Goal: Information Seeking & Learning: Learn about a topic

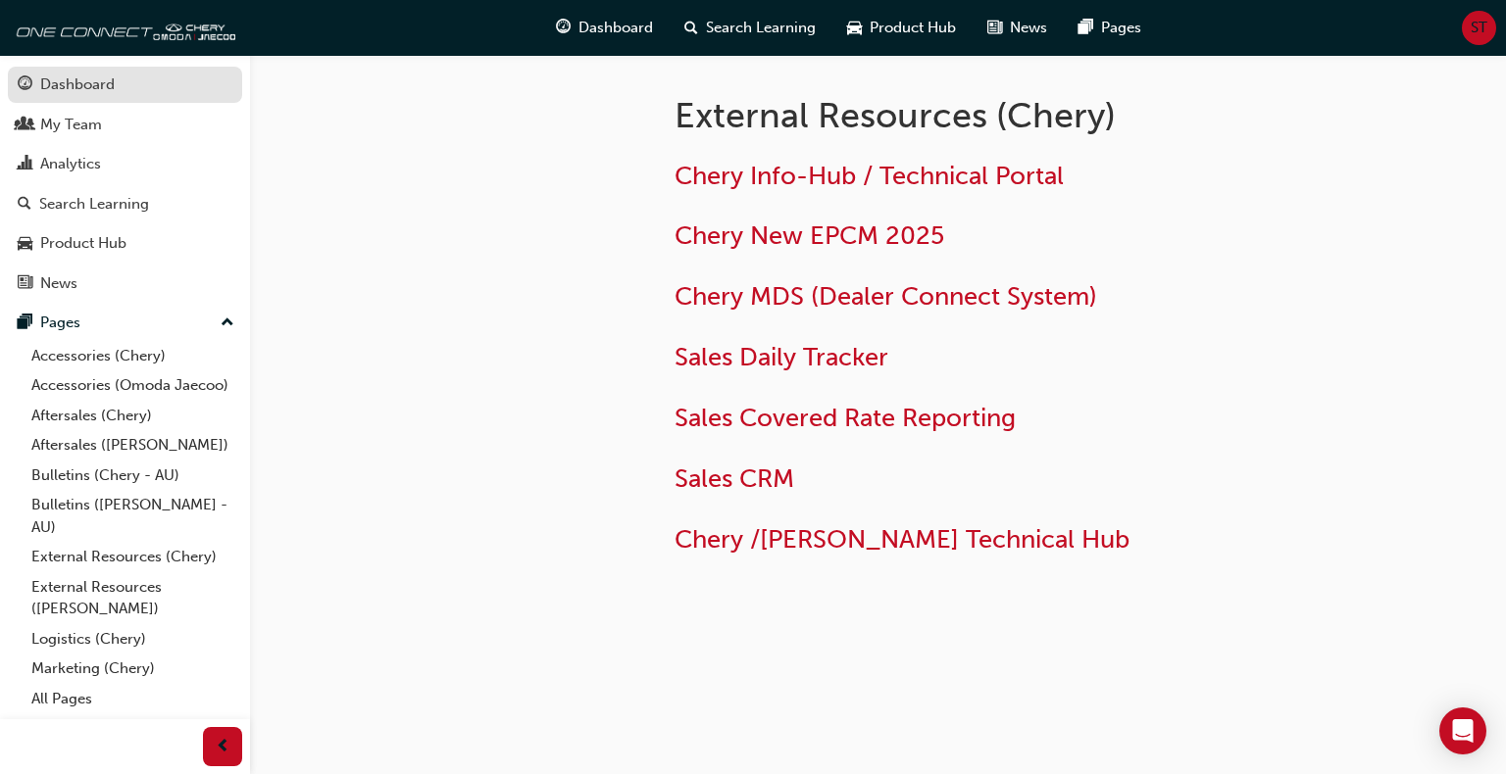
click at [88, 76] on div "Dashboard" at bounding box center [77, 85] width 74 height 23
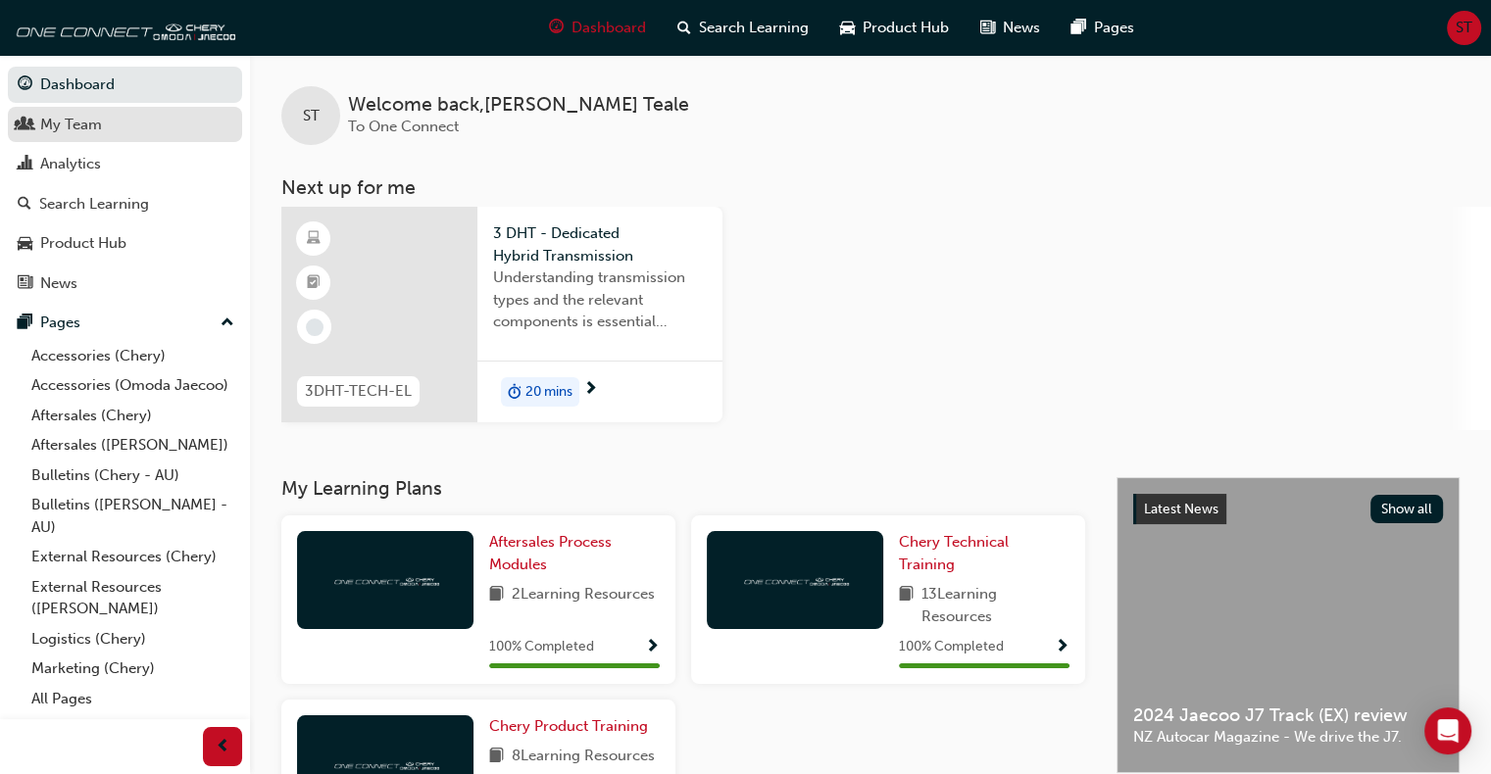
click at [85, 127] on div "My Team" at bounding box center [71, 125] width 62 height 23
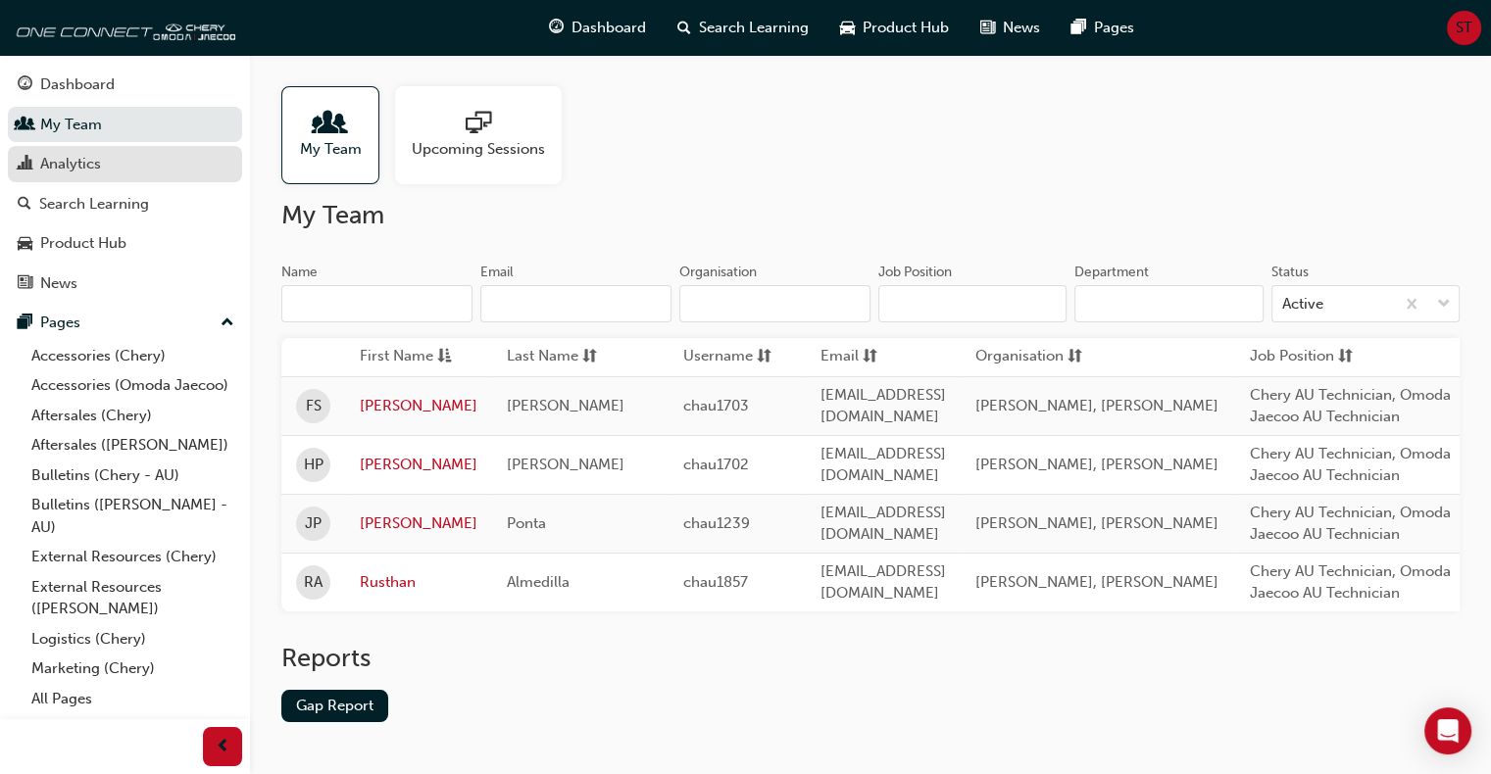
click at [71, 170] on div "Analytics" at bounding box center [70, 164] width 61 height 23
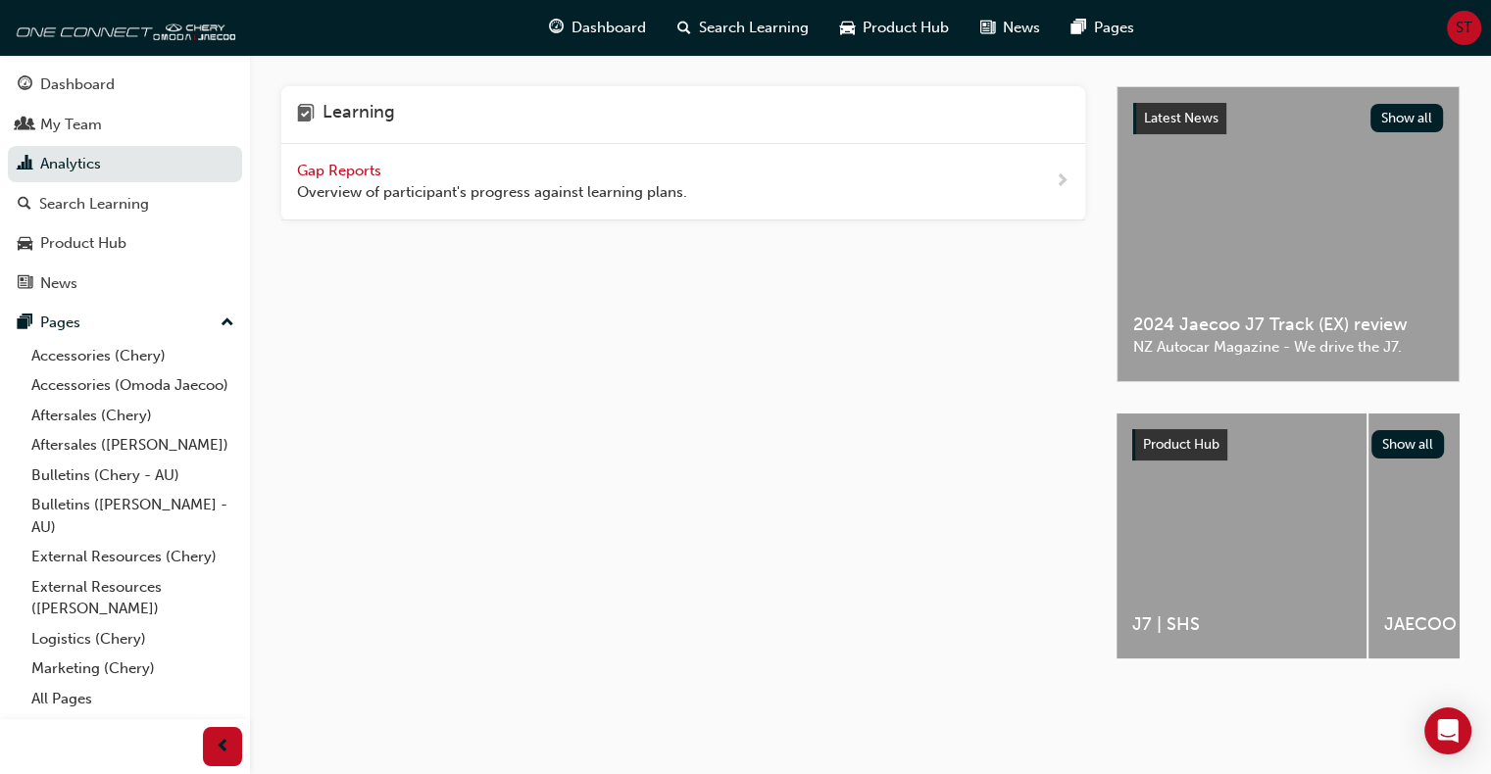
click at [348, 173] on span "Gap Reports" at bounding box center [341, 171] width 88 height 18
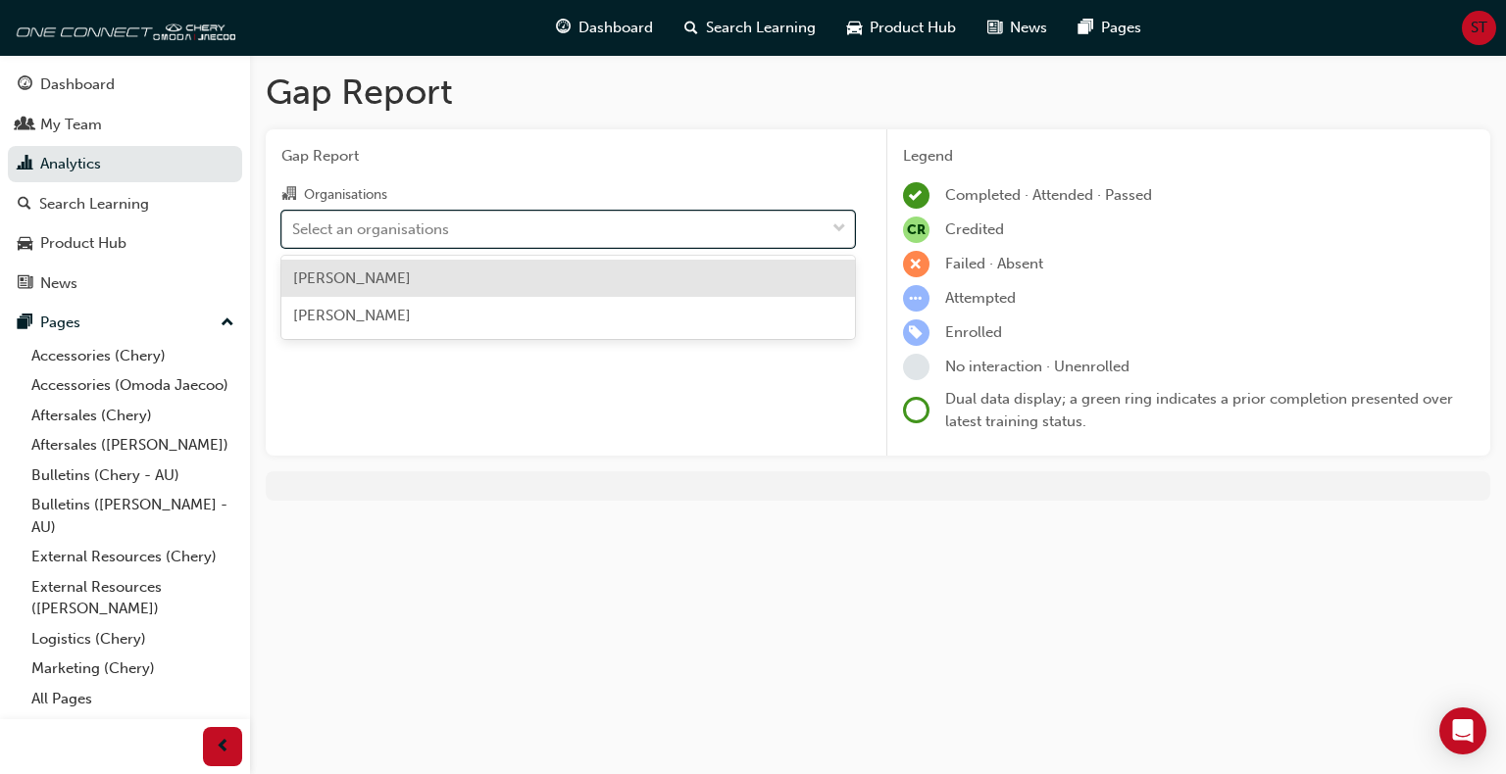
click at [386, 229] on div "Select an organisations" at bounding box center [370, 229] width 157 height 23
click at [294, 229] on input "Organisations option [PERSON_NAME] focused, 1 of 2. 2 results available. Use Up…" at bounding box center [293, 228] width 2 height 17
click at [386, 275] on span "[PERSON_NAME]" at bounding box center [352, 279] width 118 height 18
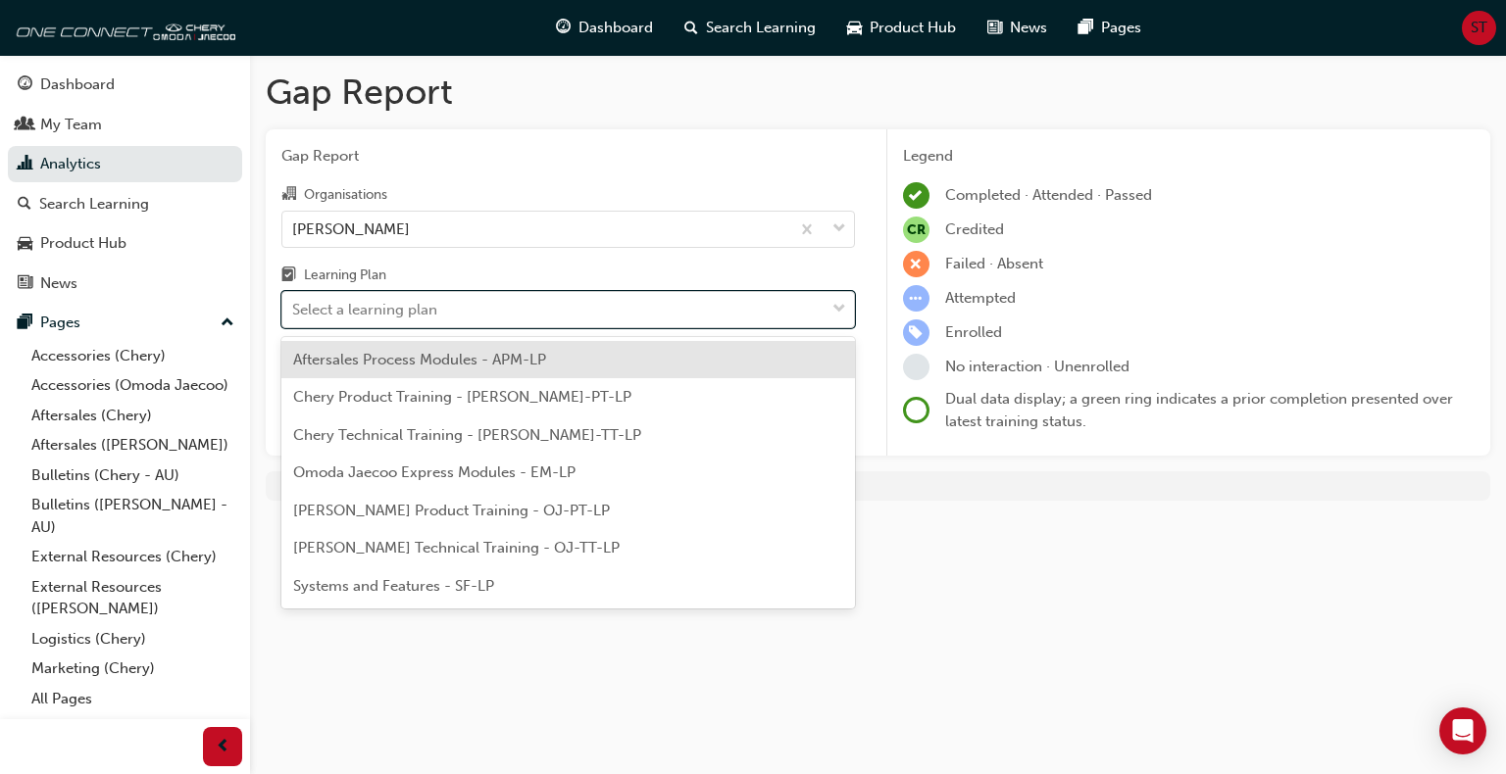
click at [372, 312] on div "Select a learning plan" at bounding box center [364, 310] width 145 height 23
click at [294, 312] on input "Learning Plan option Aftersales Process Modules - APM-LP focused, 1 of 7. 7 res…" at bounding box center [293, 309] width 2 height 17
click at [393, 369] on div "Aftersales Process Modules - APM-LP" at bounding box center [567, 360] width 573 height 38
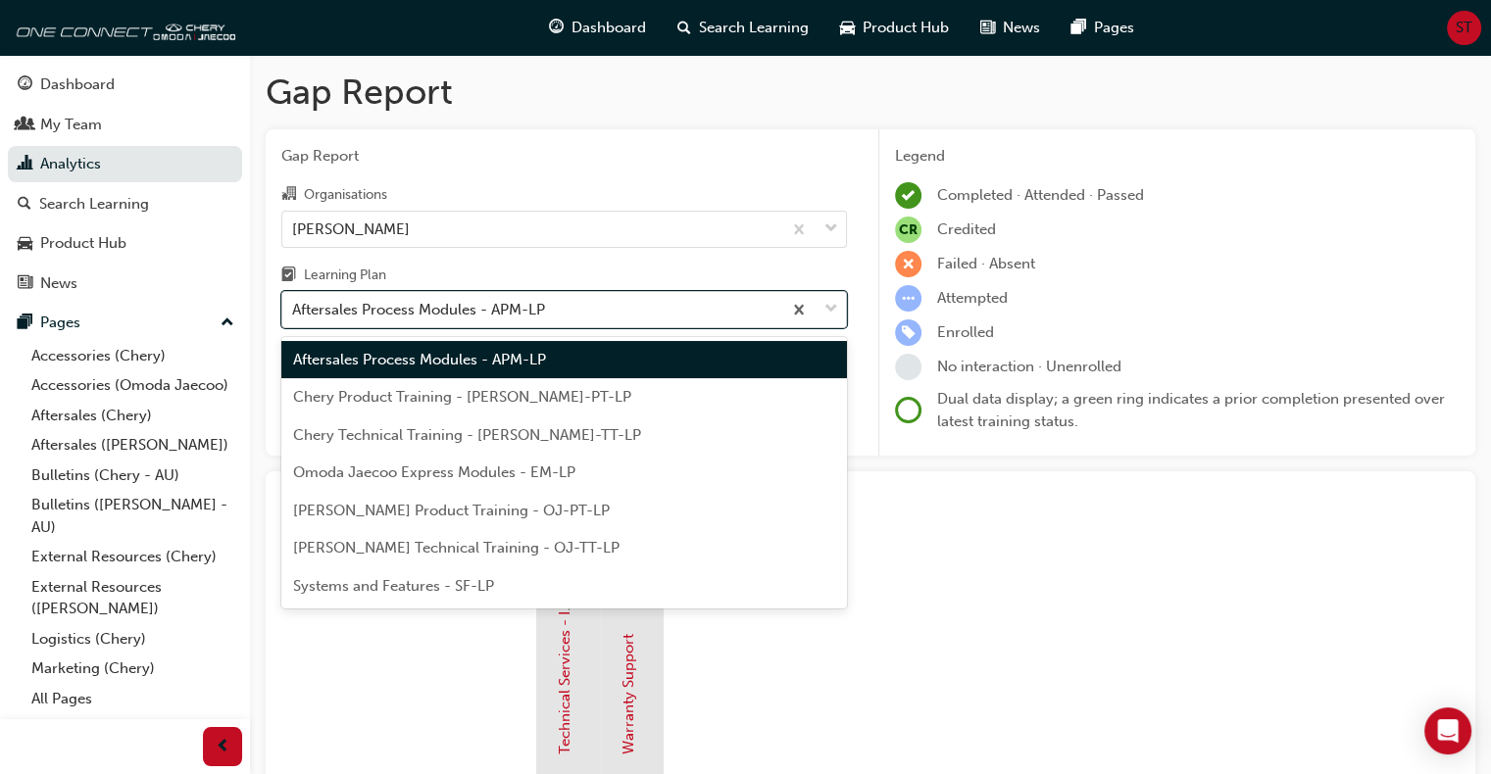
drag, startPoint x: 377, startPoint y: 306, endPoint x: 376, endPoint y: 320, distance: 13.8
click at [377, 307] on div "Aftersales Process Modules - APM-LP" at bounding box center [418, 310] width 253 height 23
click at [294, 307] on input "Learning Plan option Aftersales Process Modules - APM-LP, selected. option Afte…" at bounding box center [293, 309] width 2 height 17
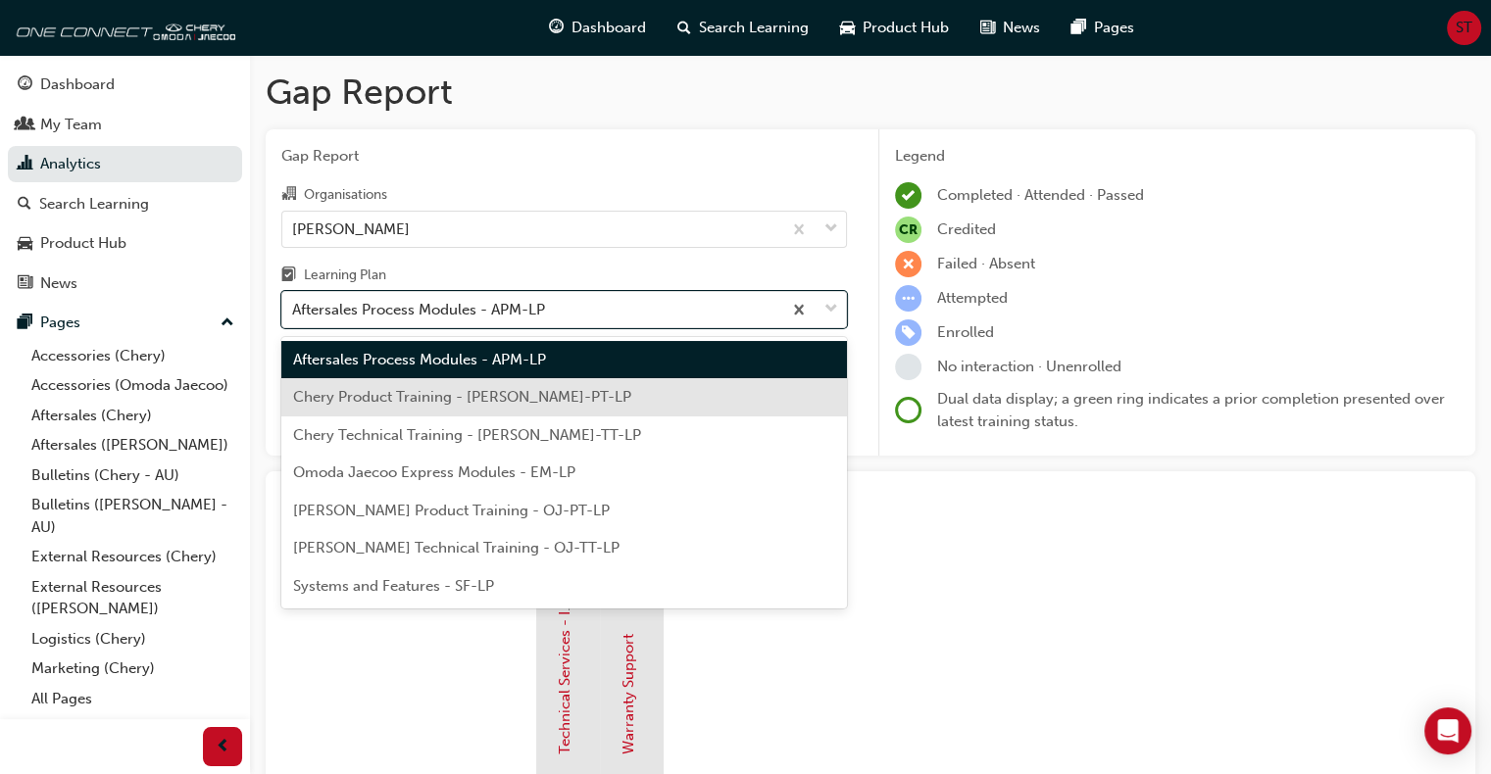
click at [371, 394] on span "Chery Product Training - [PERSON_NAME]-PT-LP" at bounding box center [462, 397] width 338 height 18
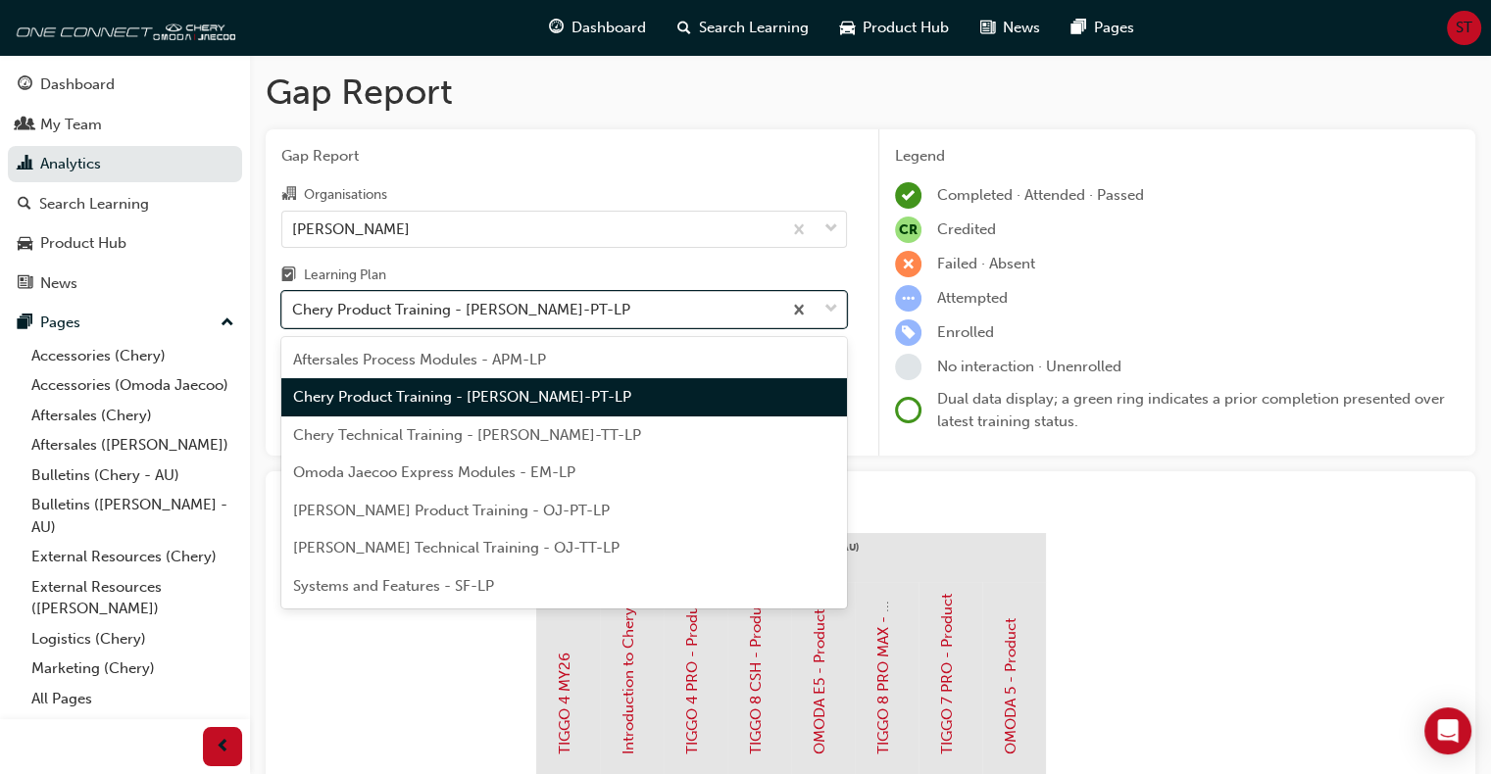
click at [376, 304] on div "Chery Product Training - [PERSON_NAME]-PT-LP" at bounding box center [461, 310] width 338 height 23
click at [294, 304] on input "Learning Plan option Chery Product Training - [PERSON_NAME]-PT-LP, selected. op…" at bounding box center [293, 309] width 2 height 17
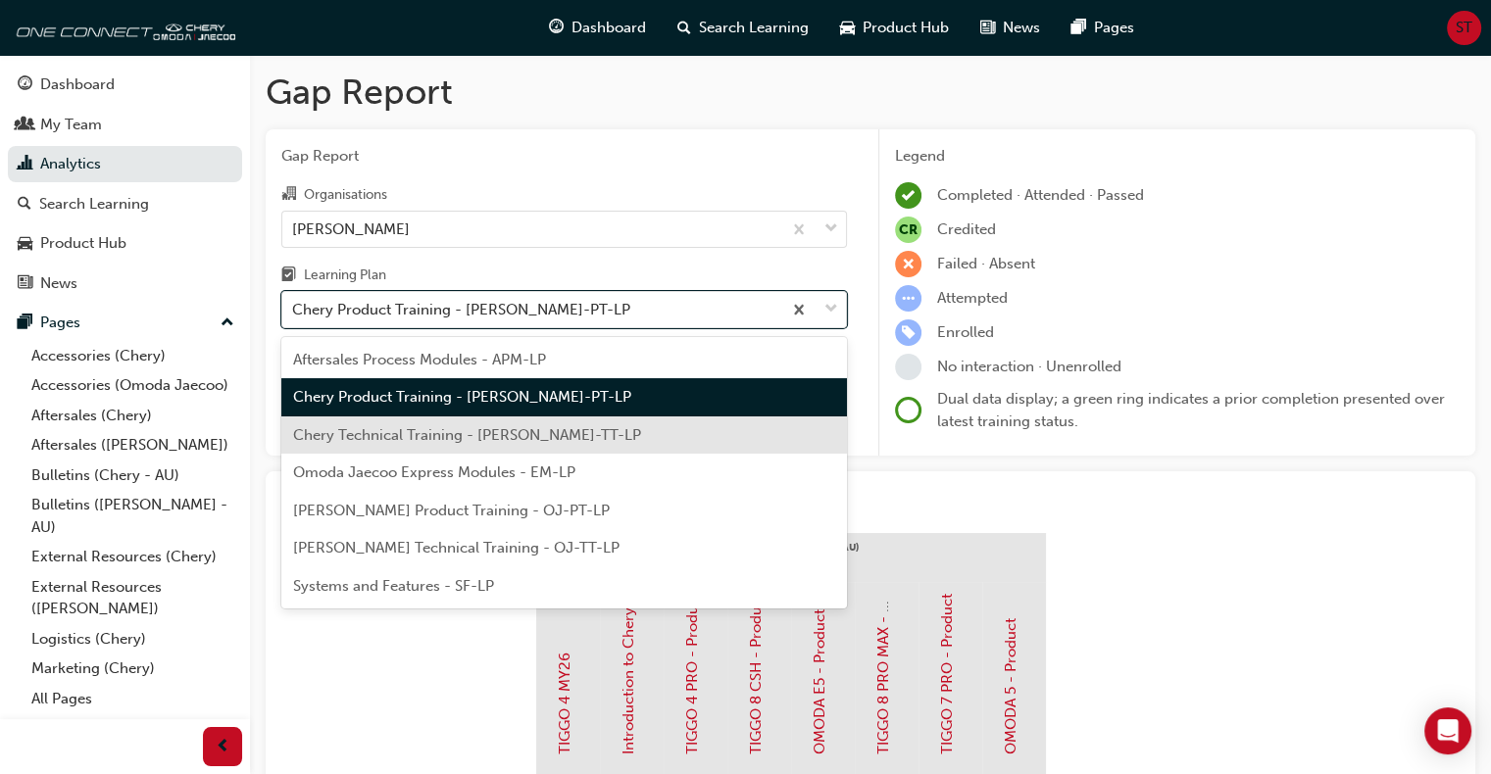
click at [364, 430] on span "Chery Technical Training - [PERSON_NAME]-TT-LP" at bounding box center [467, 435] width 348 height 18
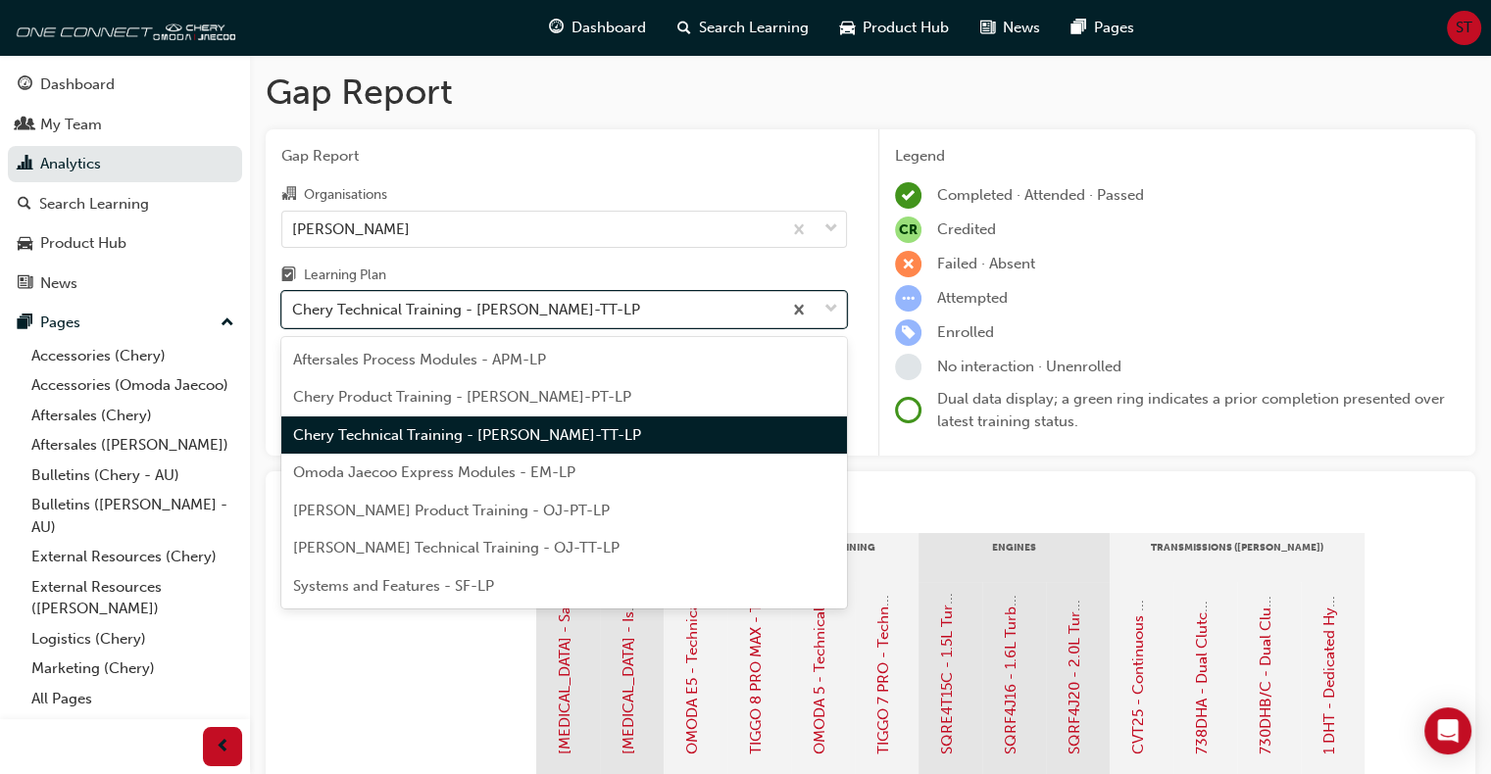
click at [323, 312] on div "Chery Technical Training - [PERSON_NAME]-TT-LP" at bounding box center [466, 310] width 348 height 23
click at [294, 312] on input "Learning Plan option Chery Technical Training - [PERSON_NAME]-TT-LP, selected. …" at bounding box center [293, 309] width 2 height 17
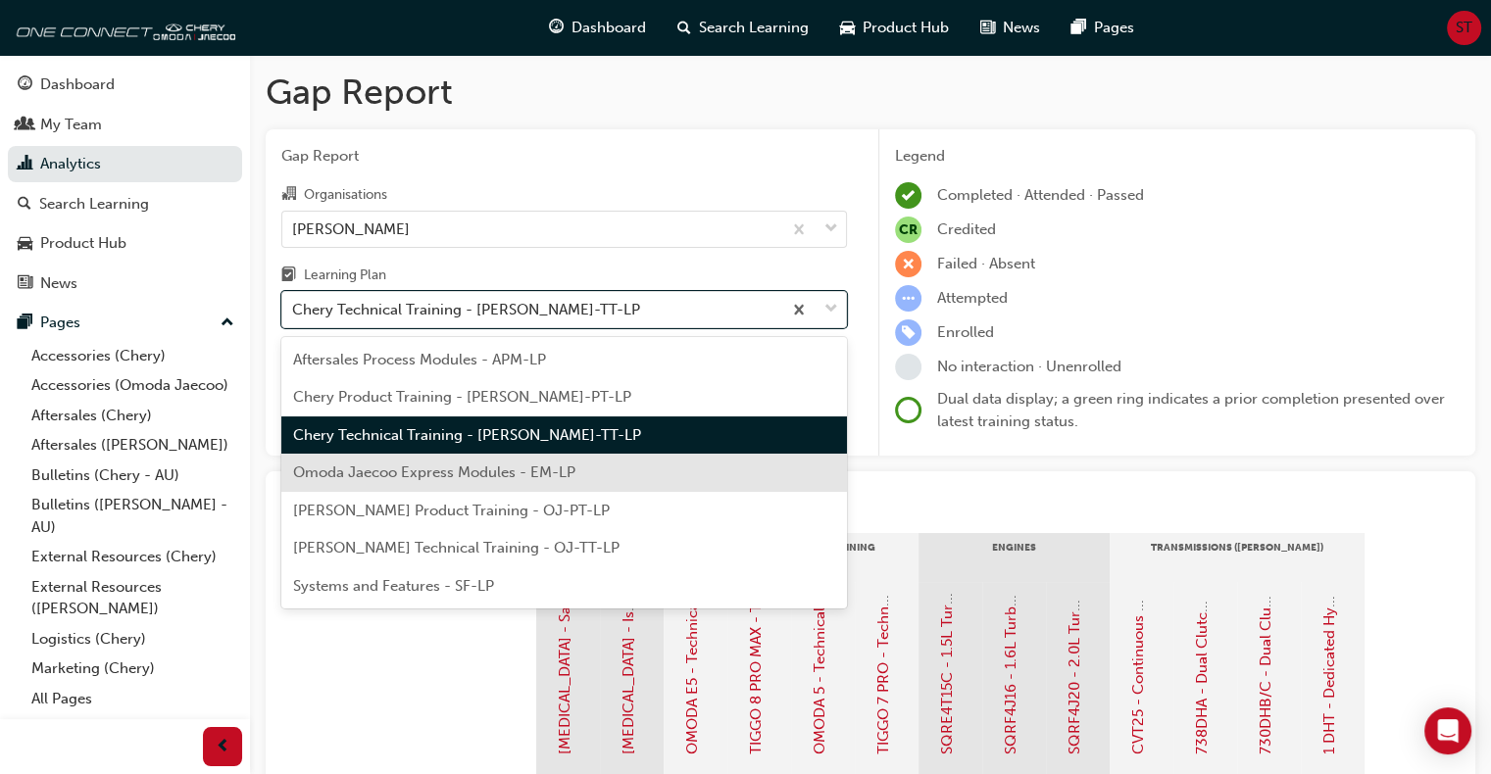
click at [366, 470] on span "Omoda Jaecoo Express Modules - EM-LP" at bounding box center [434, 473] width 282 height 18
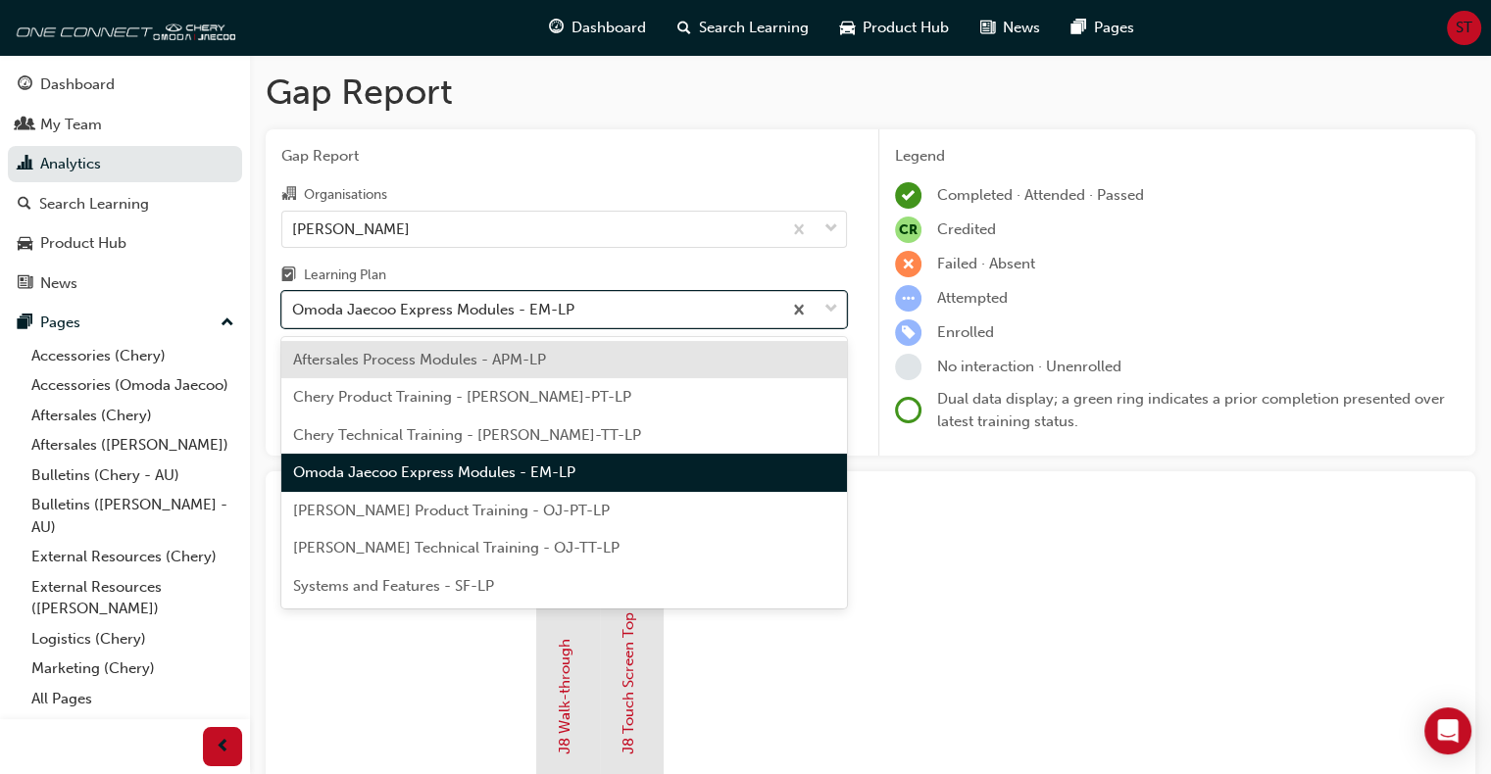
click at [379, 308] on div "Omoda Jaecoo Express Modules - EM-LP" at bounding box center [433, 310] width 282 height 23
click at [294, 308] on input "Learning Plan option Omoda Jaecoo Express Modules - EM-LP, selected. option Aft…" at bounding box center [293, 309] width 2 height 17
click at [379, 512] on span "[PERSON_NAME] Product Training - OJ-PT-LP" at bounding box center [451, 511] width 317 height 18
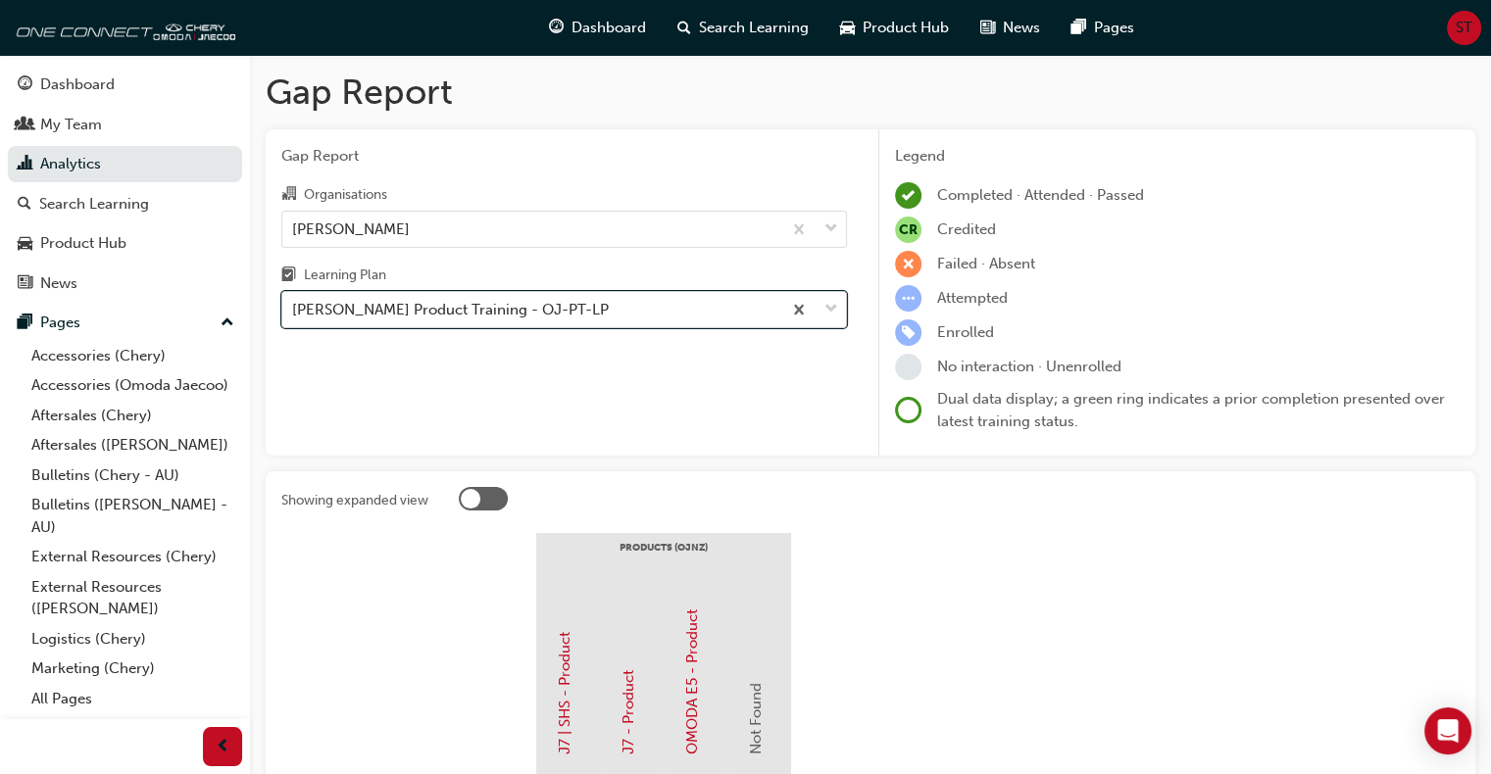
click at [402, 300] on div "[PERSON_NAME] Product Training - OJ-PT-LP" at bounding box center [450, 310] width 317 height 23
click at [294, 301] on input "Learning Plan option [PERSON_NAME] Product Training - OJ-PT-LP, selected. 0 res…" at bounding box center [293, 309] width 2 height 17
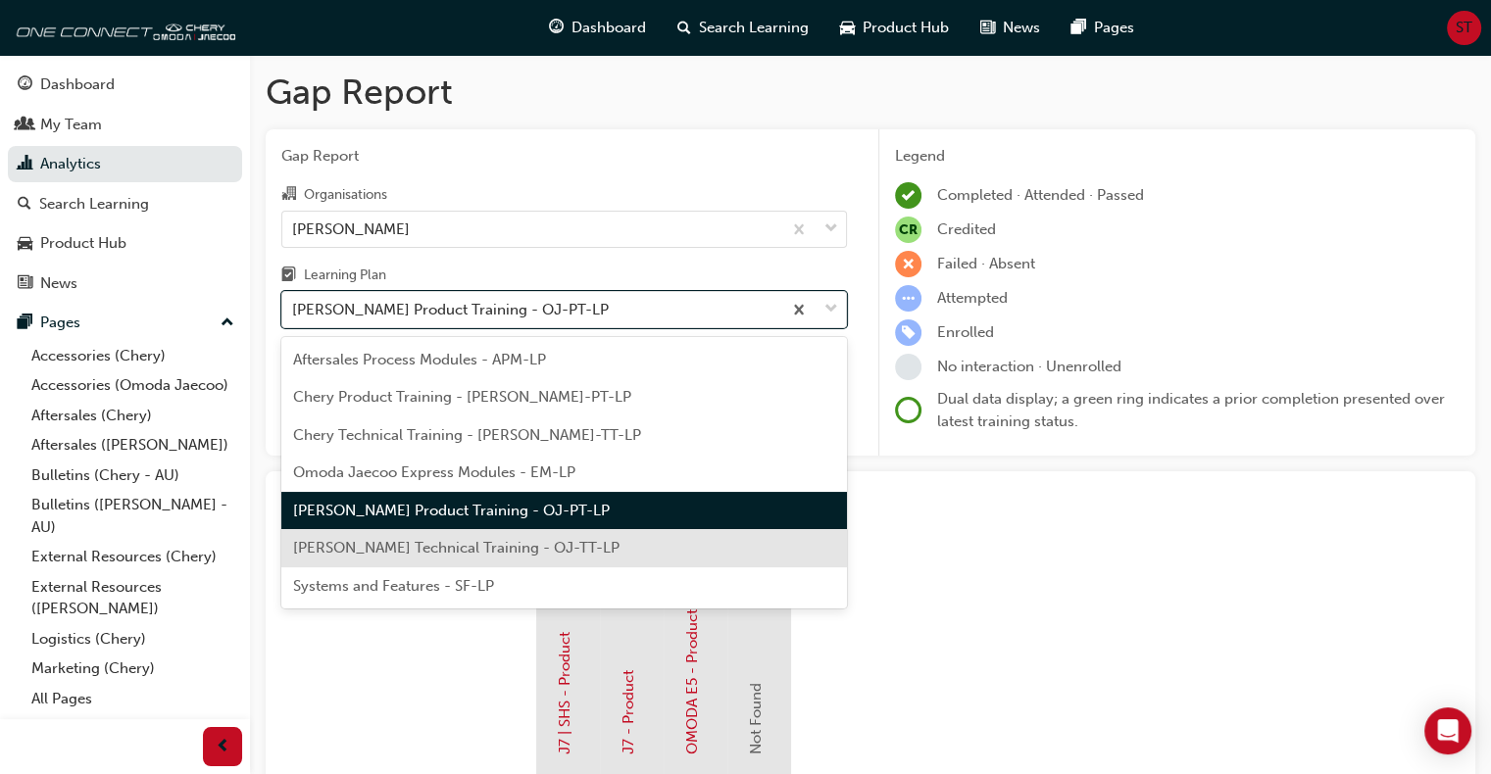
click at [411, 546] on span "[PERSON_NAME] Technical Training - OJ-TT-LP" at bounding box center [456, 548] width 326 height 18
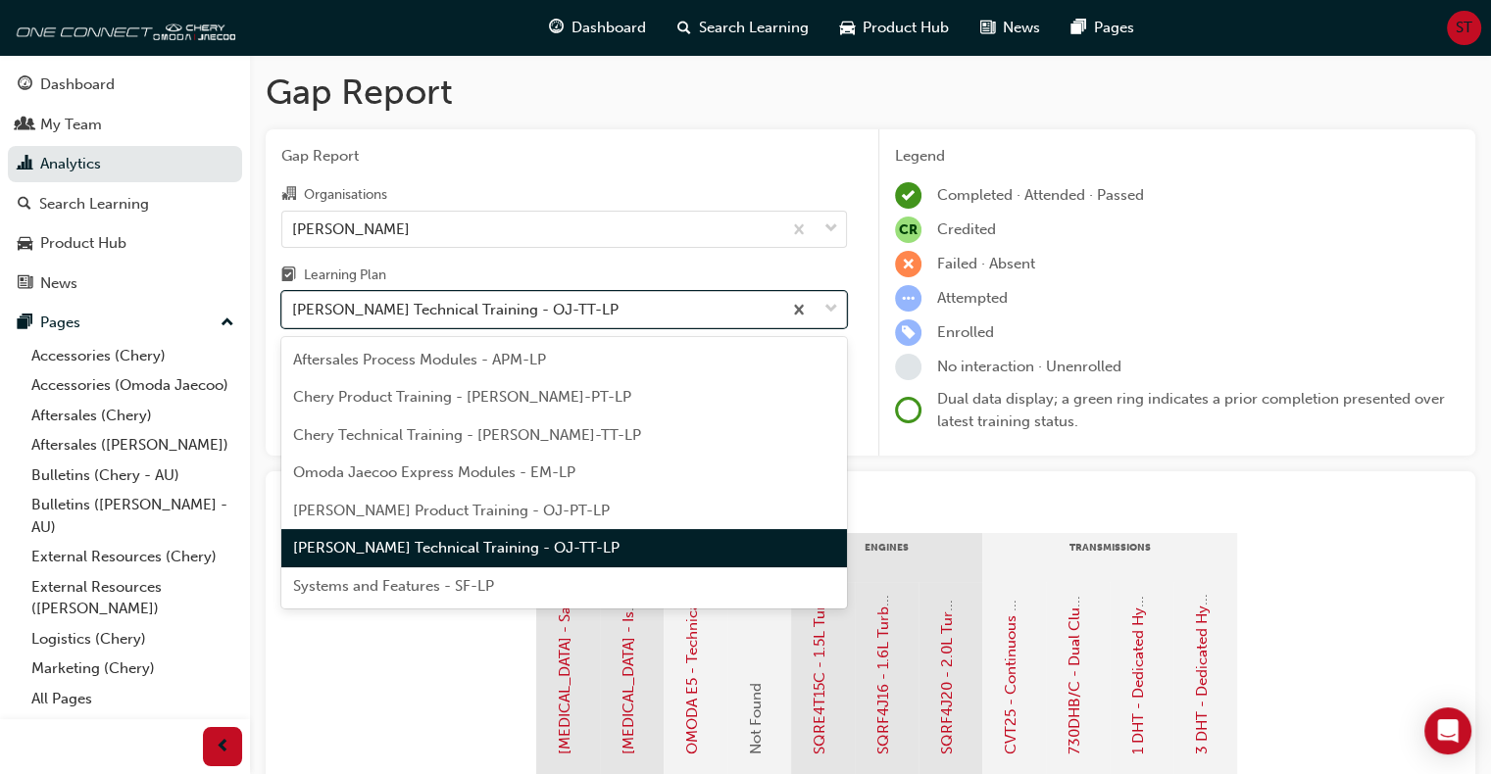
click at [396, 319] on div "[PERSON_NAME] Technical Training - OJ-TT-LP" at bounding box center [455, 310] width 326 height 23
click at [294, 318] on input "Learning Plan option Omoda Jaecoo Technical Training - OJ-TT-LP, selected. opti…" at bounding box center [293, 309] width 2 height 17
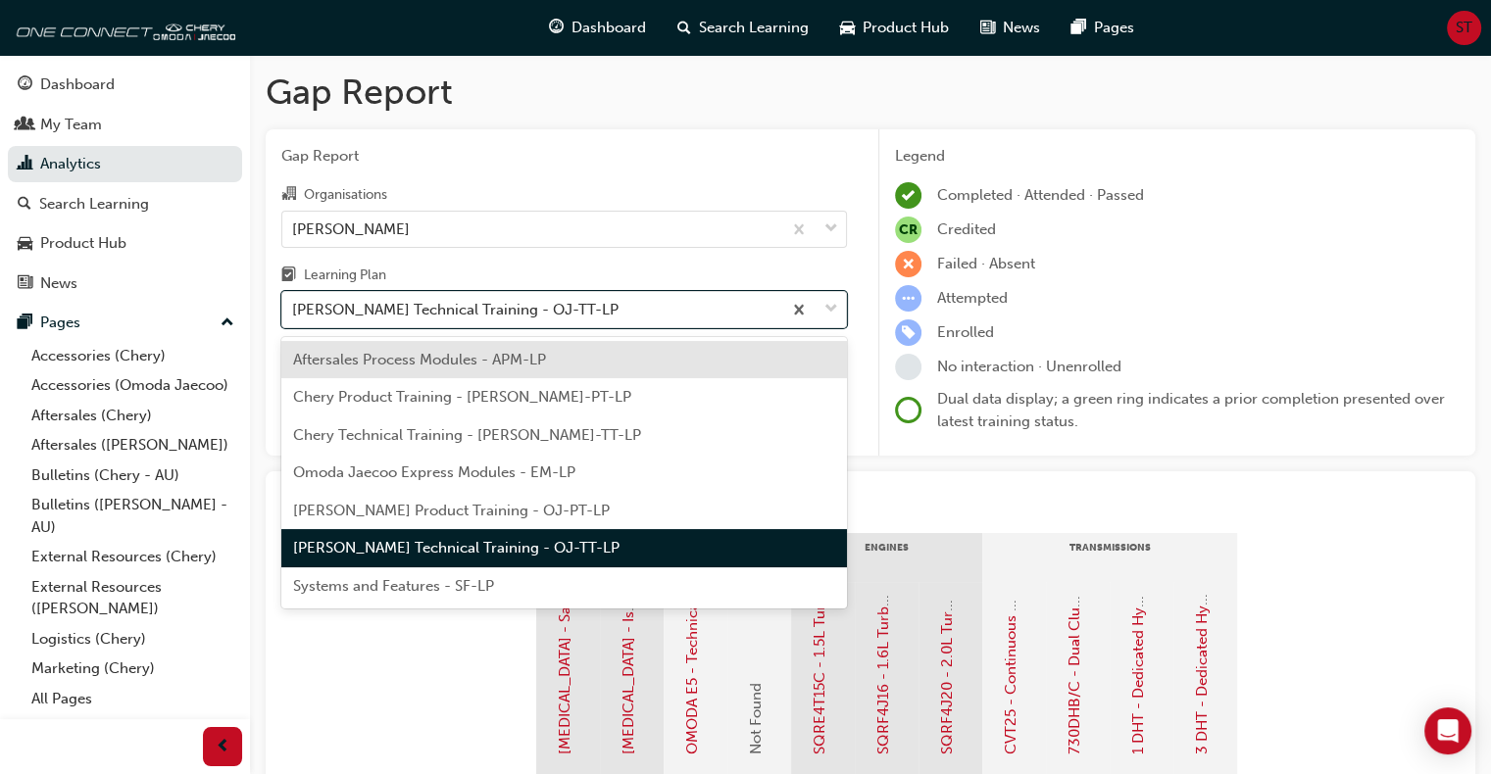
click at [393, 569] on div "Systems and Features - SF-LP" at bounding box center [564, 587] width 566 height 38
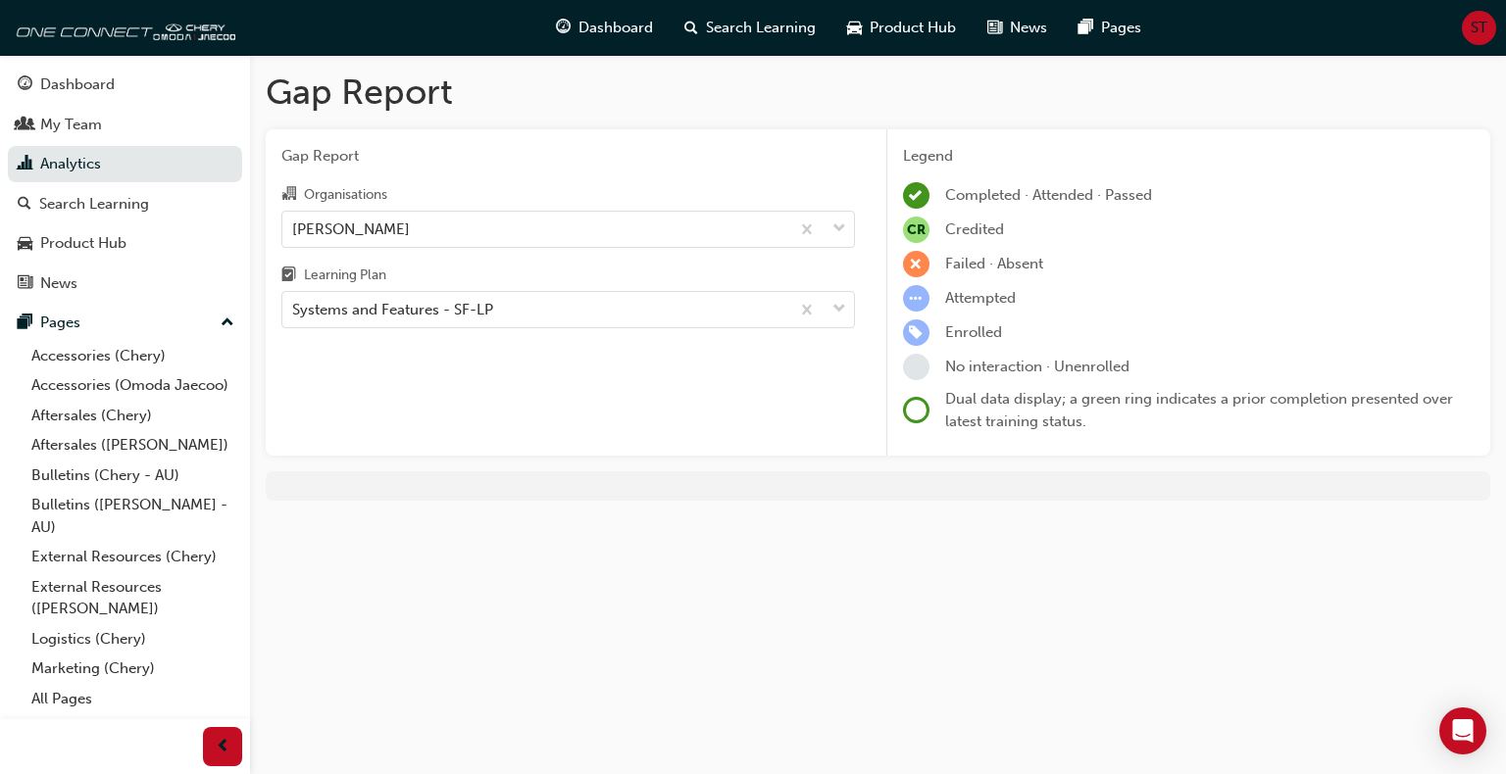
click at [384, 586] on div "Gap Report Gap Report Organisations Chery Bunbury Learning Plan Systems and Fea…" at bounding box center [753, 387] width 1506 height 774
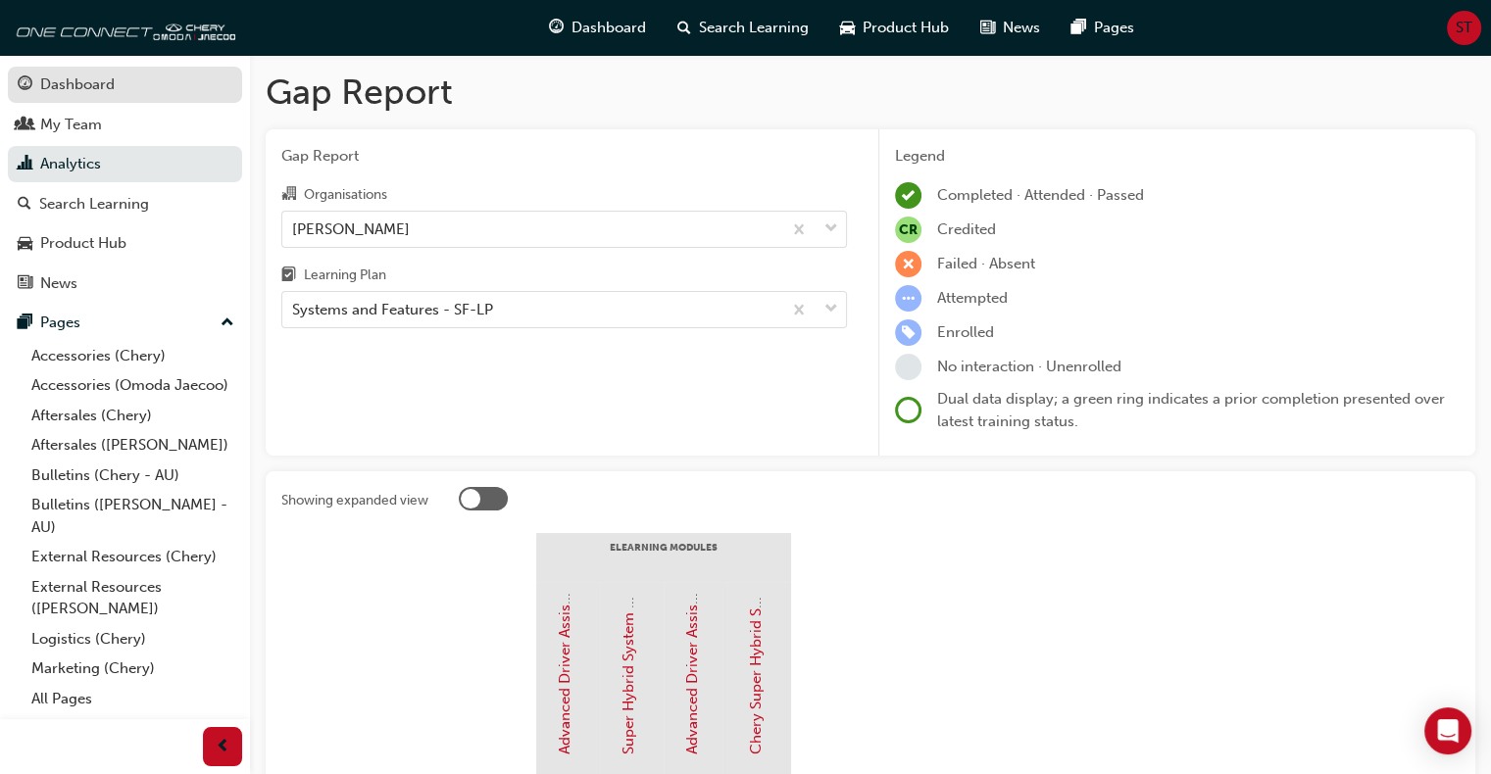
click at [100, 74] on div "Dashboard" at bounding box center [77, 85] width 74 height 23
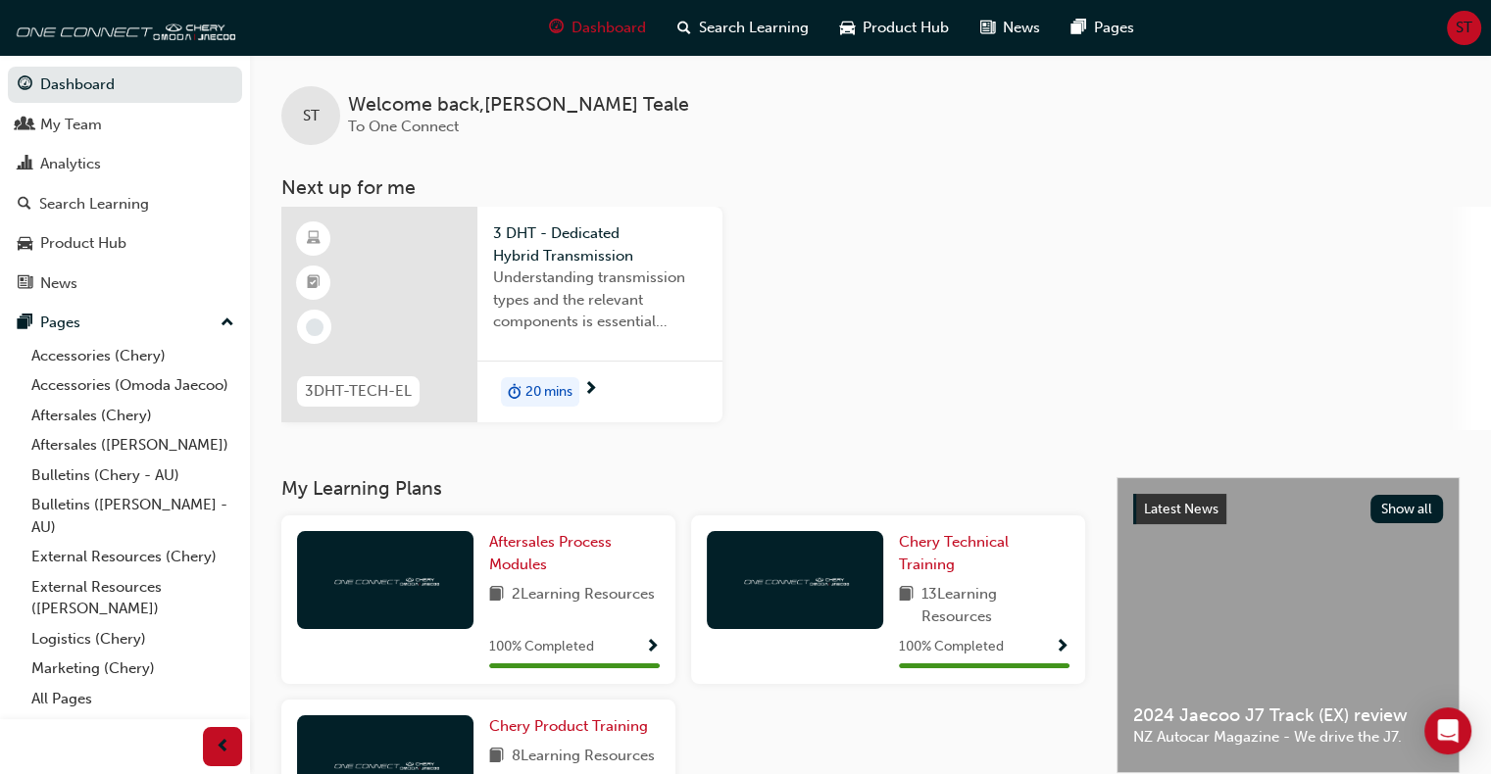
click at [548, 390] on span "20 mins" at bounding box center [548, 392] width 47 height 23
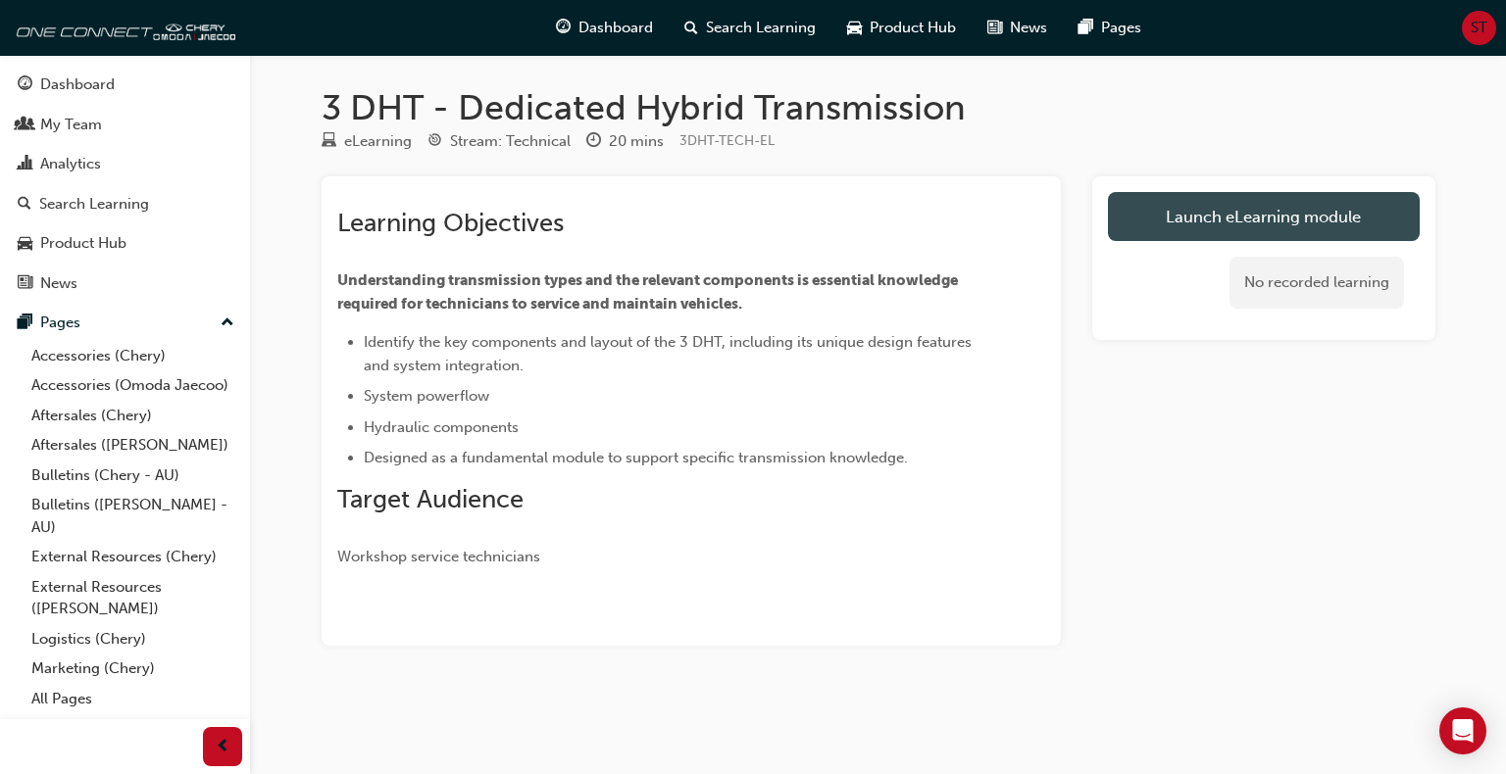
click at [1283, 207] on link "Launch eLearning module" at bounding box center [1264, 216] width 312 height 49
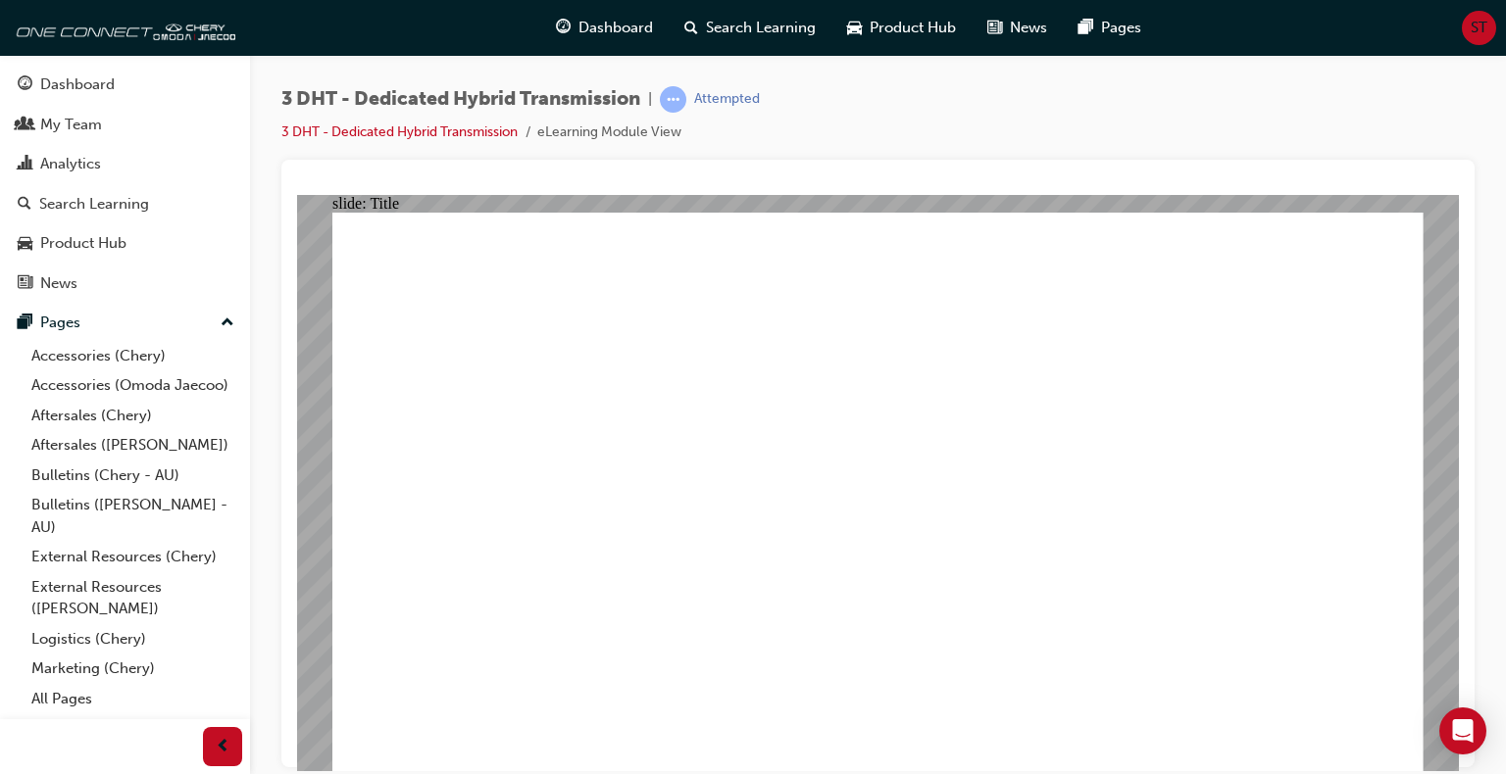
drag, startPoint x: 1378, startPoint y: 736, endPoint x: 1384, endPoint y: 745, distance: 10.6
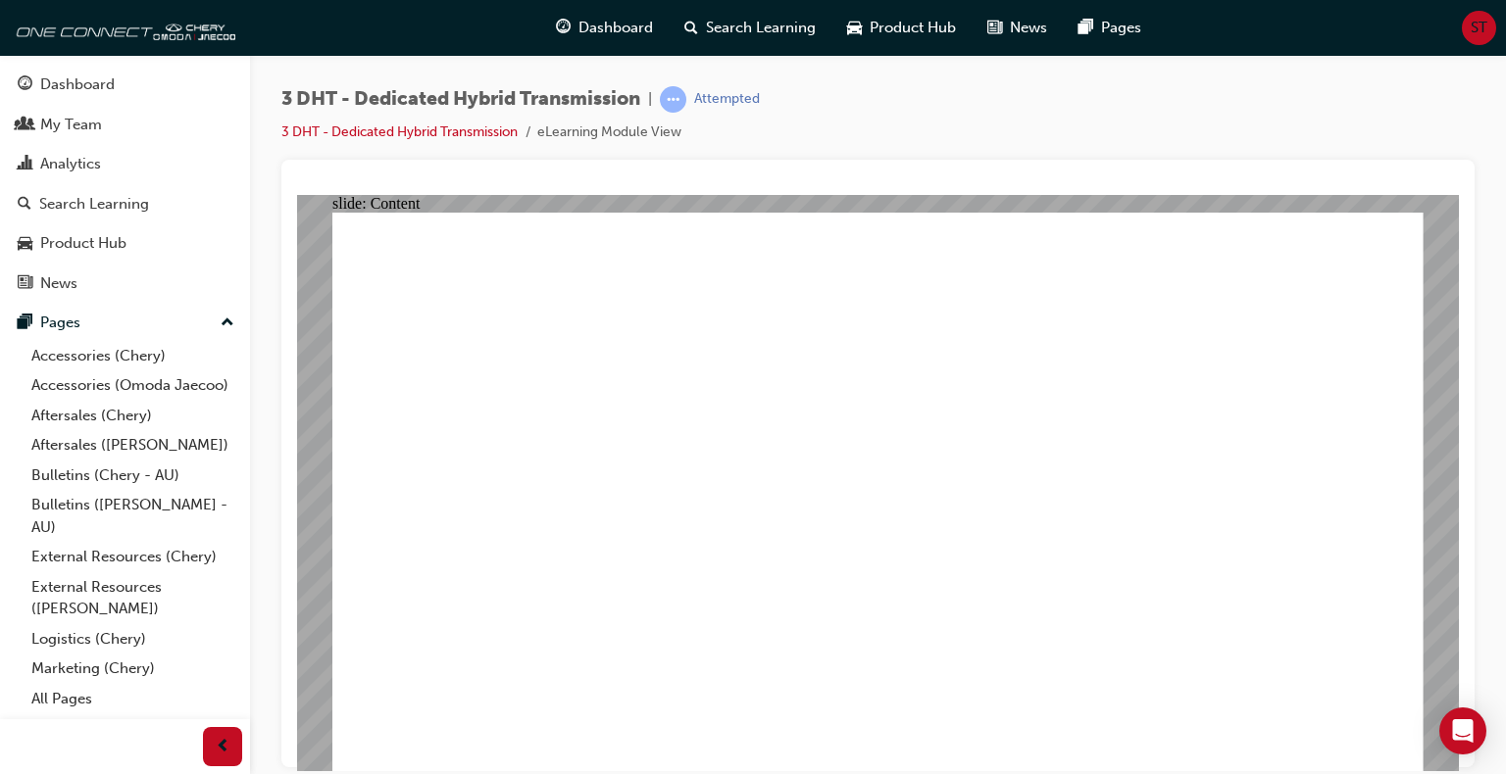
drag, startPoint x: 1396, startPoint y: 427, endPoint x: 1399, endPoint y: 507, distance: 79.5
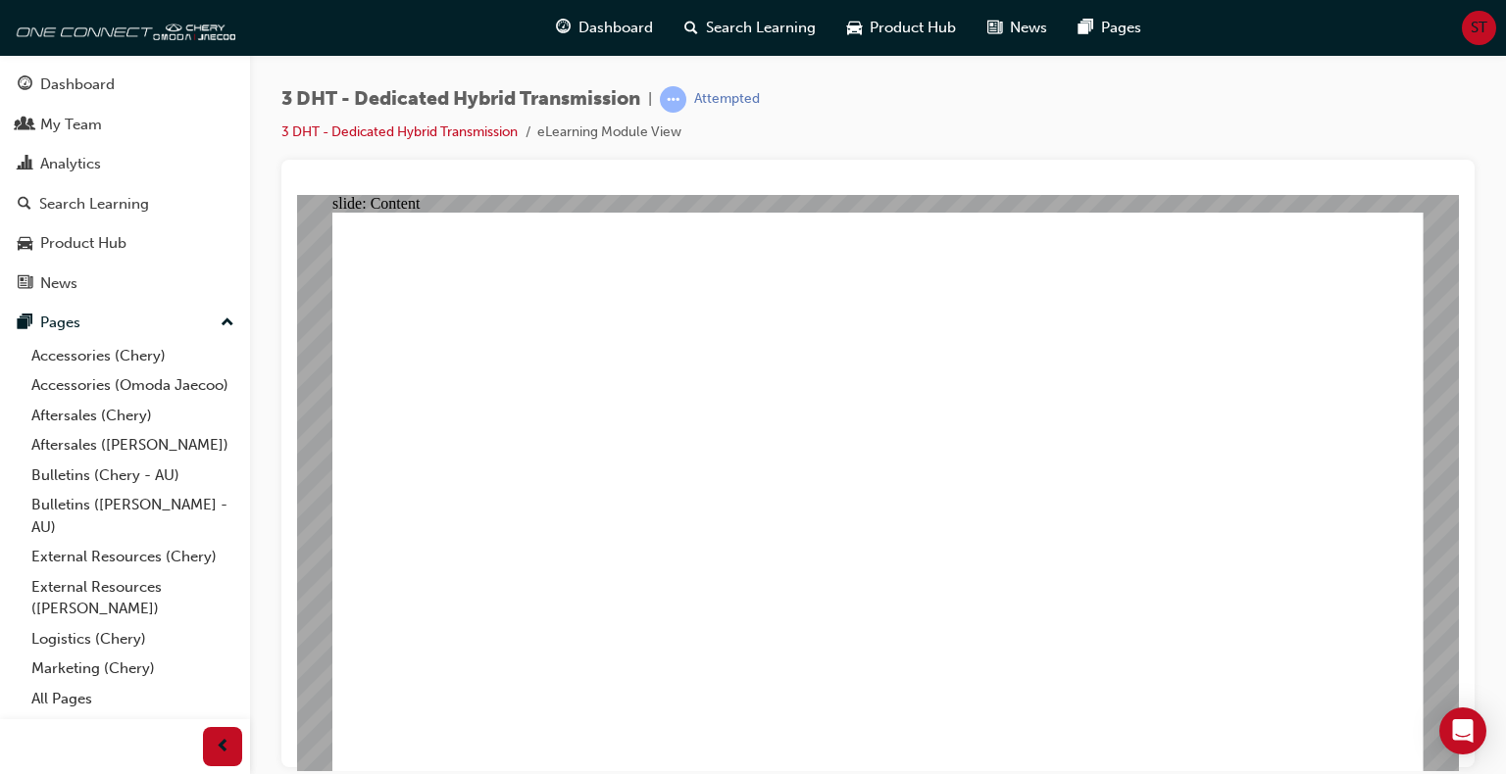
drag, startPoint x: 1399, startPoint y: 509, endPoint x: 1400, endPoint y: 552, distance: 43.1
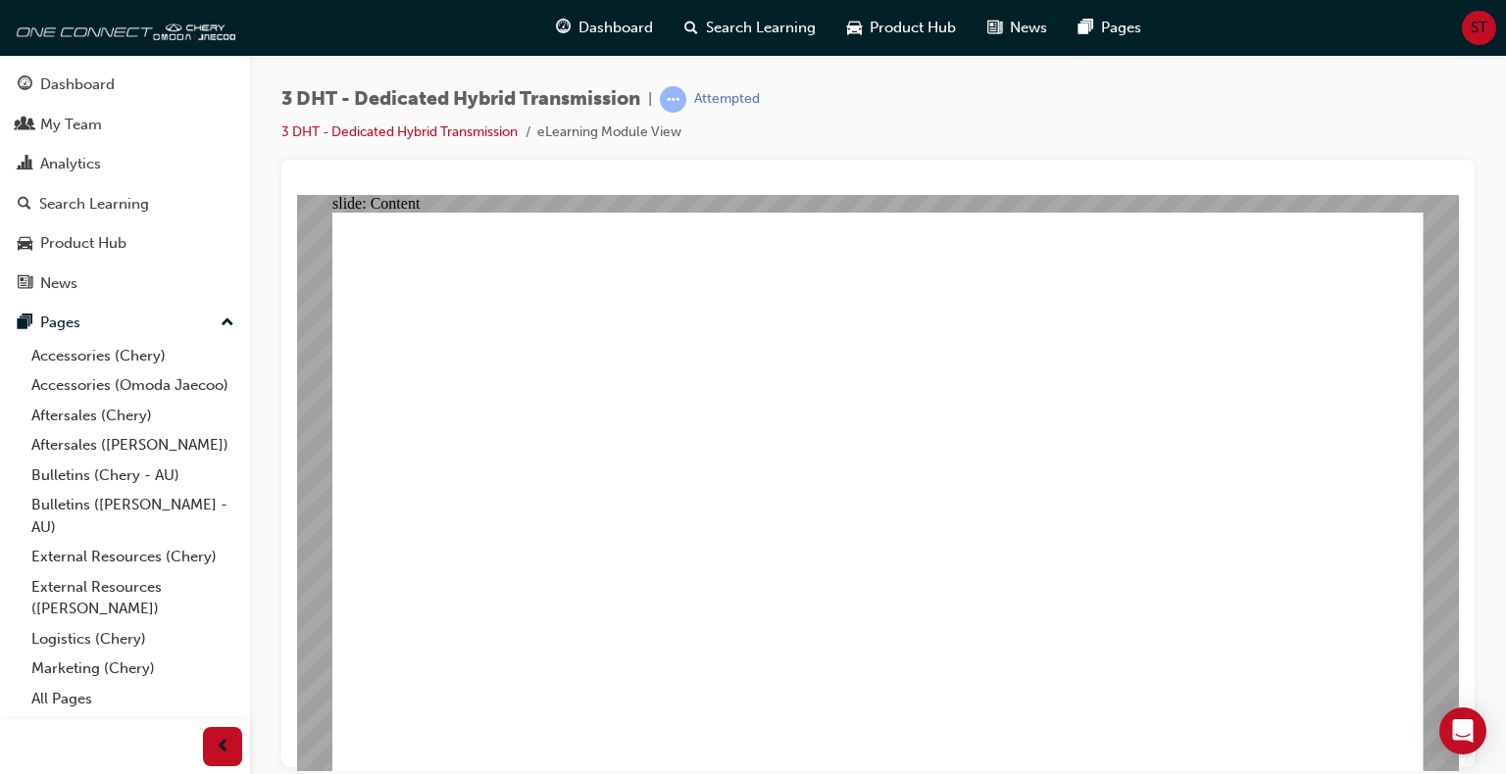
drag, startPoint x: 443, startPoint y: 447, endPoint x: 446, endPoint y: 464, distance: 16.9
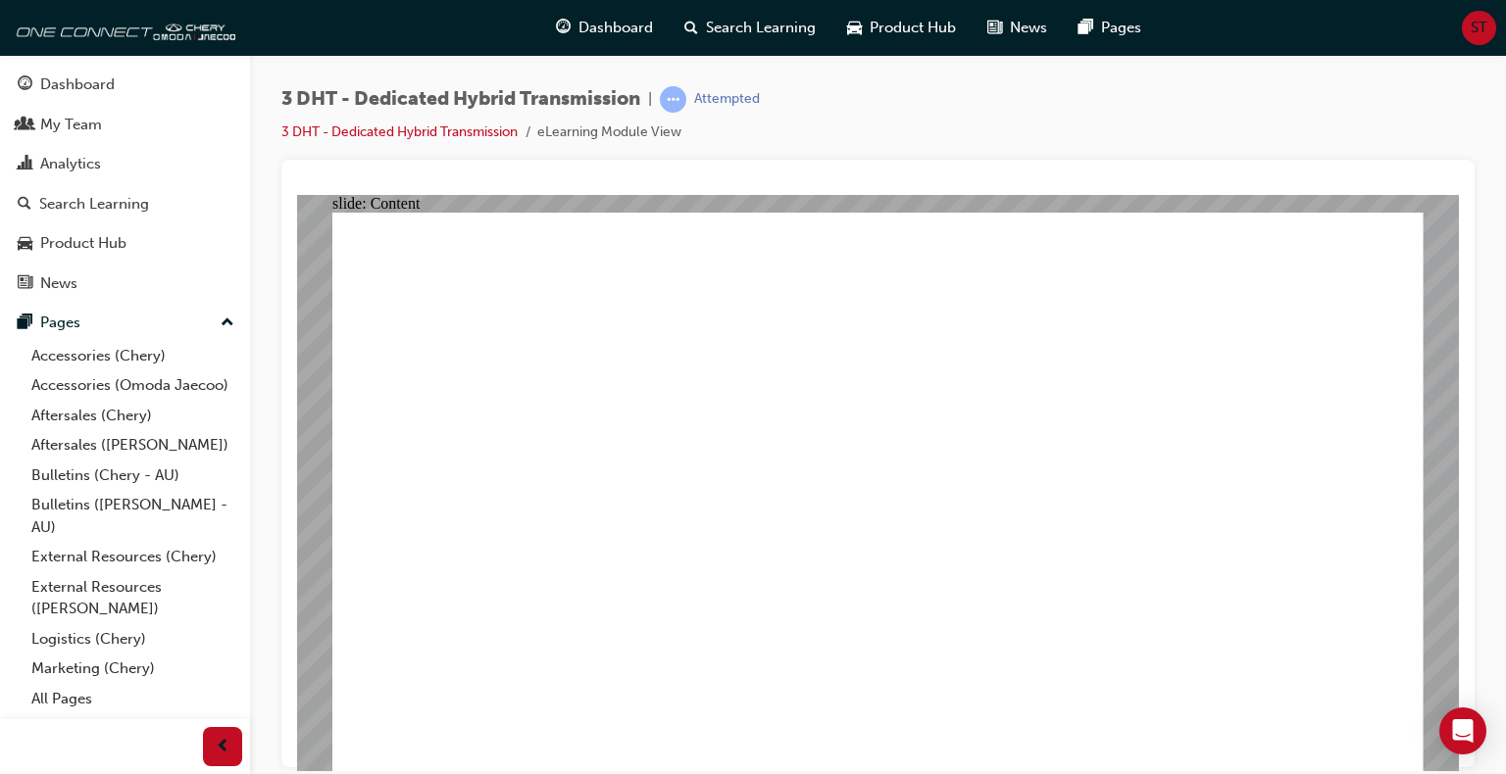
type input "0"
drag, startPoint x: 1118, startPoint y: 723, endPoint x: 847, endPoint y: 694, distance: 273.1
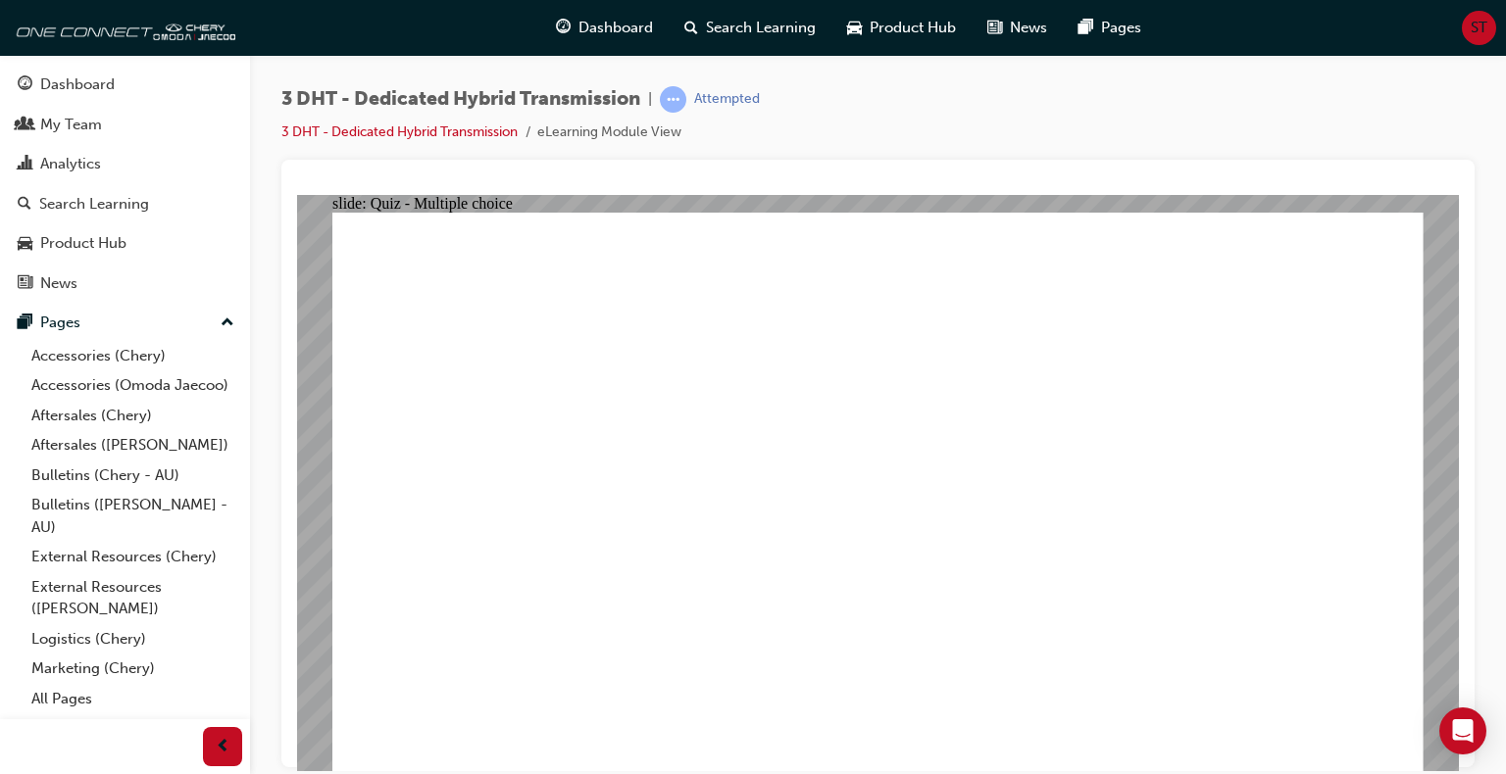
radio input "true"
drag, startPoint x: 502, startPoint y: 637, endPoint x: 856, endPoint y: 352, distance: 454.5
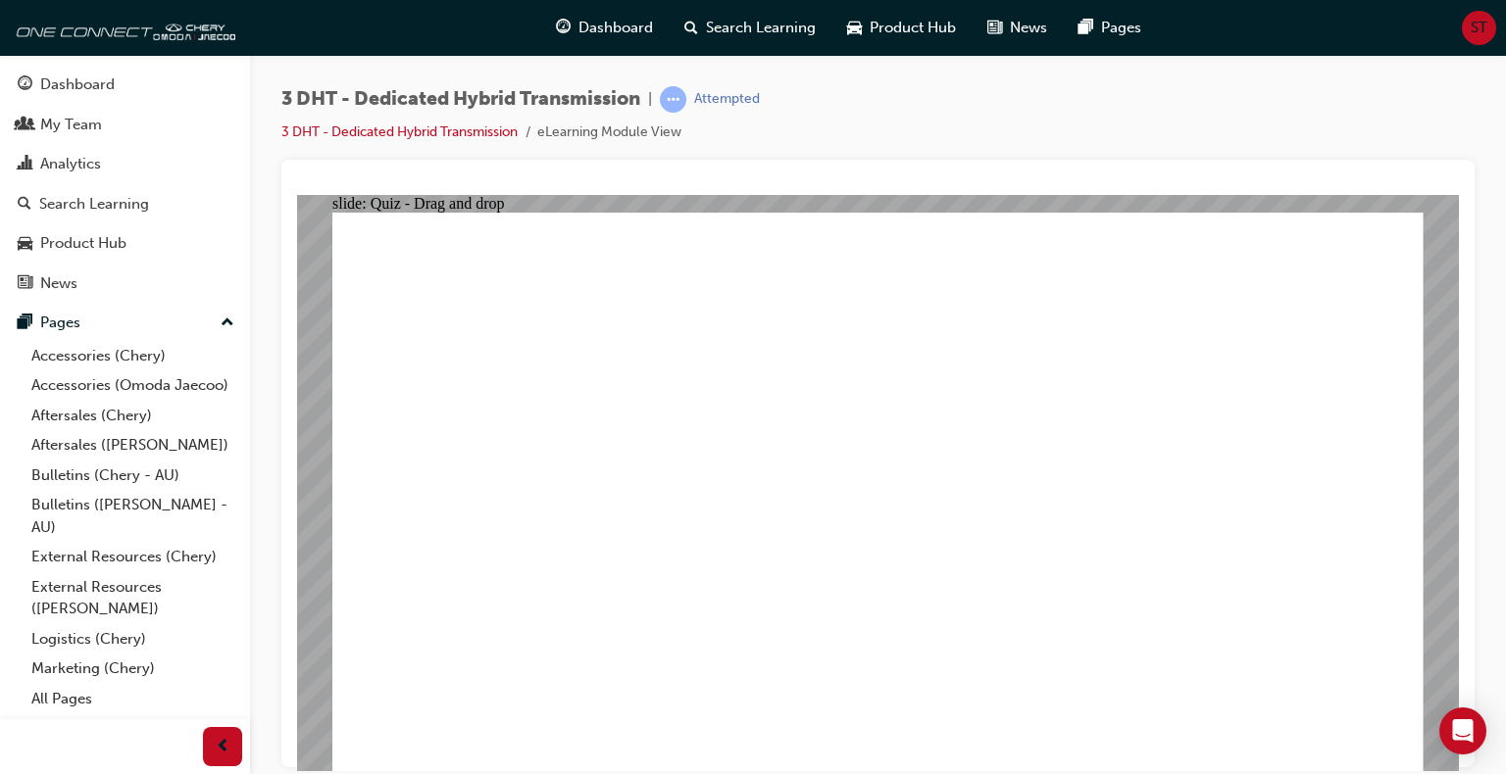
drag, startPoint x: 673, startPoint y: 612, endPoint x: 1190, endPoint y: 318, distance: 594.4
radio input "true"
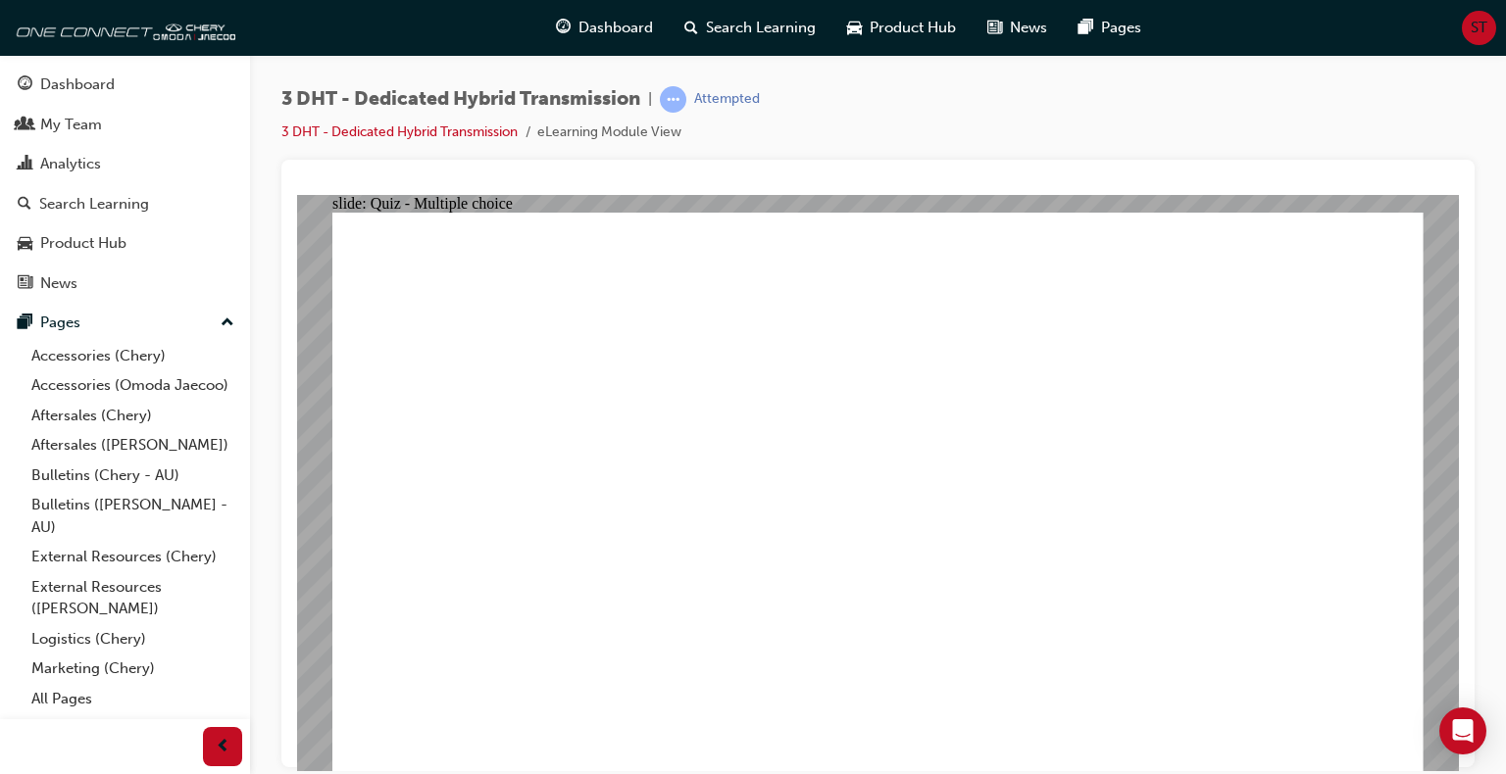
radio input "true"
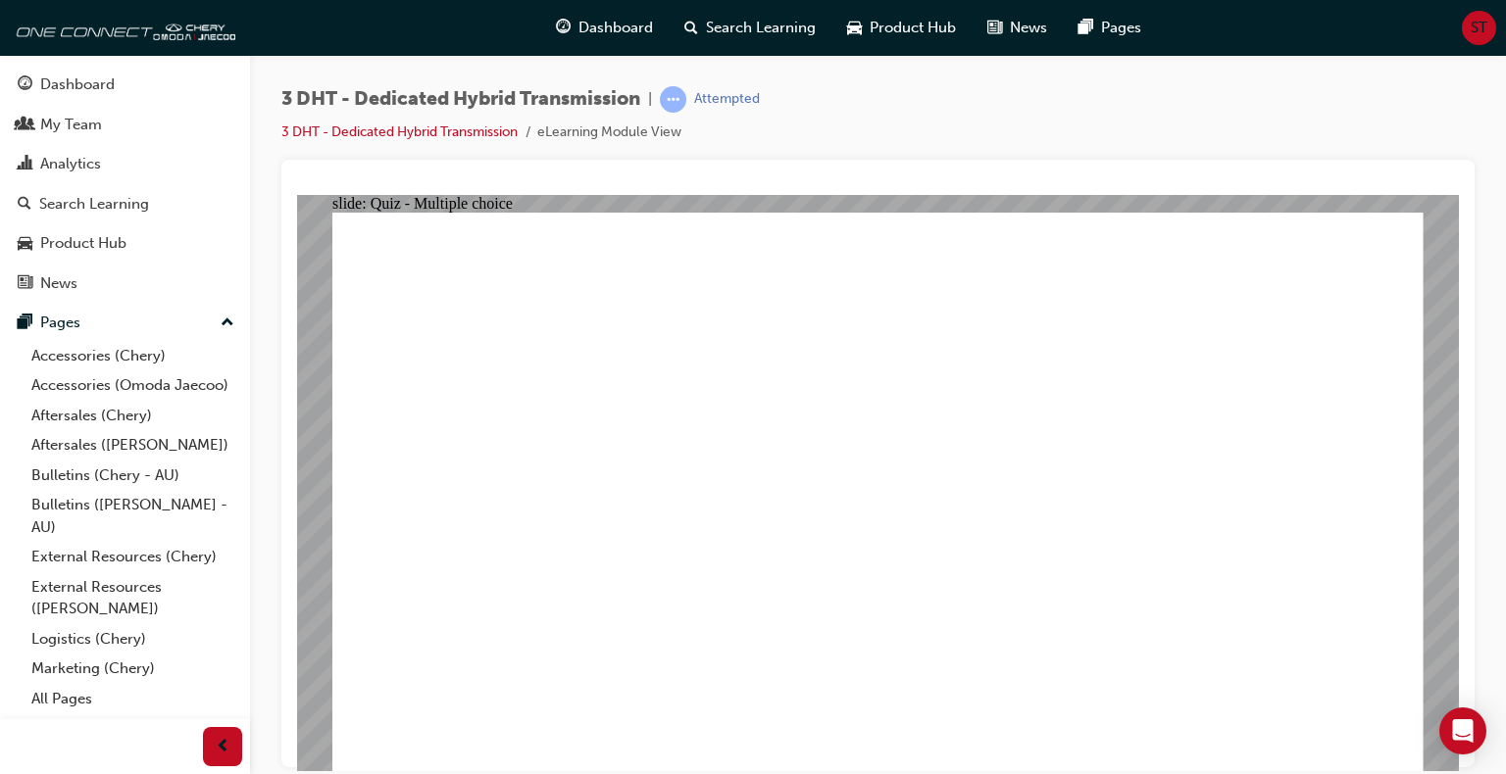
checkbox input "true"
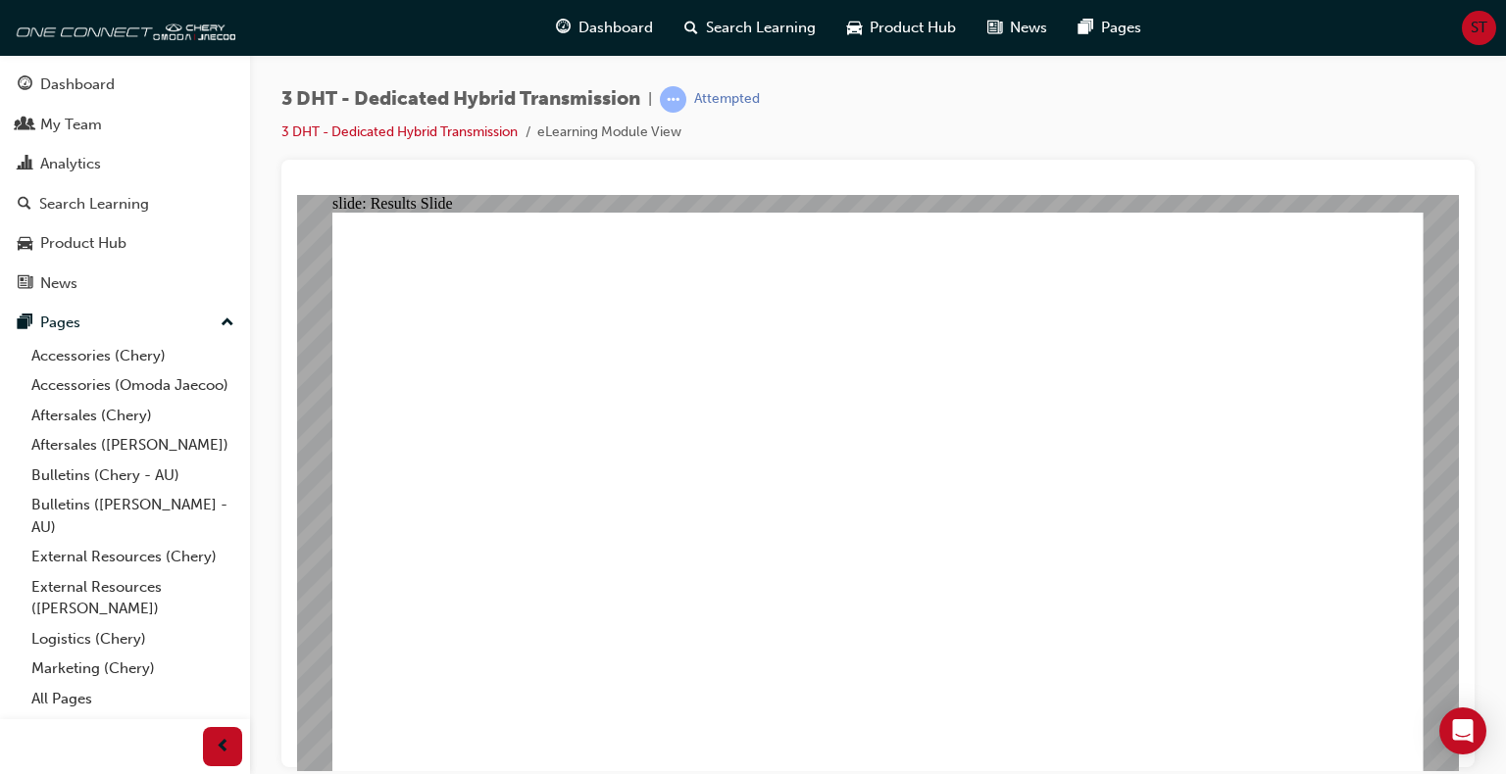
radio input "true"
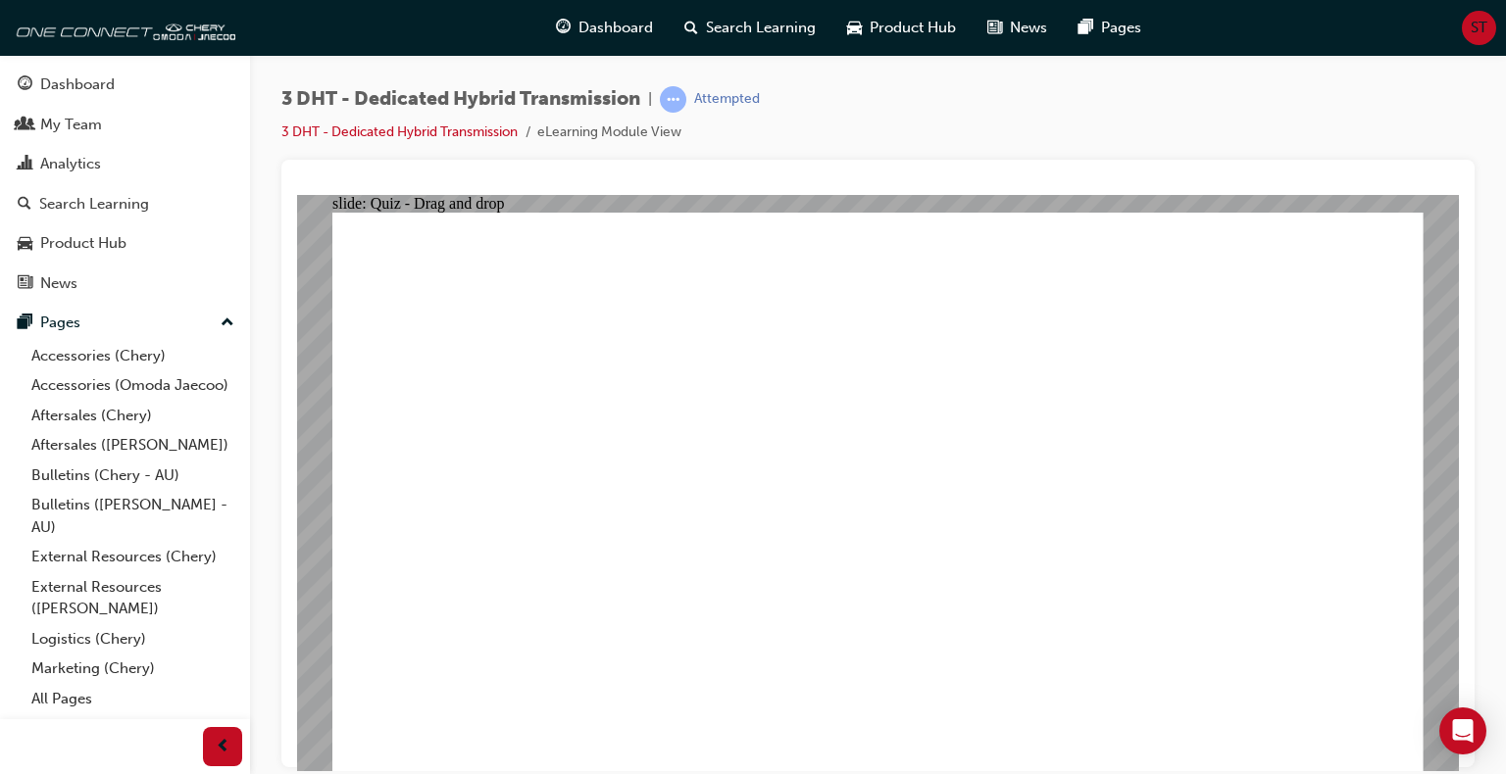
drag, startPoint x: 674, startPoint y: 631, endPoint x: 1212, endPoint y: 348, distance: 607.3
drag, startPoint x: 518, startPoint y: 623, endPoint x: 865, endPoint y: 380, distance: 423.7
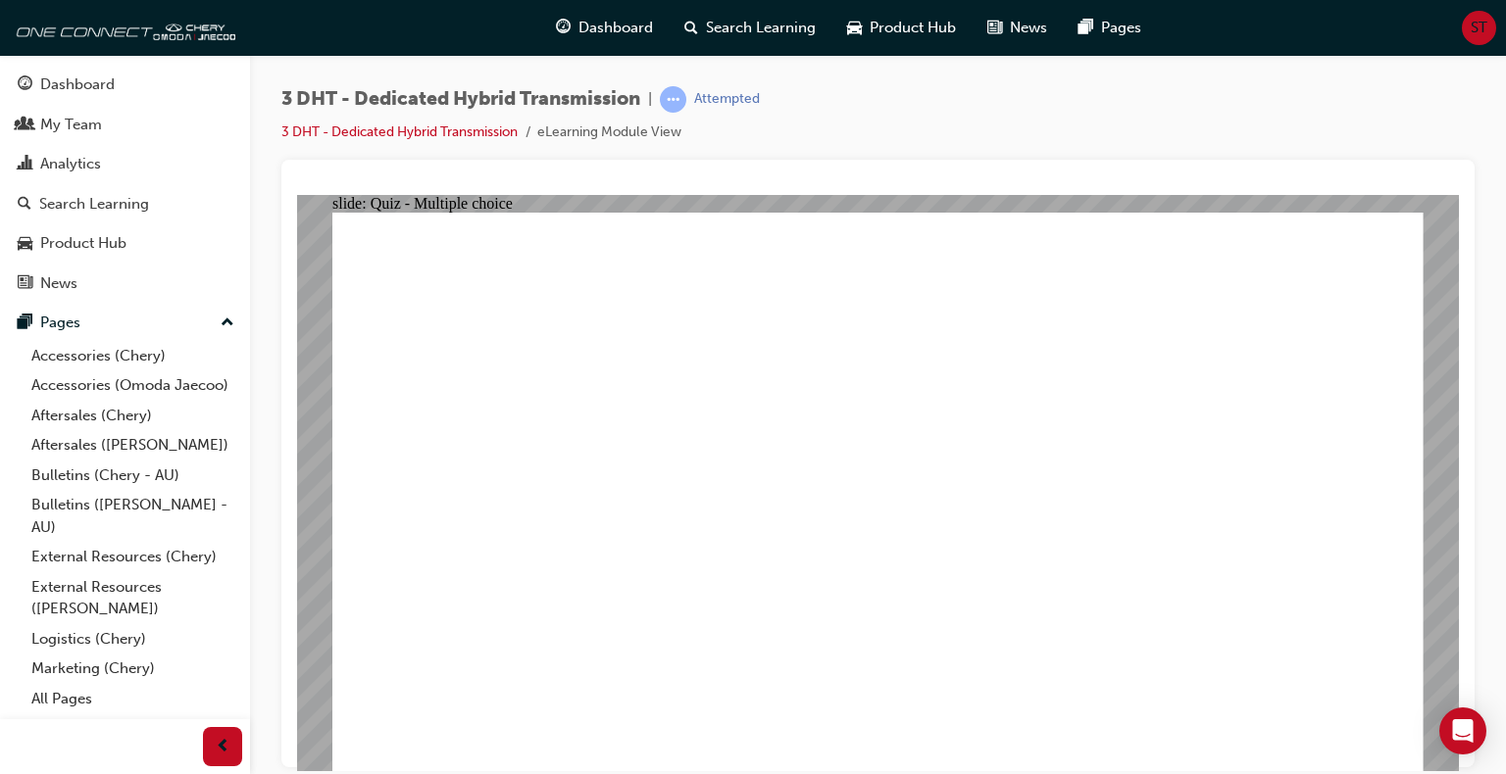
radio input "true"
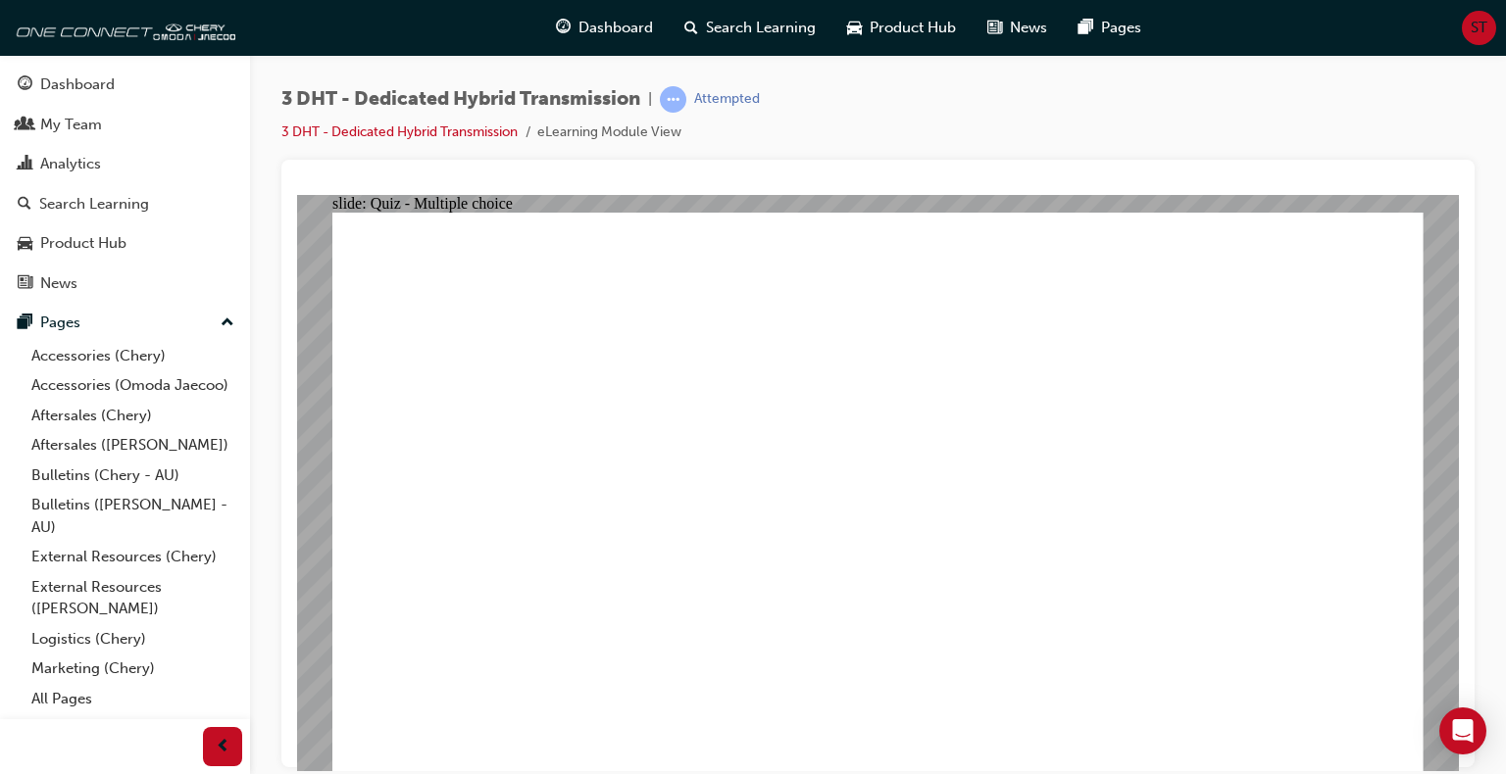
drag, startPoint x: 1000, startPoint y: 346, endPoint x: 1023, endPoint y: 322, distance: 33.3
checkbox input "true"
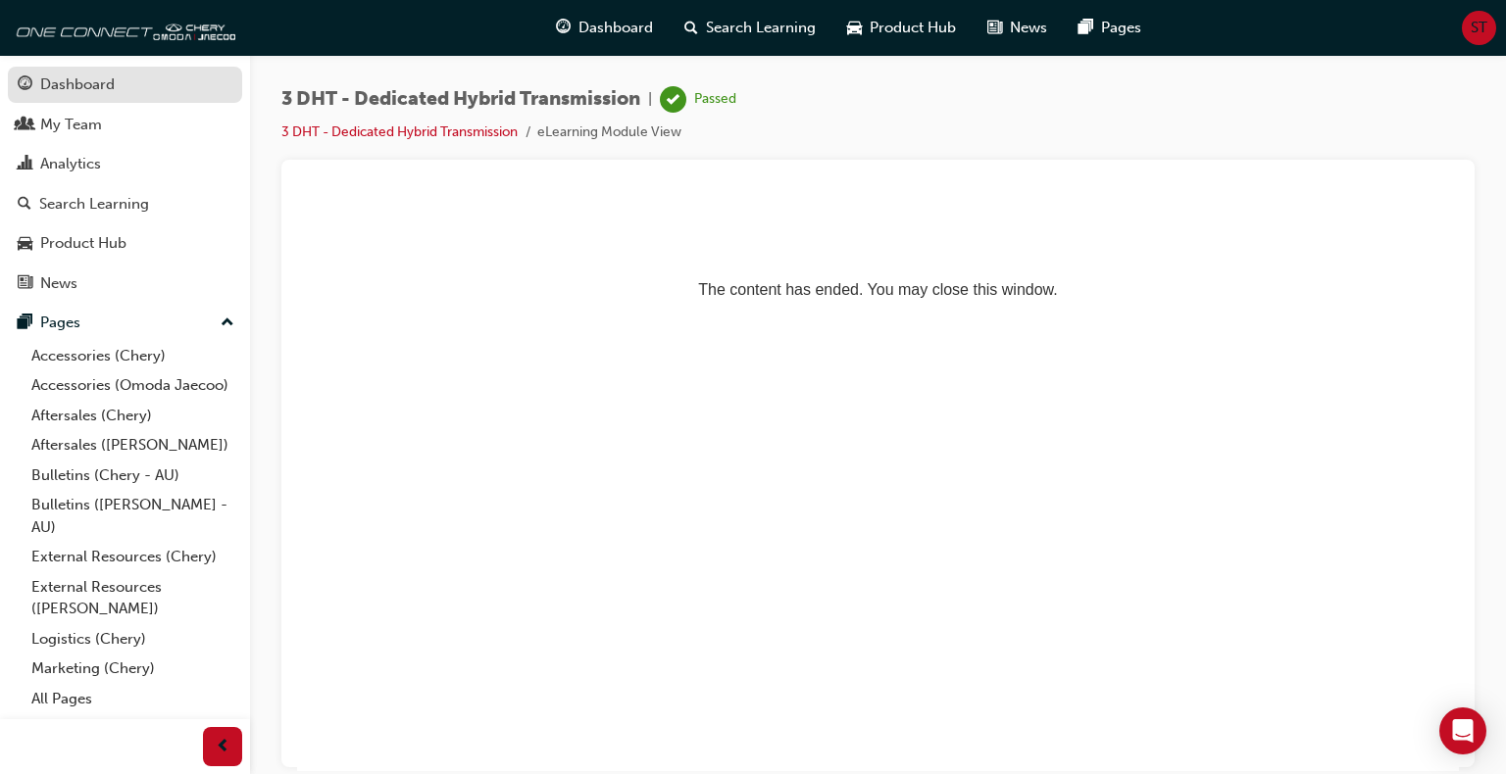
click at [78, 84] on div "Dashboard" at bounding box center [77, 85] width 74 height 23
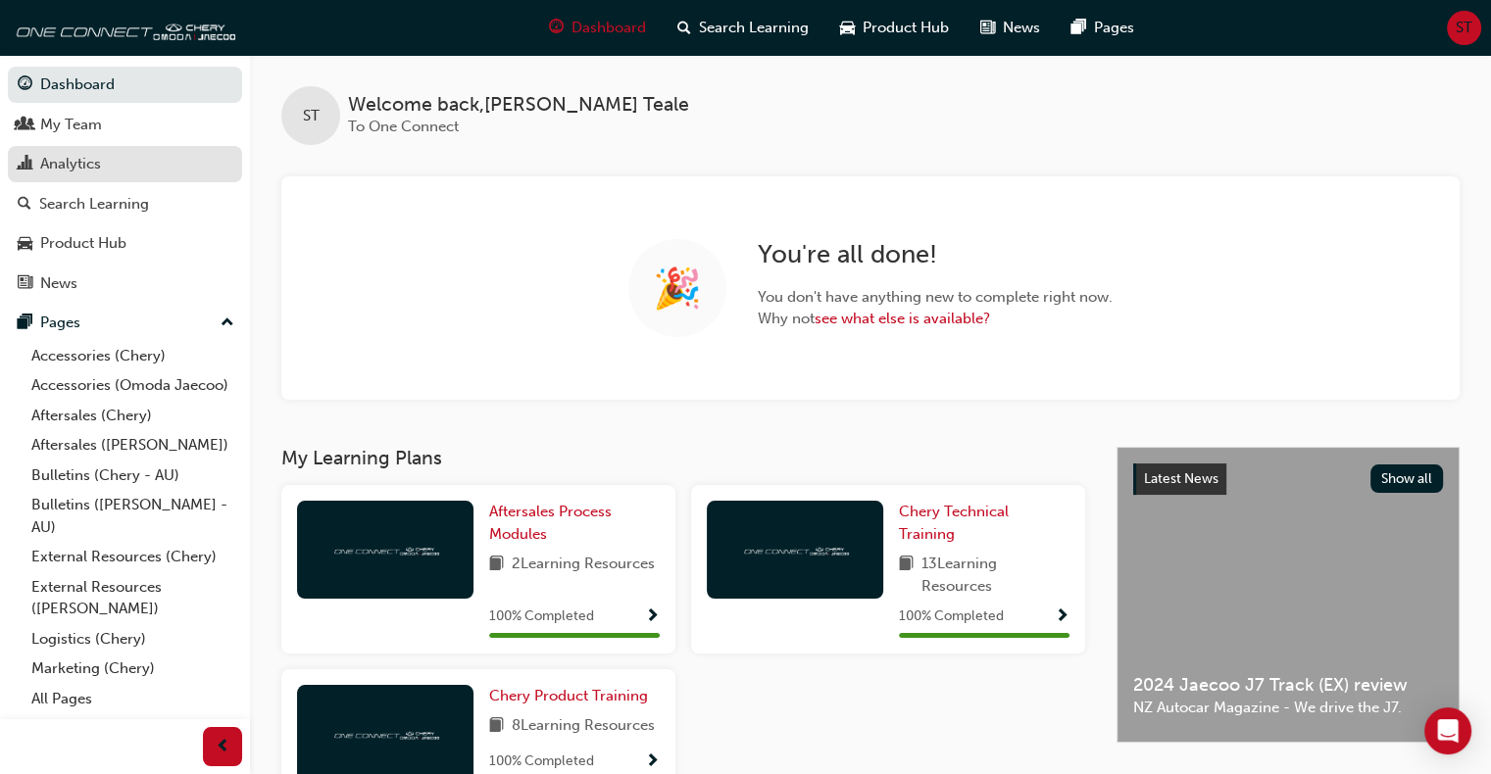
click at [67, 163] on div "Analytics" at bounding box center [70, 164] width 61 height 23
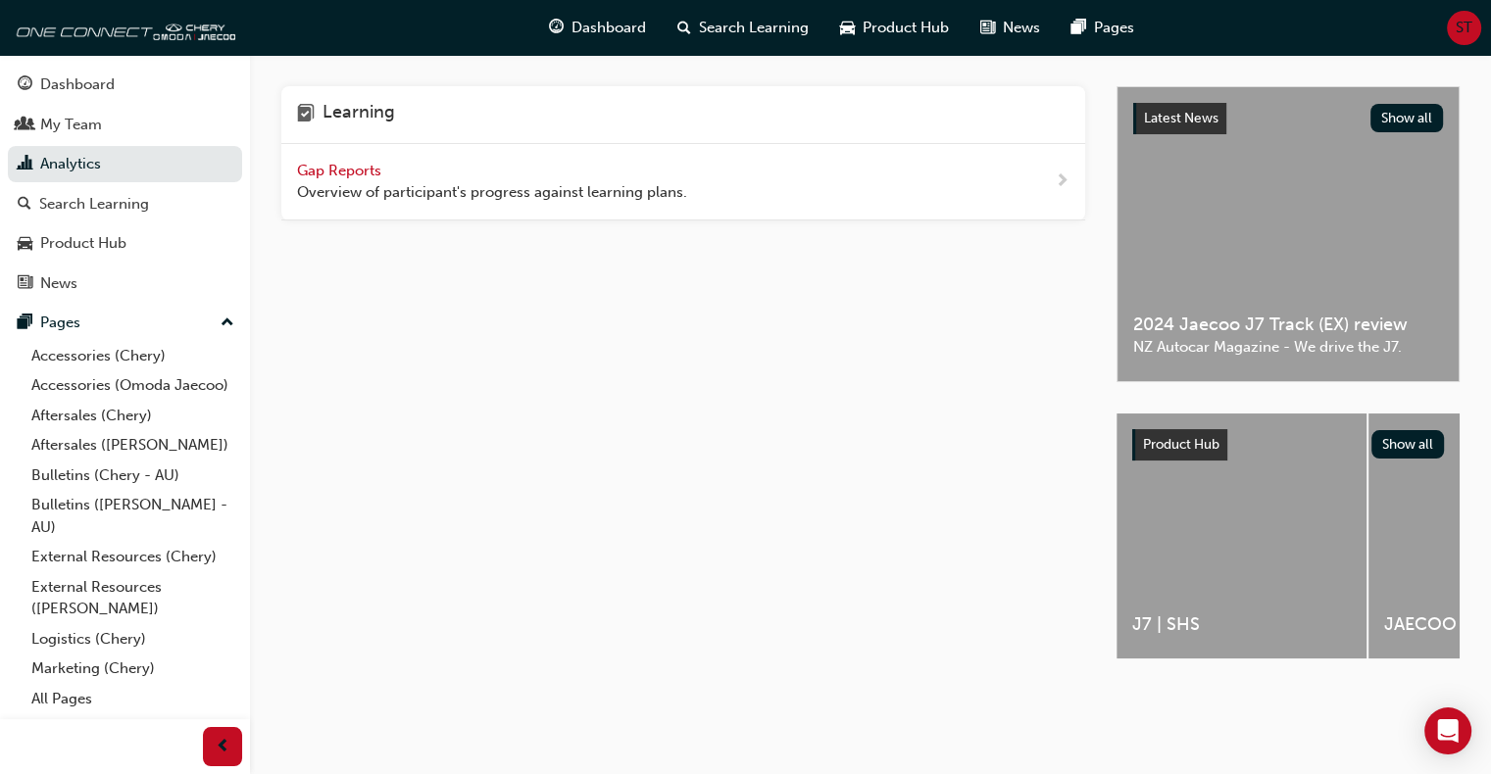
click at [349, 169] on span "Gap Reports" at bounding box center [341, 171] width 88 height 18
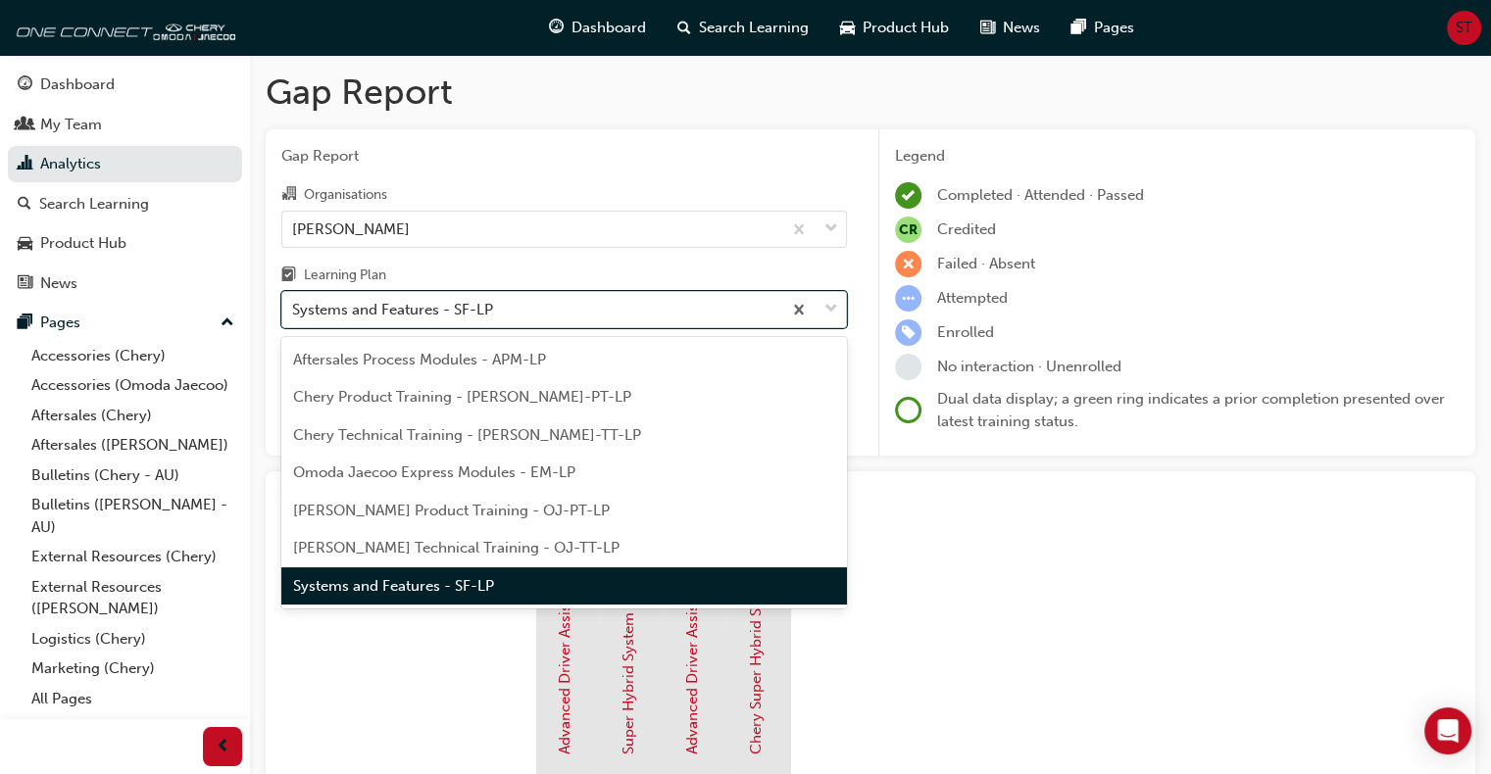
click at [382, 306] on div "Systems and Features - SF-LP" at bounding box center [392, 310] width 201 height 23
click at [294, 306] on input "Learning Plan option Systems and Features - SF-LP focused, 7 of 7. 7 results av…" at bounding box center [293, 309] width 2 height 17
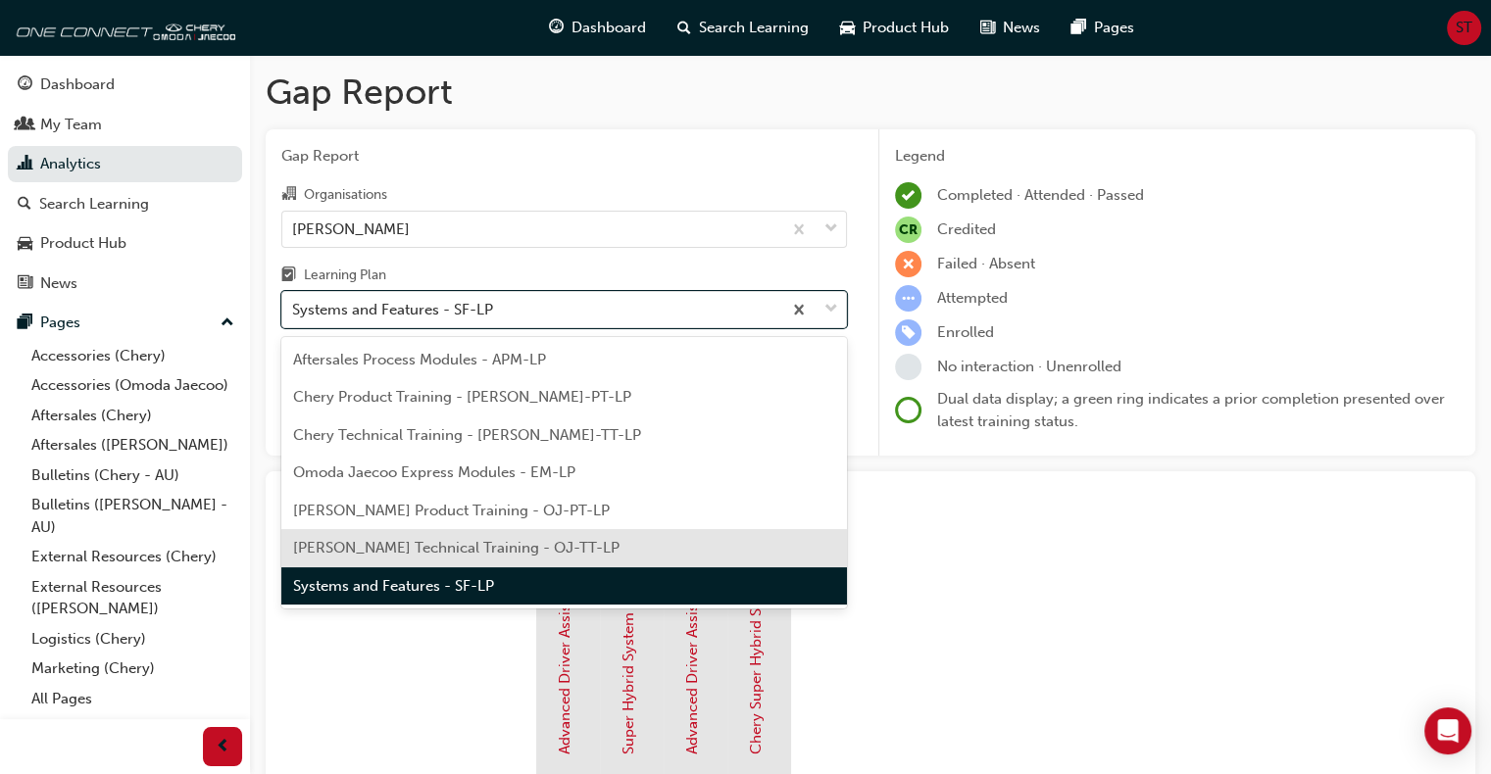
click at [407, 548] on span "[PERSON_NAME] Technical Training - OJ-TT-LP" at bounding box center [456, 548] width 326 height 18
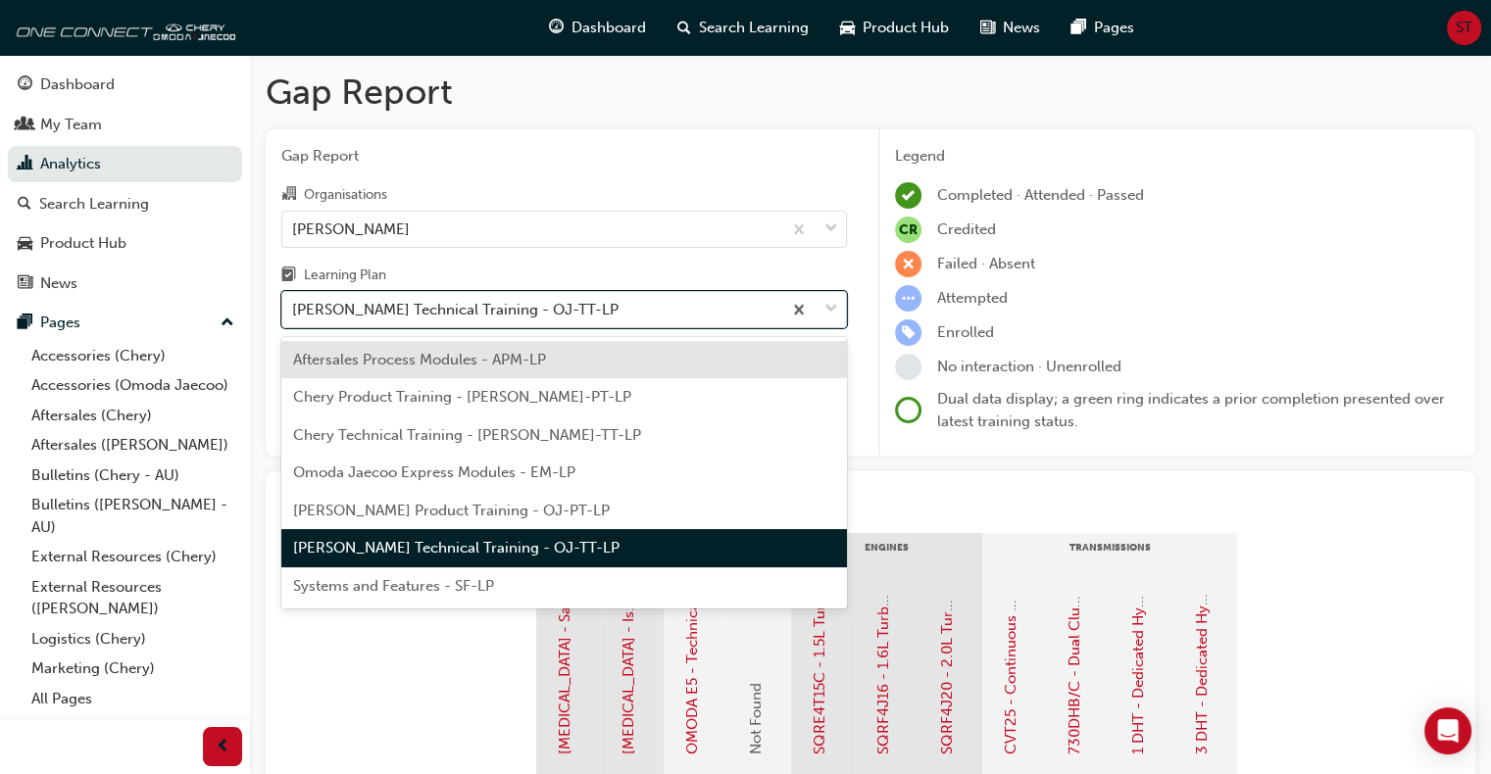
click at [397, 308] on div "[PERSON_NAME] Technical Training - OJ-TT-LP" at bounding box center [455, 310] width 326 height 23
click at [294, 308] on input "Learning Plan option Omoda Jaecoo Technical Training - OJ-TT-LP, selected. opti…" at bounding box center [293, 309] width 2 height 17
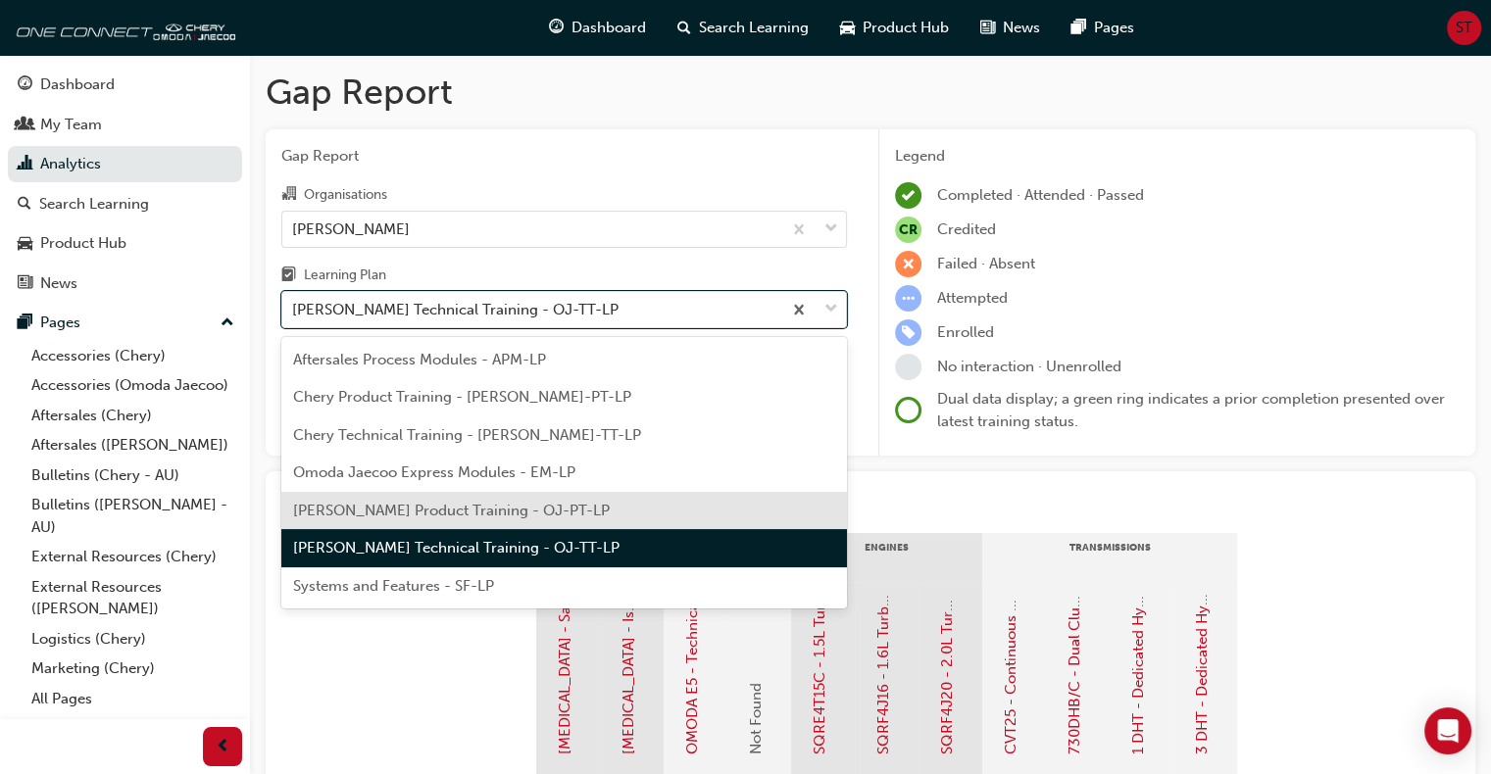
click at [428, 509] on span "[PERSON_NAME] Product Training - OJ-PT-LP" at bounding box center [451, 511] width 317 height 18
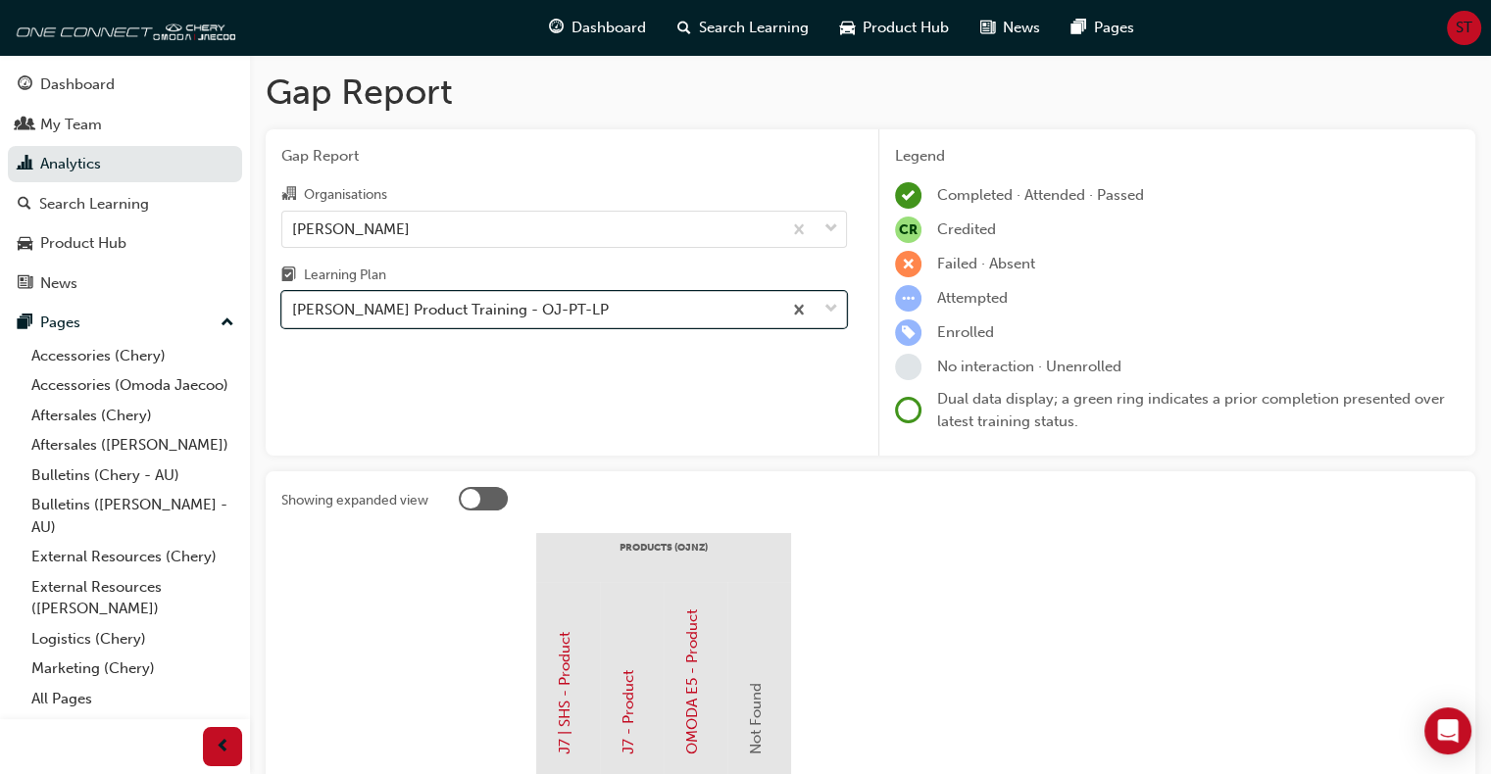
click at [361, 314] on div "[PERSON_NAME] Product Training - OJ-PT-LP" at bounding box center [450, 310] width 317 height 23
click at [294, 314] on input "Learning Plan option [PERSON_NAME] Product Training - OJ-PT-LP, selected. 0 res…" at bounding box center [293, 309] width 2 height 17
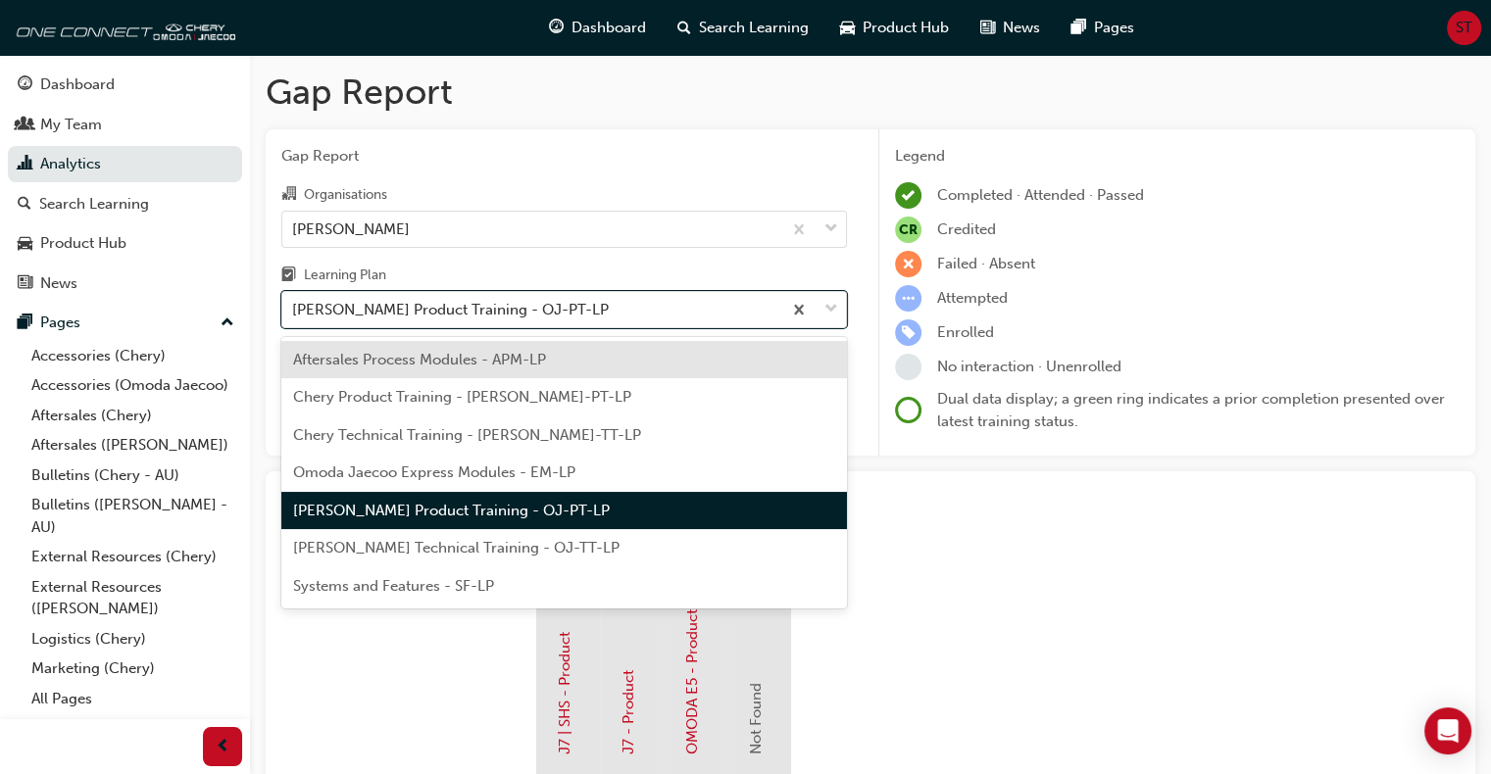
click at [394, 469] on span "Omoda Jaecoo Express Modules - EM-LP" at bounding box center [434, 473] width 282 height 18
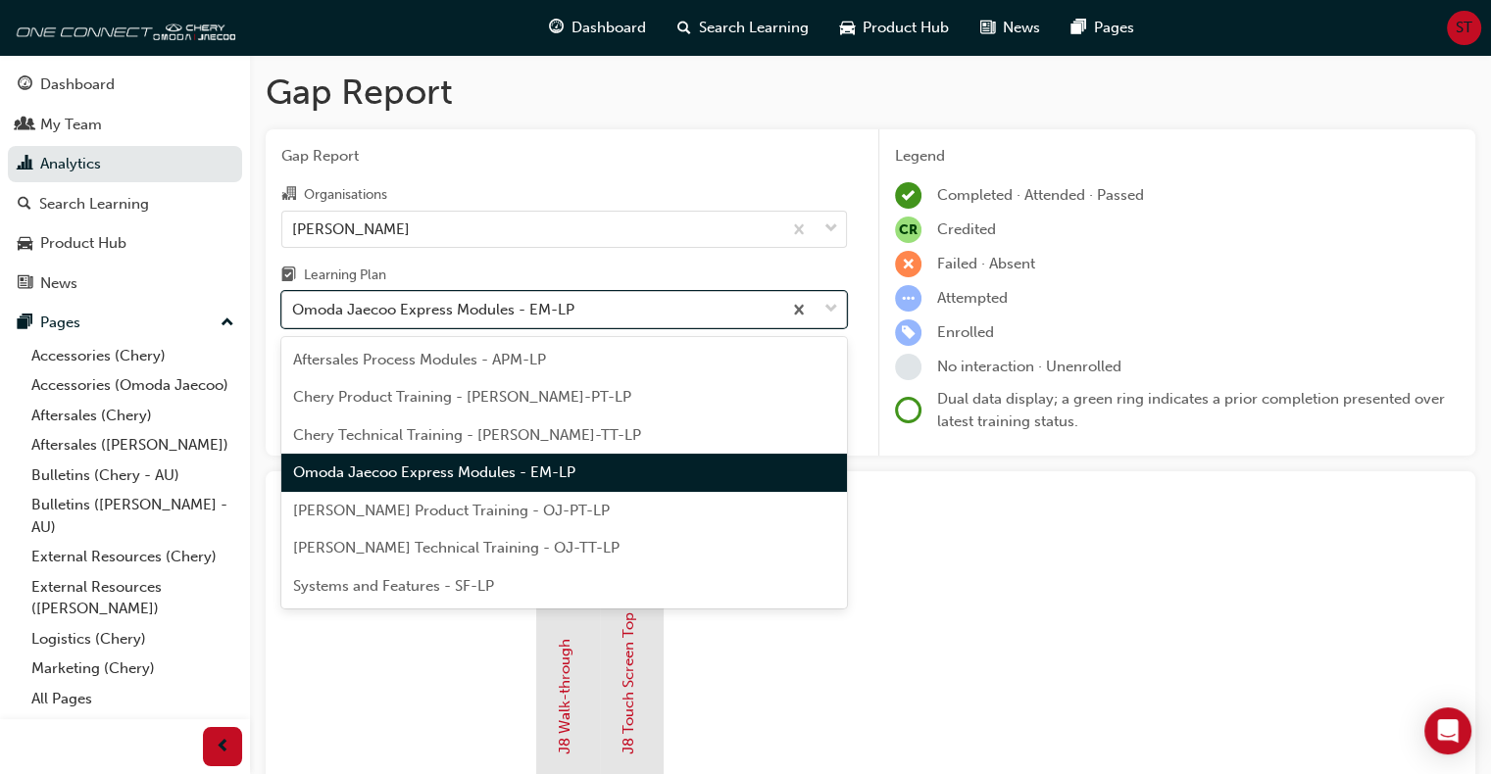
click at [358, 310] on div "Omoda Jaecoo Express Modules - EM-LP" at bounding box center [433, 310] width 282 height 23
click at [294, 310] on input "Learning Plan option Omoda Jaecoo Express Modules - EM-LP, selected. option Omo…" at bounding box center [293, 309] width 2 height 17
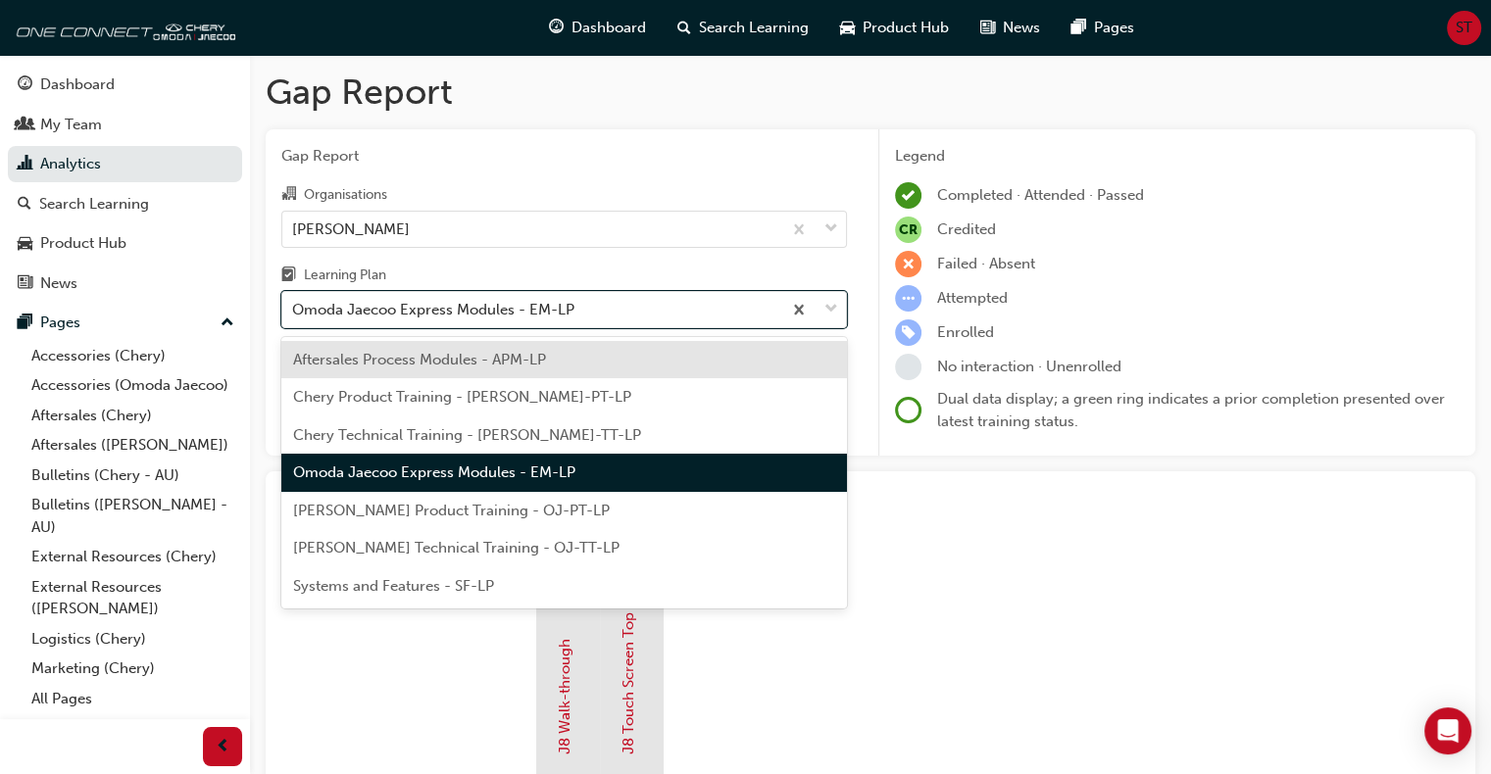
click at [404, 434] on span "Chery Technical Training - [PERSON_NAME]-TT-LP" at bounding box center [467, 435] width 348 height 18
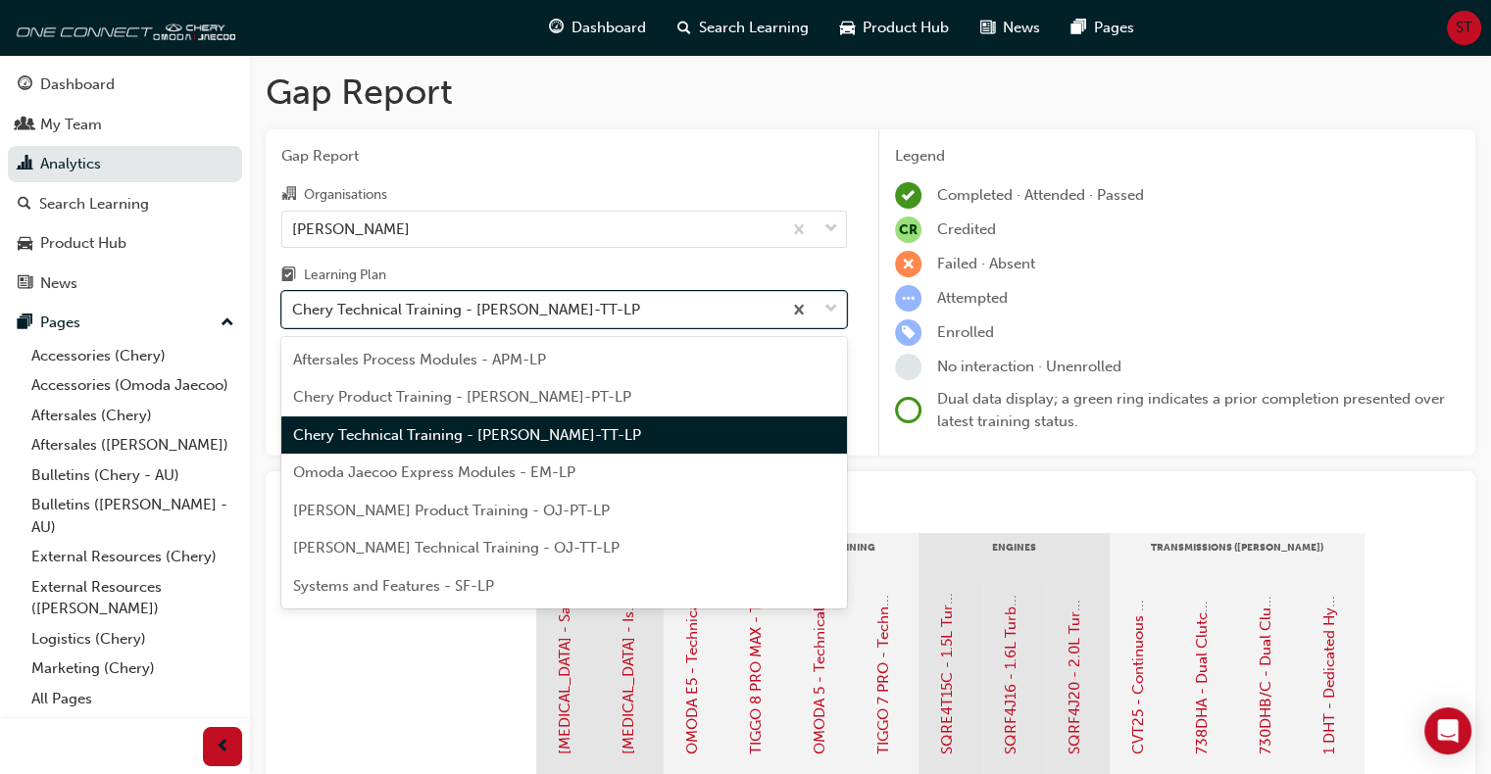
click at [384, 311] on div "Chery Technical Training - [PERSON_NAME]-TT-LP" at bounding box center [466, 310] width 348 height 23
click at [294, 311] on input "Learning Plan option Chery Technical Training - [PERSON_NAME]-TT-LP, selected. …" at bounding box center [293, 309] width 2 height 17
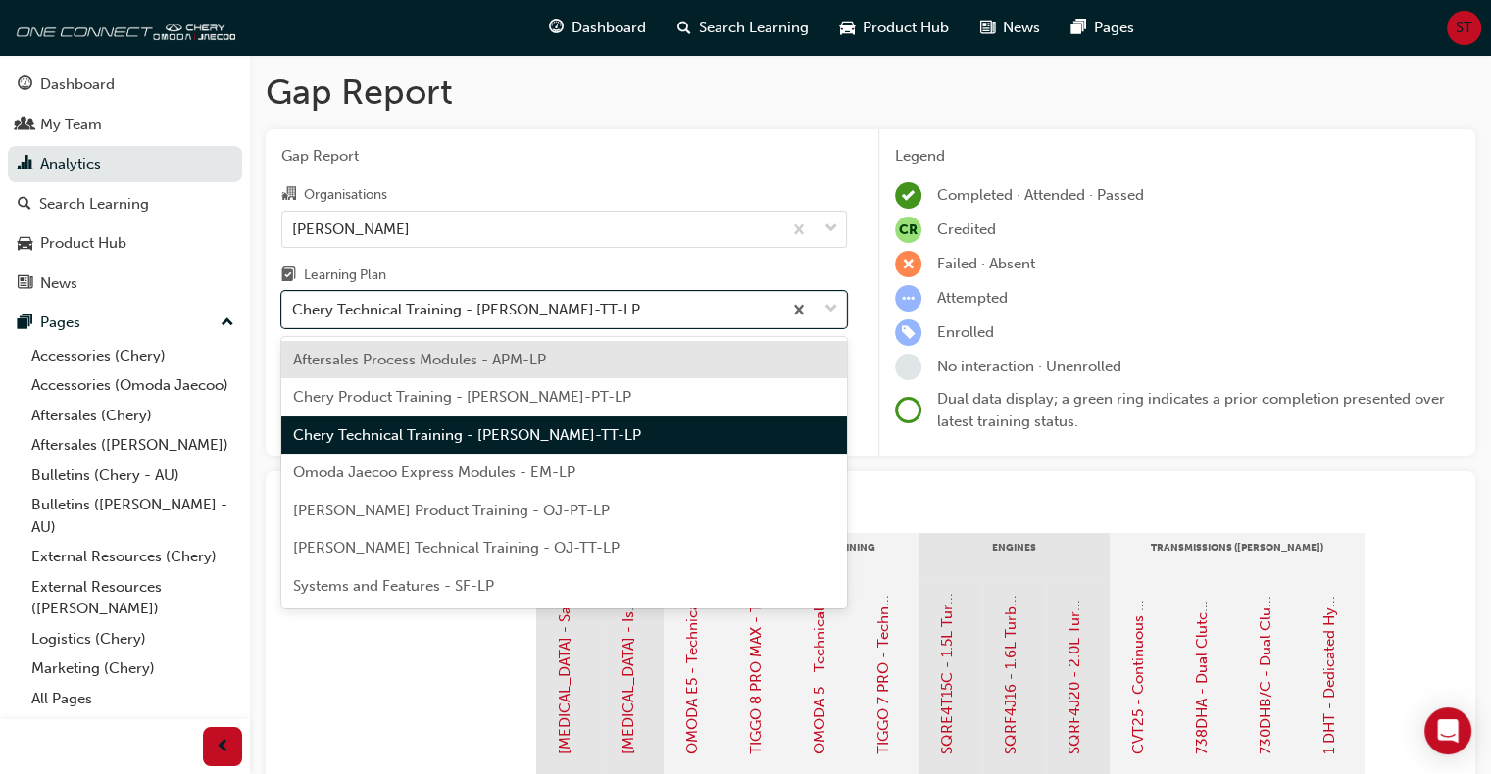
click at [401, 401] on span "Chery Product Training - [PERSON_NAME]-PT-LP" at bounding box center [462, 397] width 338 height 18
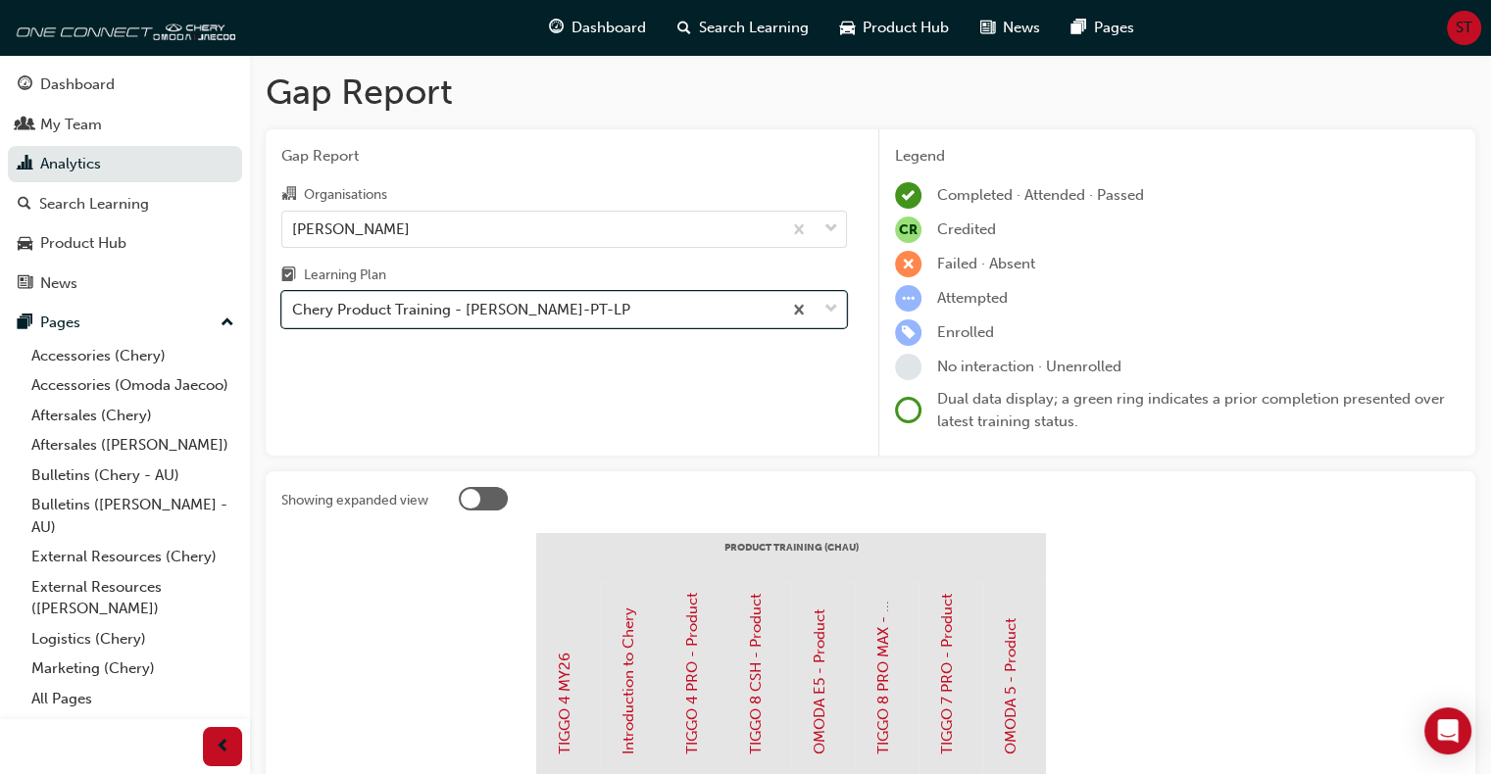
click at [375, 312] on div "Chery Product Training - [PERSON_NAME]-PT-LP" at bounding box center [461, 310] width 338 height 23
click at [294, 312] on input "Learning Plan option Chery Product Training - [PERSON_NAME]-PT-LP, selected. 0 …" at bounding box center [293, 309] width 2 height 17
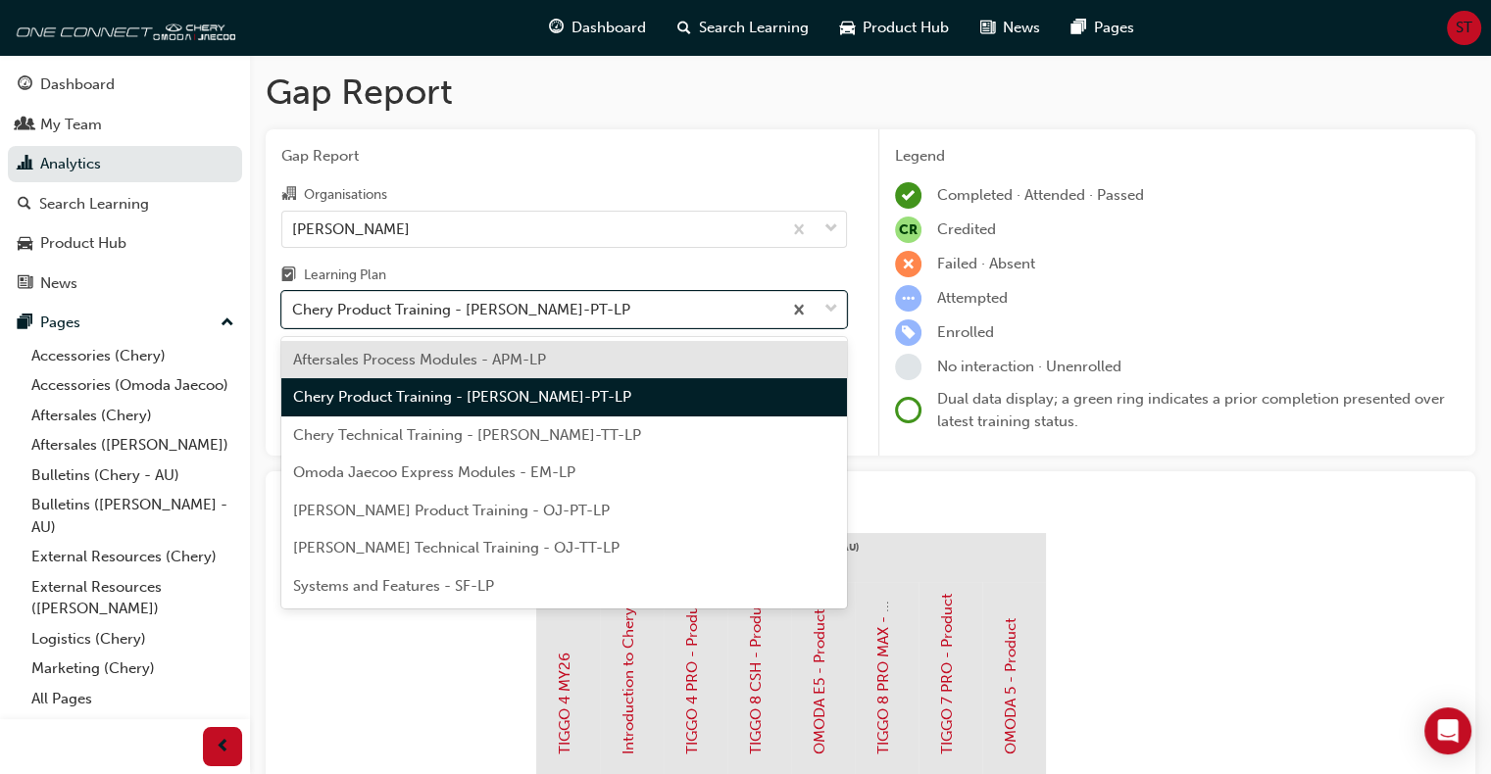
click at [390, 363] on span "Aftersales Process Modules - APM-LP" at bounding box center [419, 360] width 253 height 18
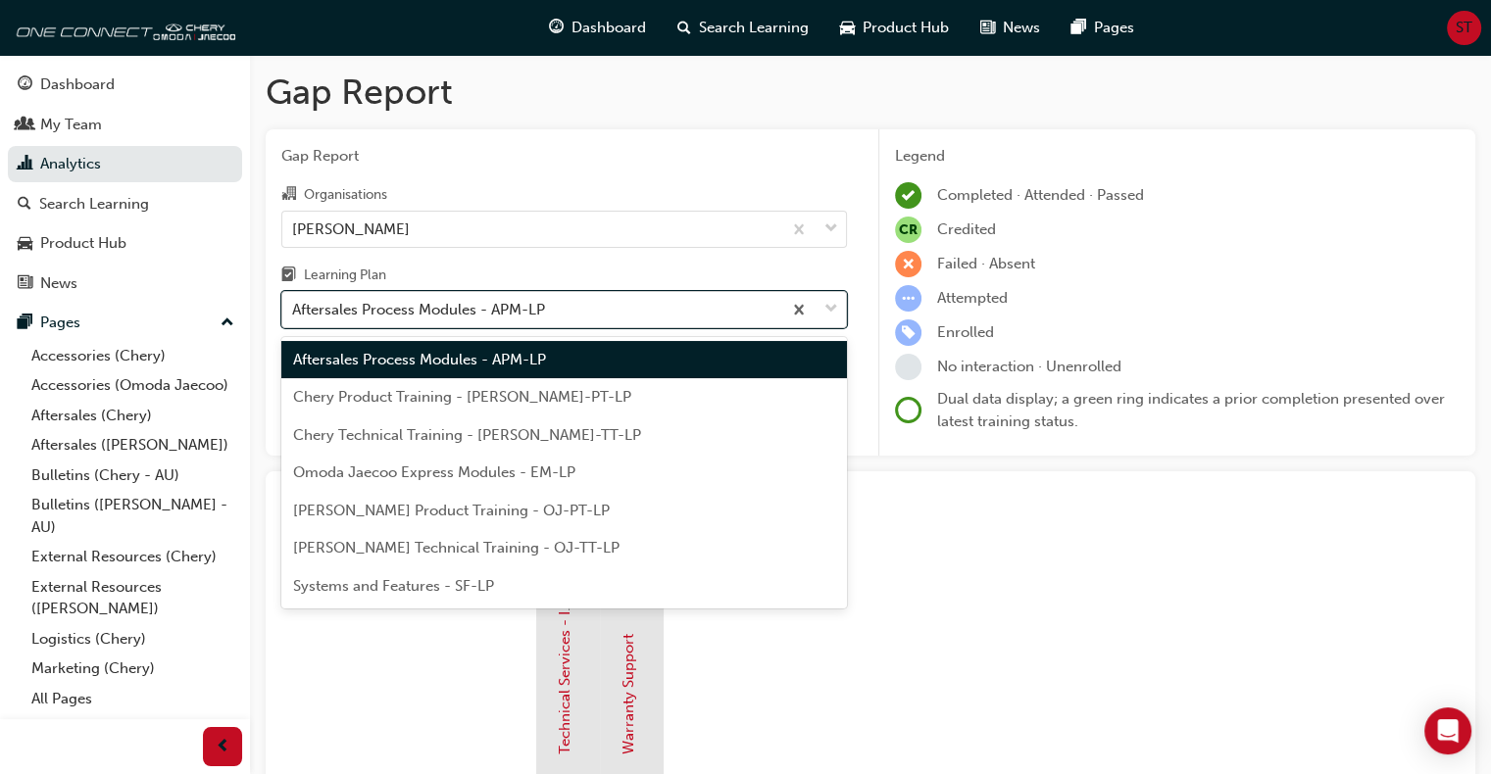
click at [378, 312] on div "Aftersales Process Modules - APM-LP" at bounding box center [418, 310] width 253 height 23
click at [294, 312] on input "Learning Plan option Aftersales Process Modules - APM-LP, selected. option Afte…" at bounding box center [293, 309] width 2 height 17
click at [404, 539] on div "[PERSON_NAME] Technical Training - OJ-TT-LP" at bounding box center [564, 548] width 566 height 38
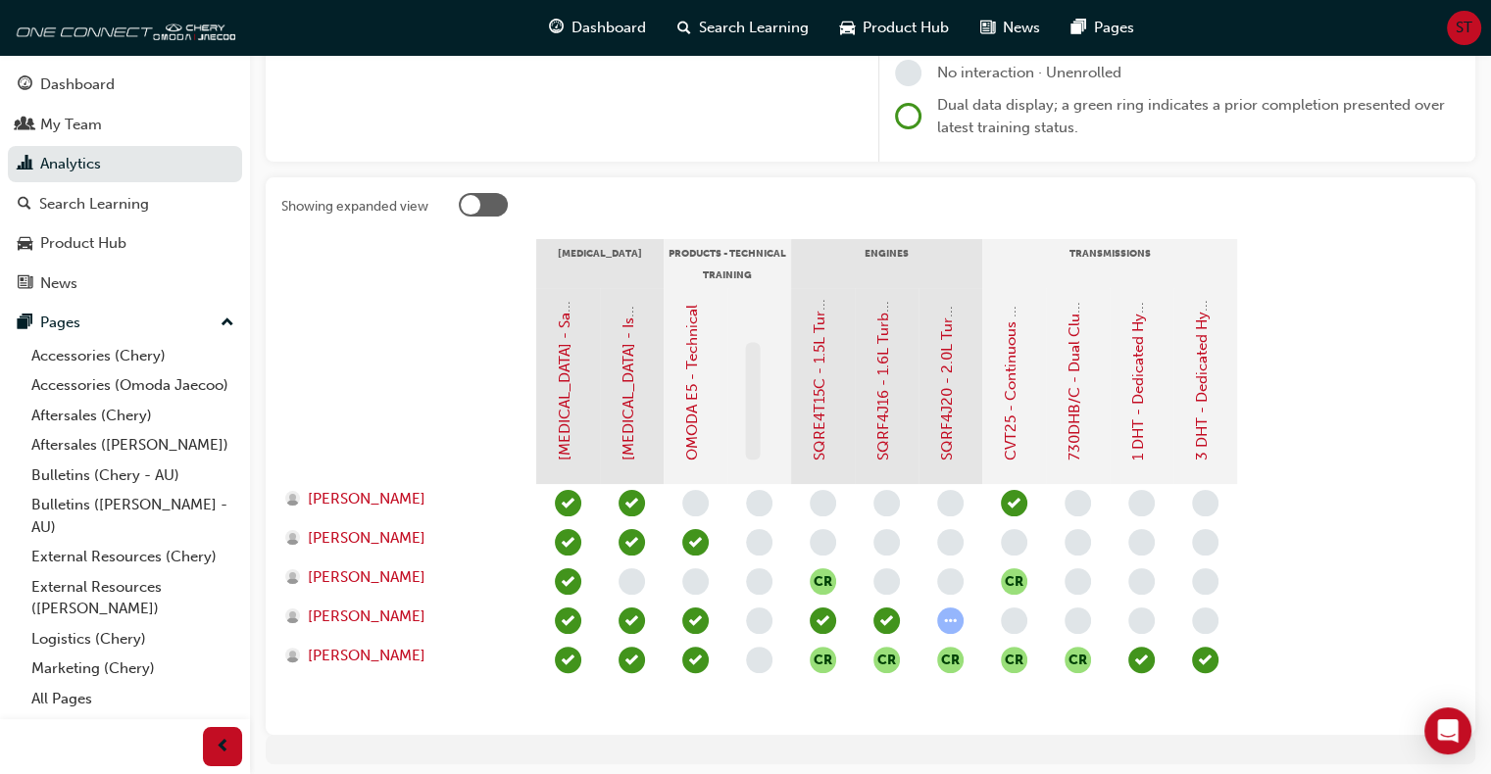
scroll to position [364, 0]
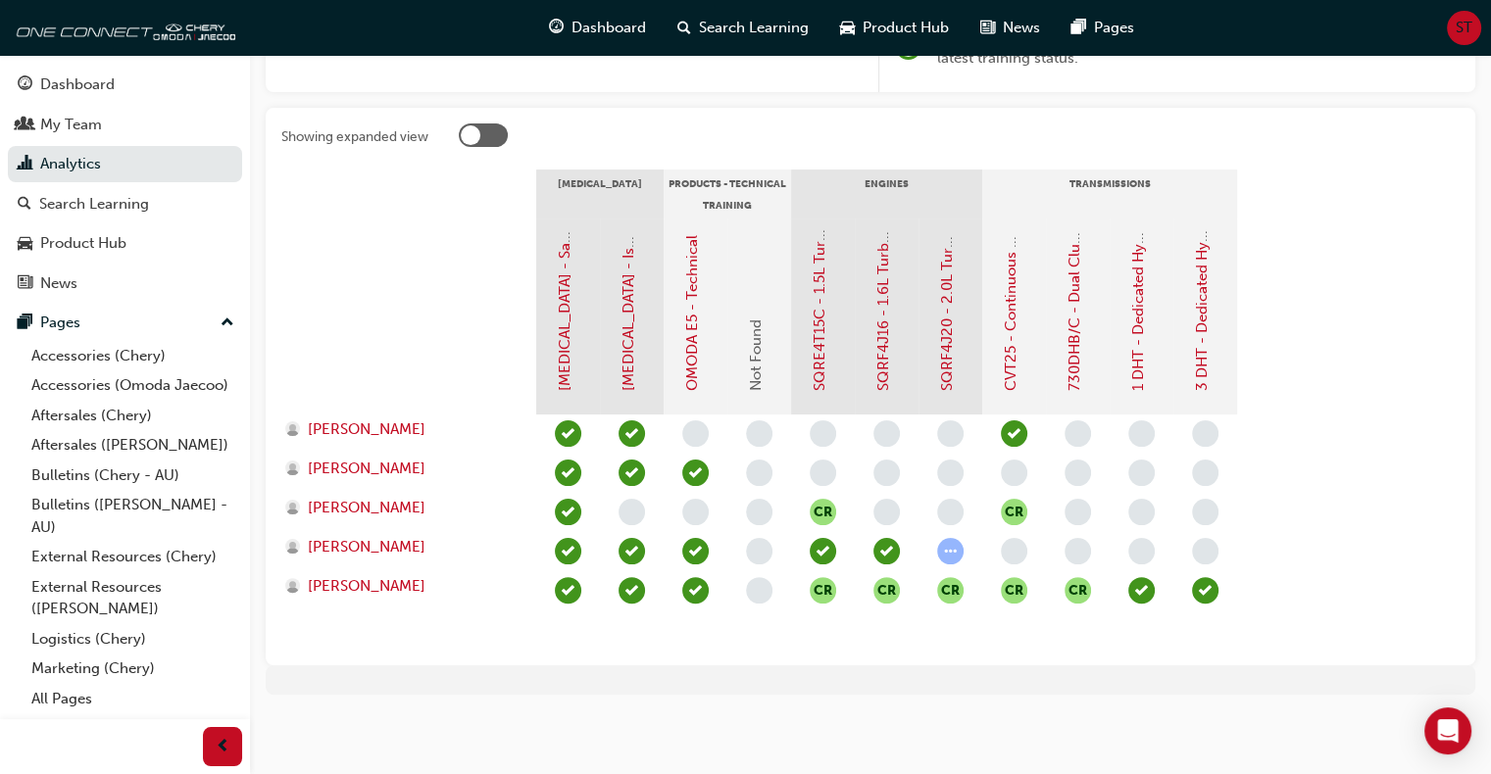
click at [756, 360] on span "Not Found" at bounding box center [756, 356] width 18 height 72
click at [757, 586] on span "learningRecordVerb_NONE-icon" at bounding box center [759, 590] width 26 height 26
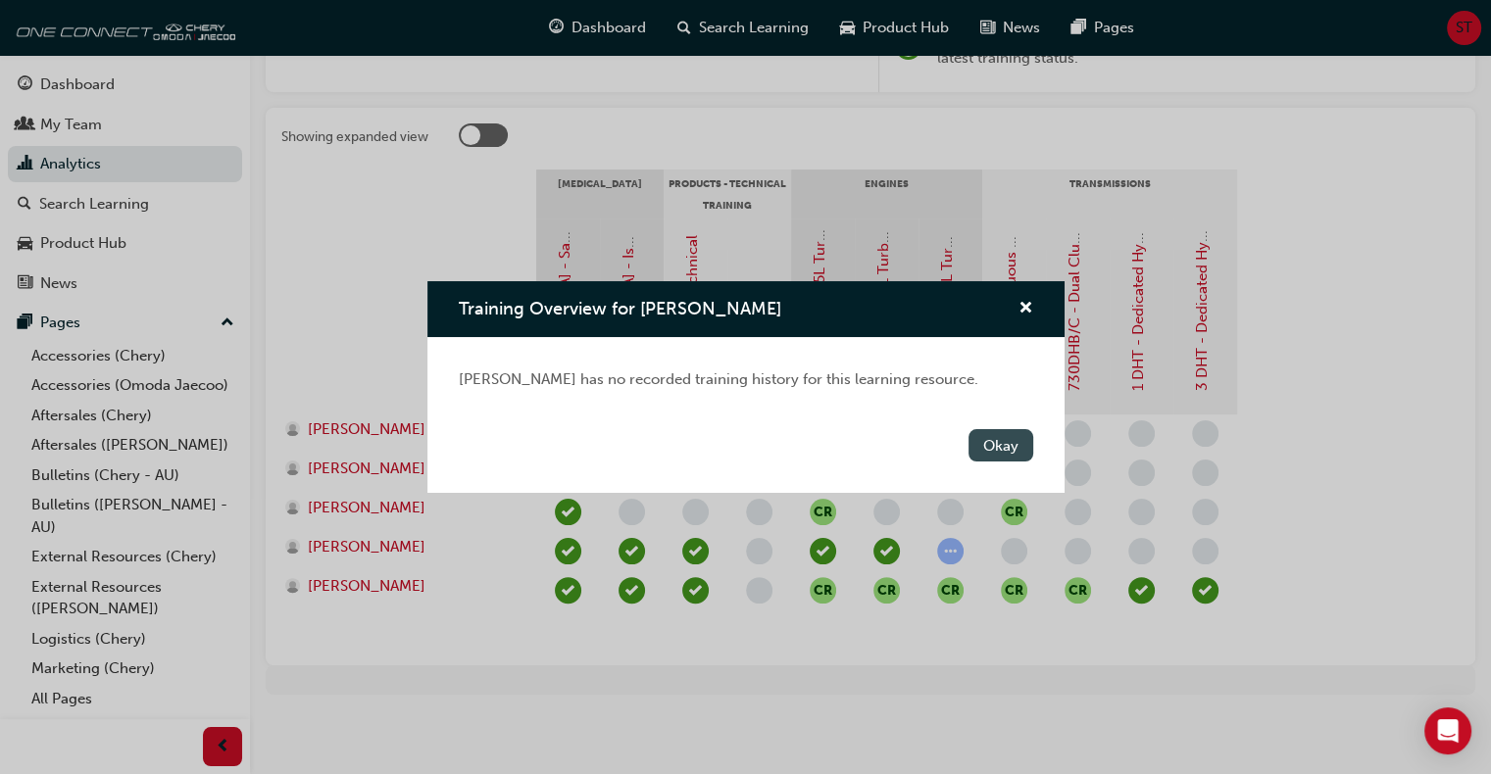
click at [1001, 449] on button "Okay" at bounding box center [1000, 445] width 65 height 32
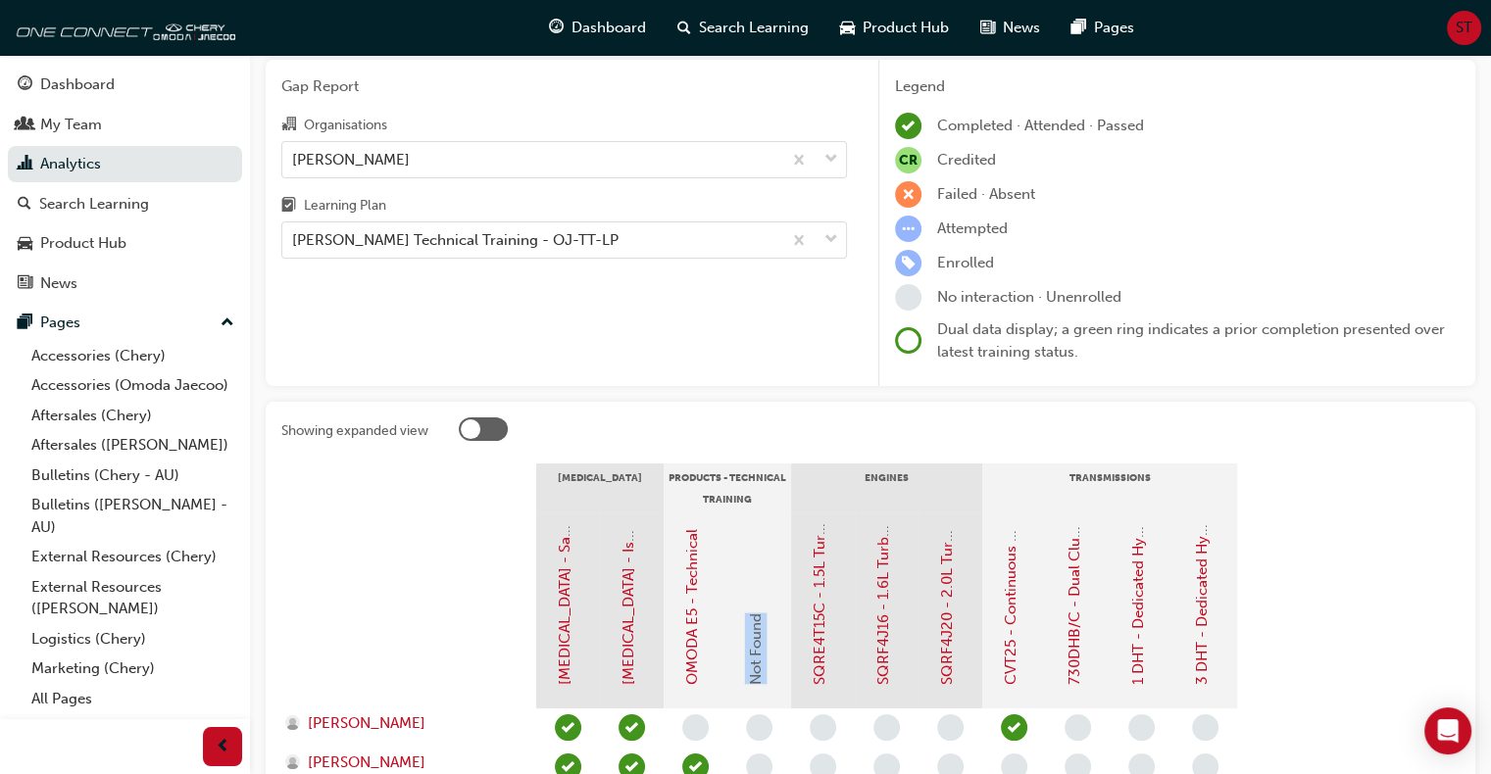
scroll to position [0, 0]
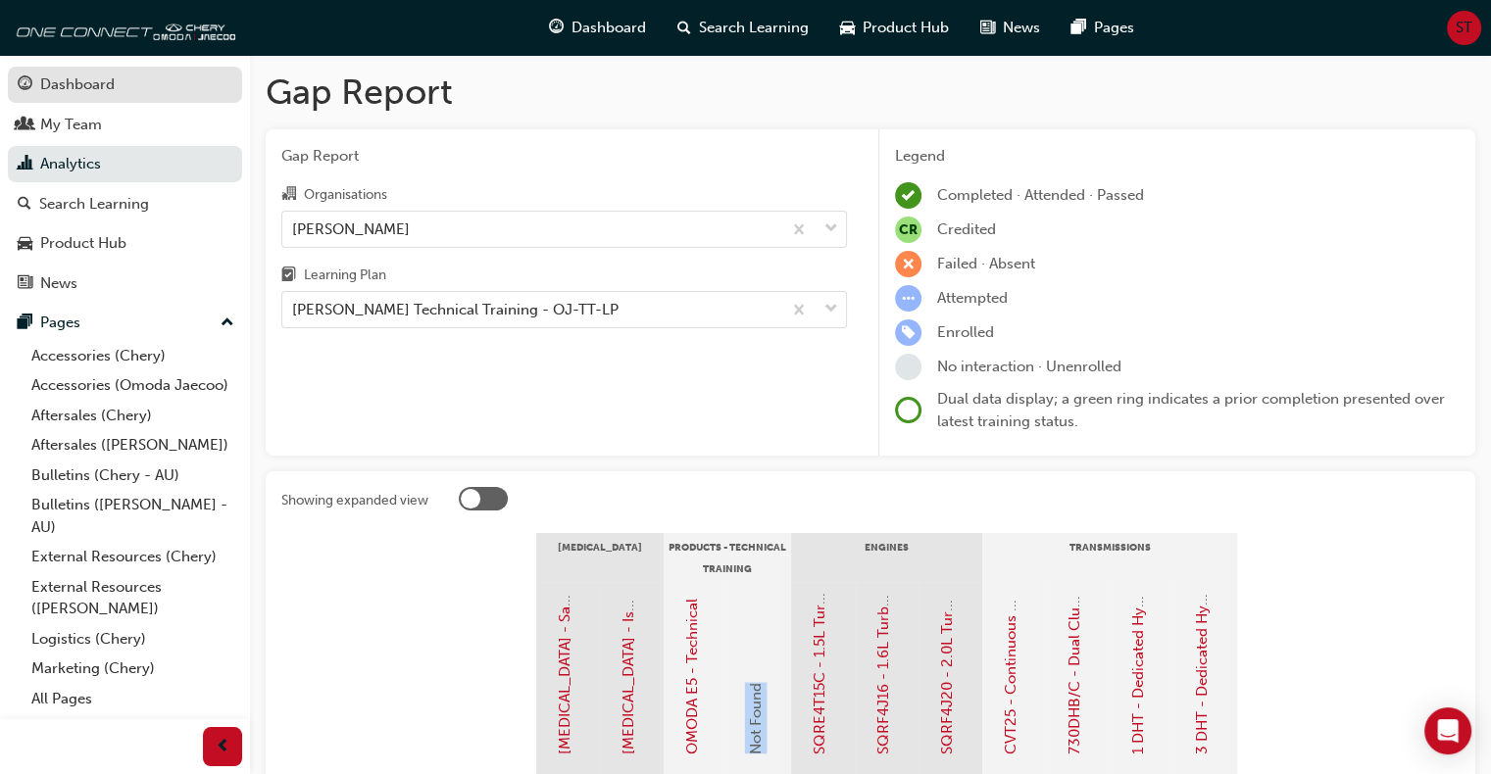
click at [80, 82] on div "Dashboard" at bounding box center [77, 85] width 74 height 23
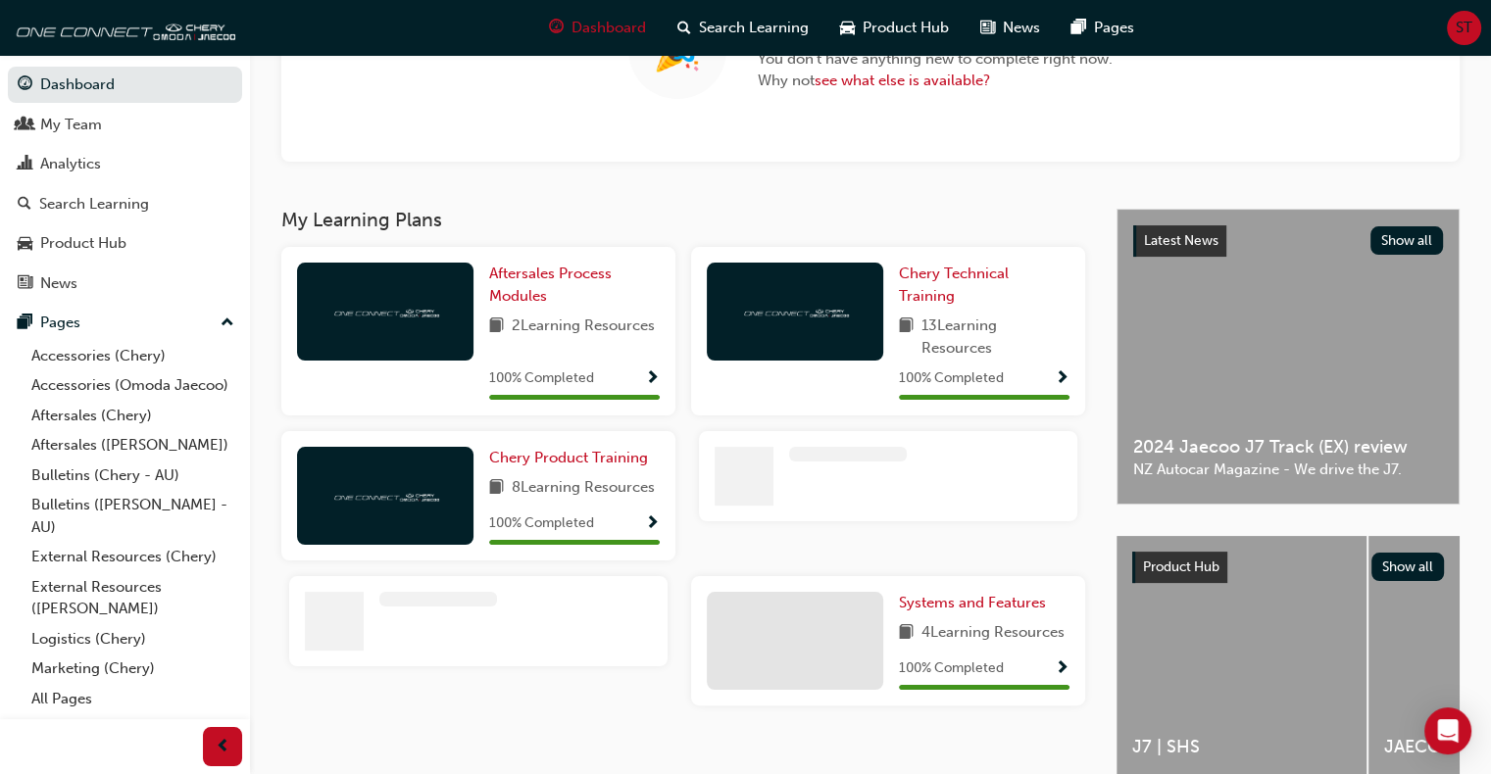
scroll to position [140, 0]
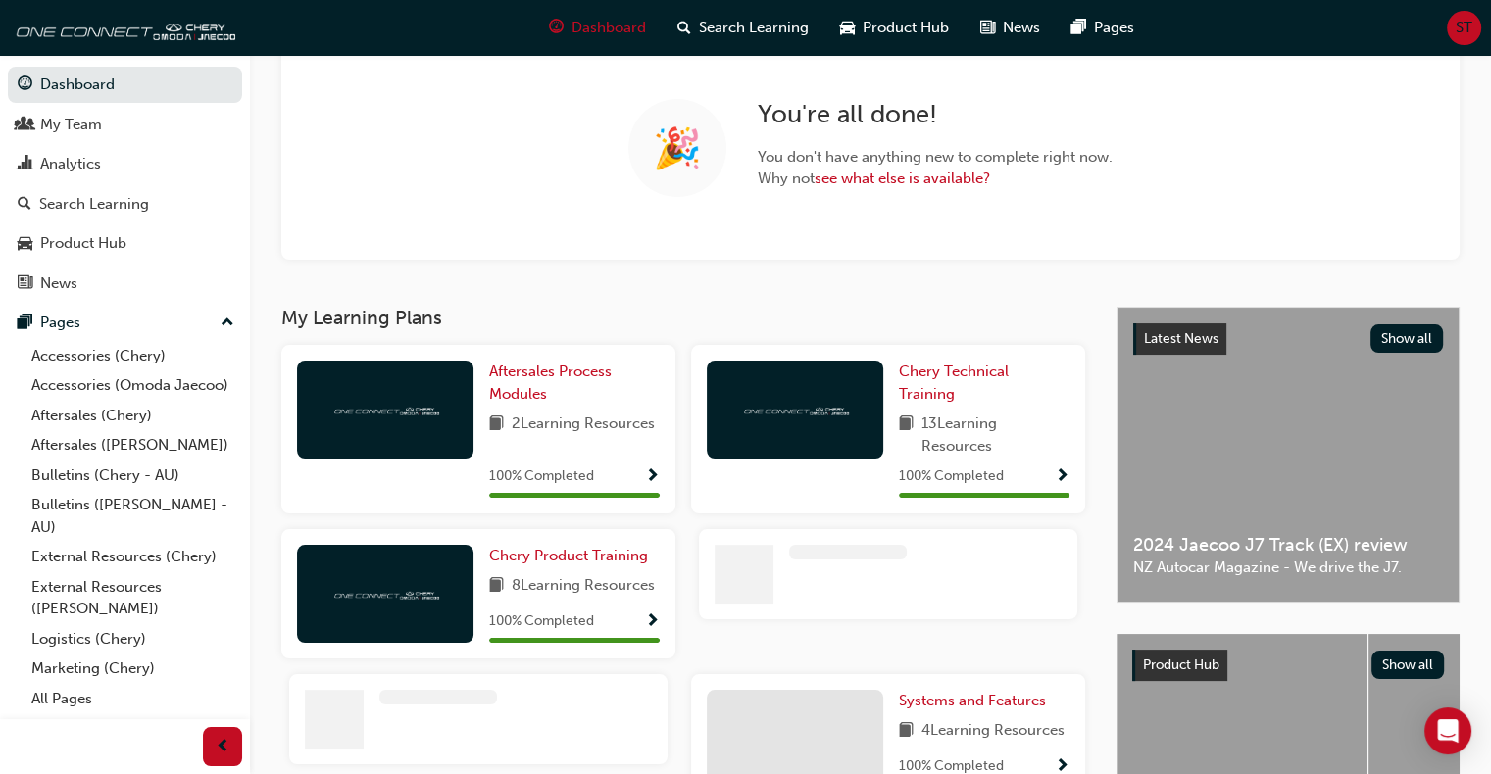
click at [859, 574] on div at bounding box center [888, 574] width 378 height 90
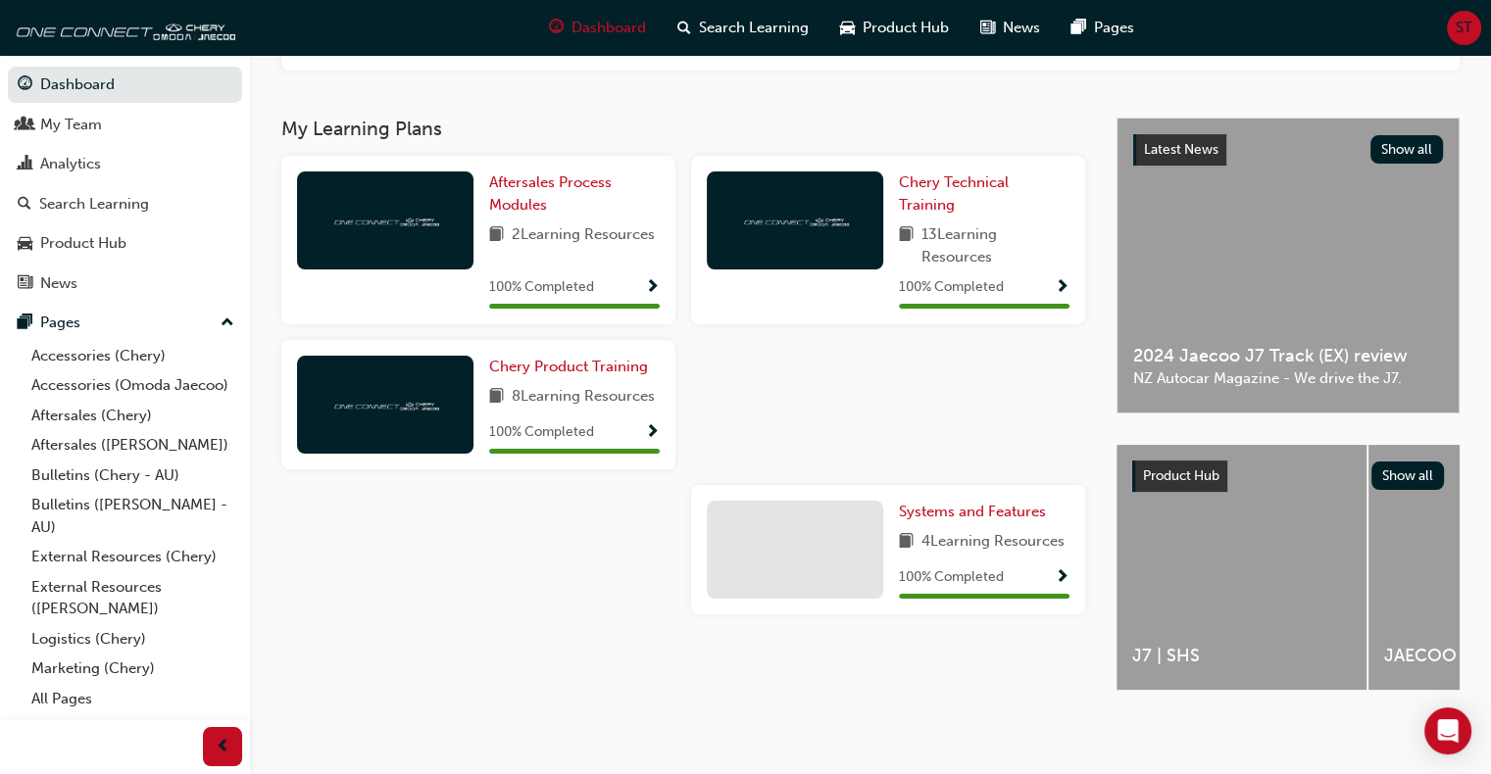
scroll to position [0, 0]
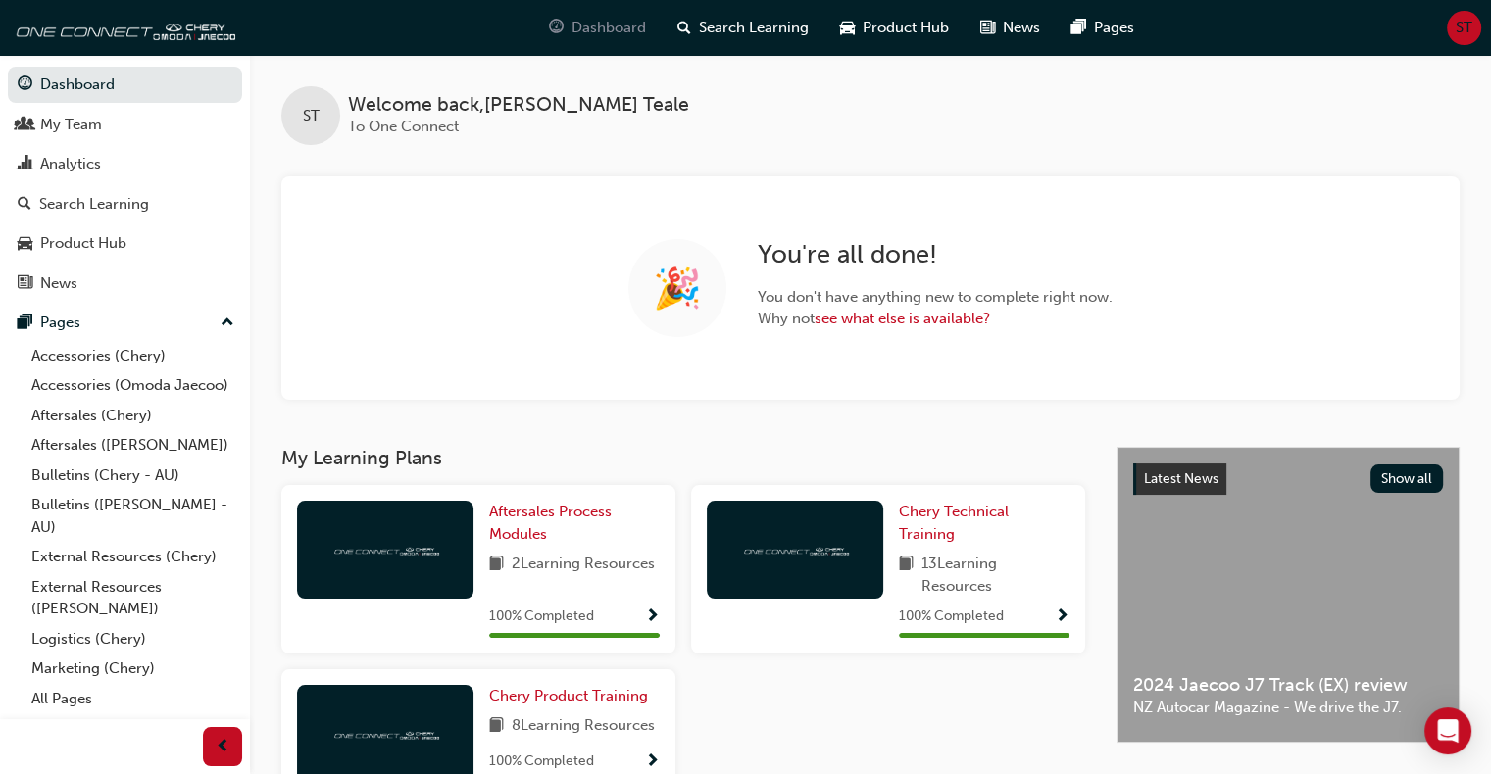
click at [568, 25] on div "Dashboard" at bounding box center [597, 28] width 128 height 40
click at [584, 27] on span "Dashboard" at bounding box center [608, 28] width 74 height 23
click at [712, 13] on div "Search Learning" at bounding box center [743, 28] width 163 height 40
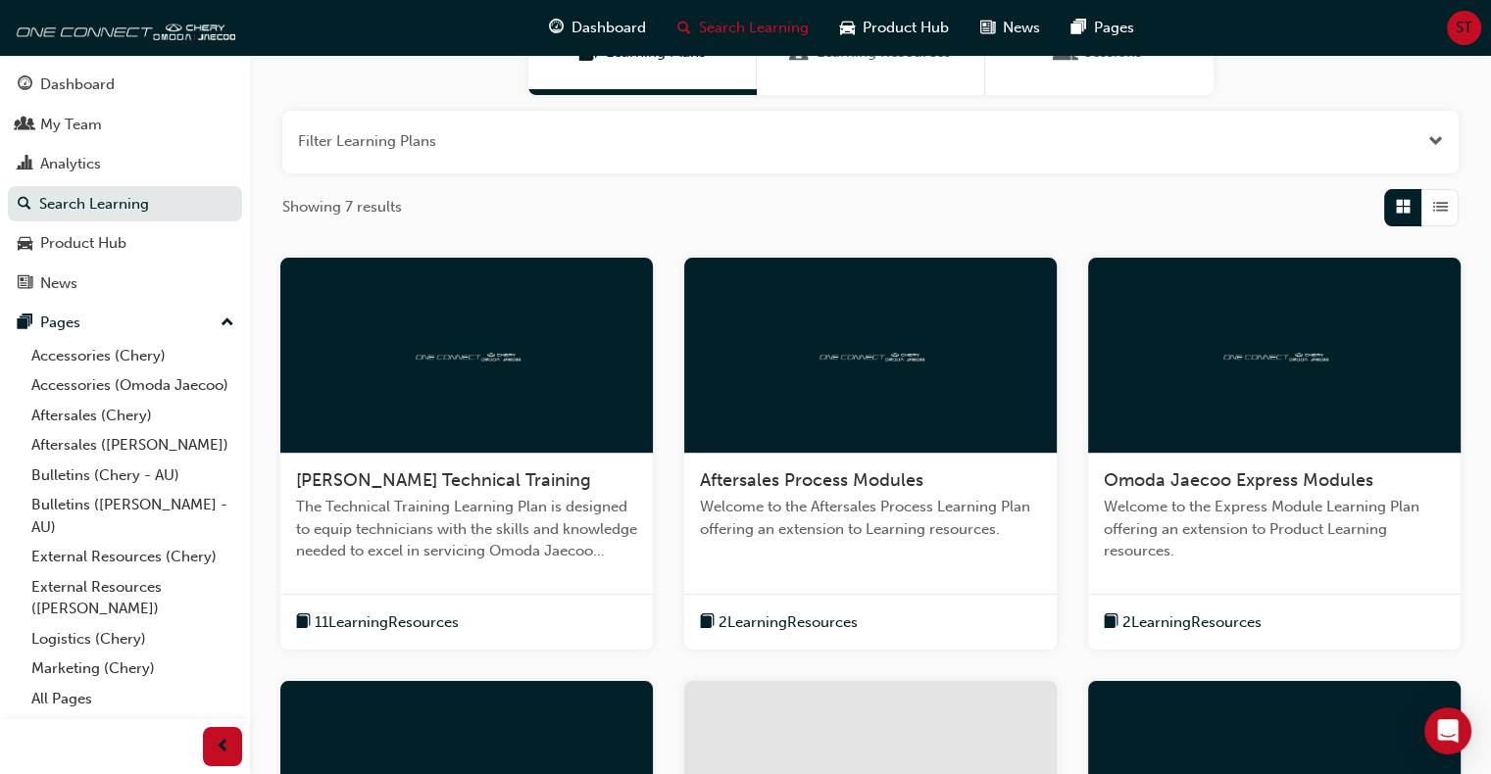
scroll to position [294, 0]
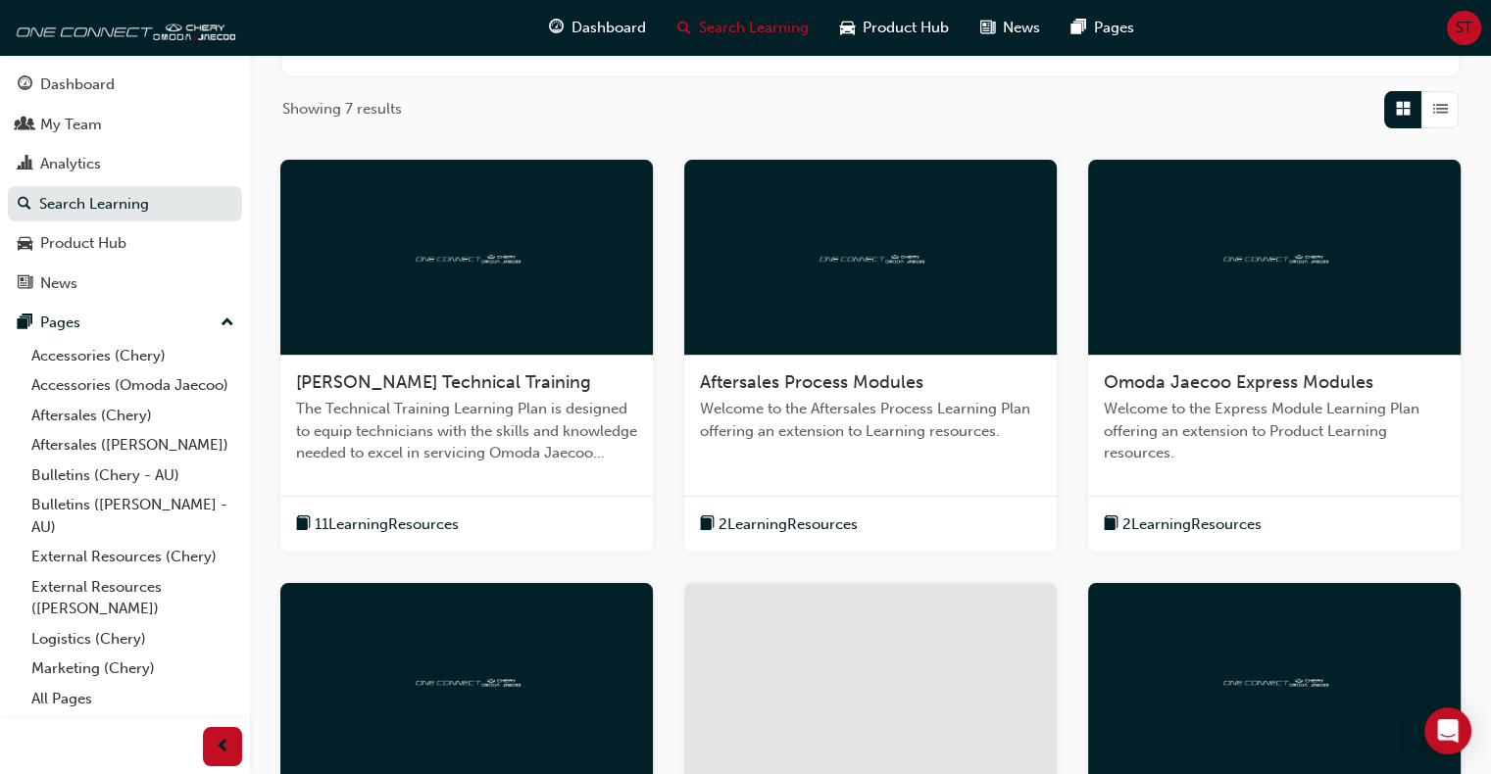
click at [519, 300] on div at bounding box center [466, 258] width 372 height 196
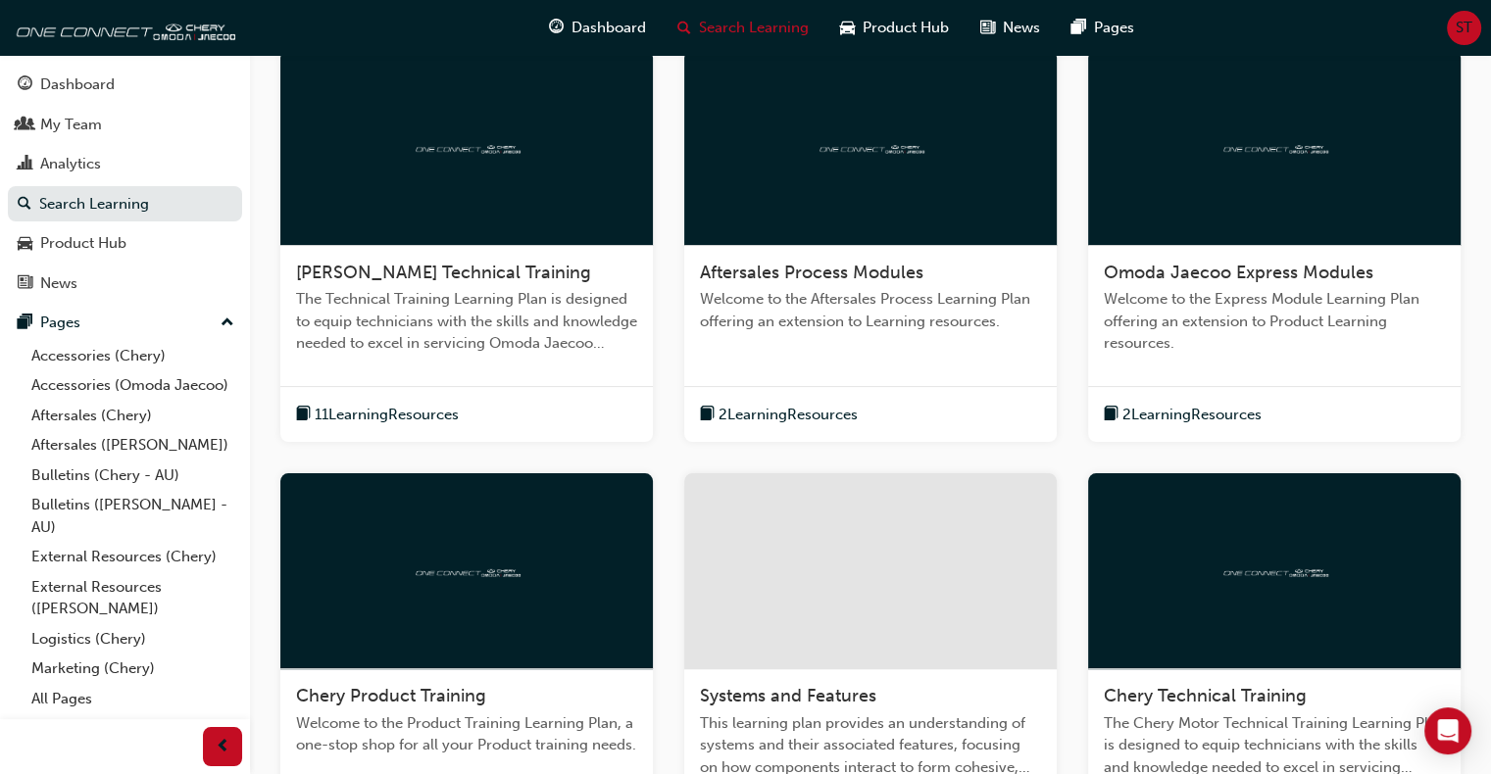
scroll to position [208, 0]
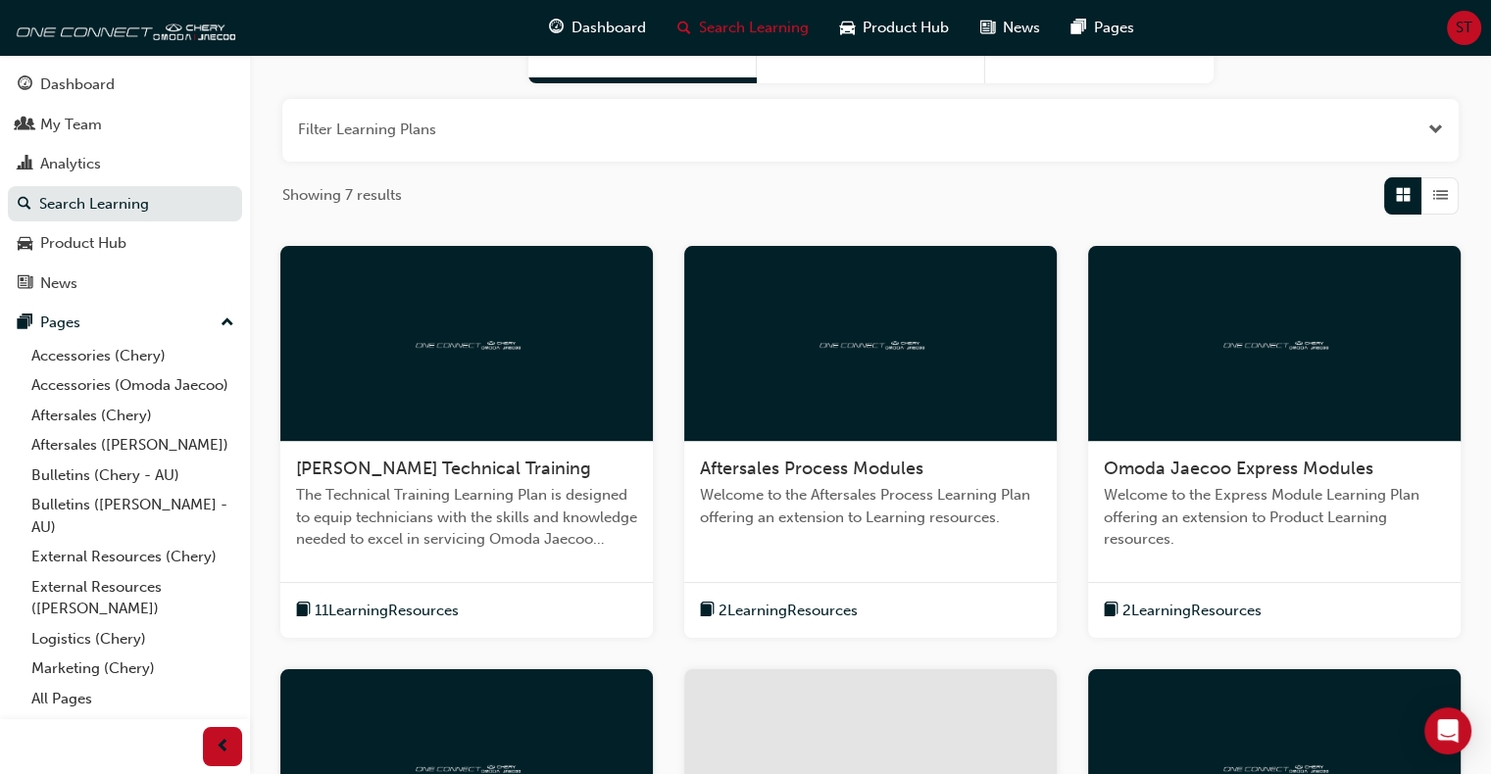
click at [415, 608] on span "11 Learning Resources" at bounding box center [387, 611] width 144 height 23
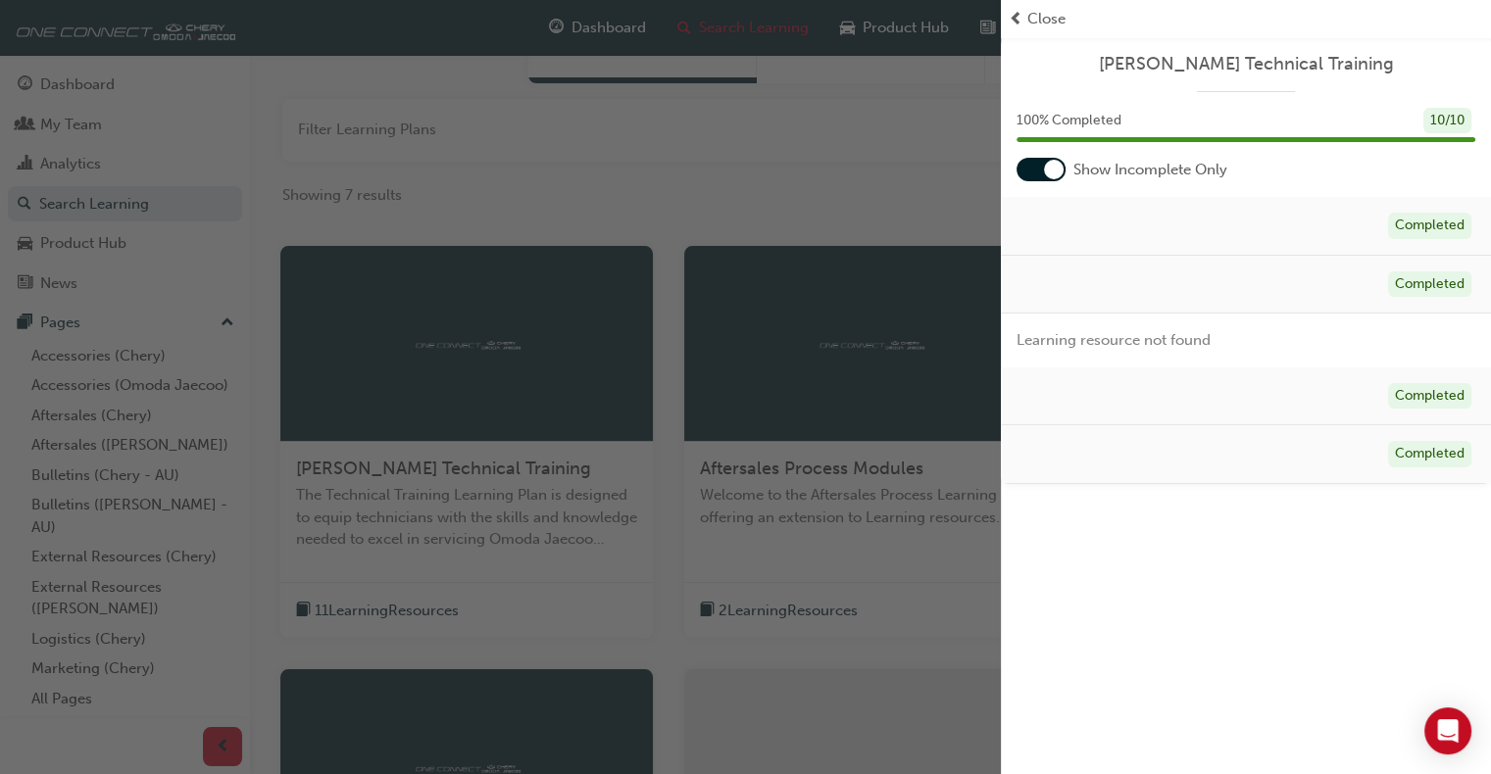
click at [711, 232] on div "button" at bounding box center [500, 387] width 1001 height 774
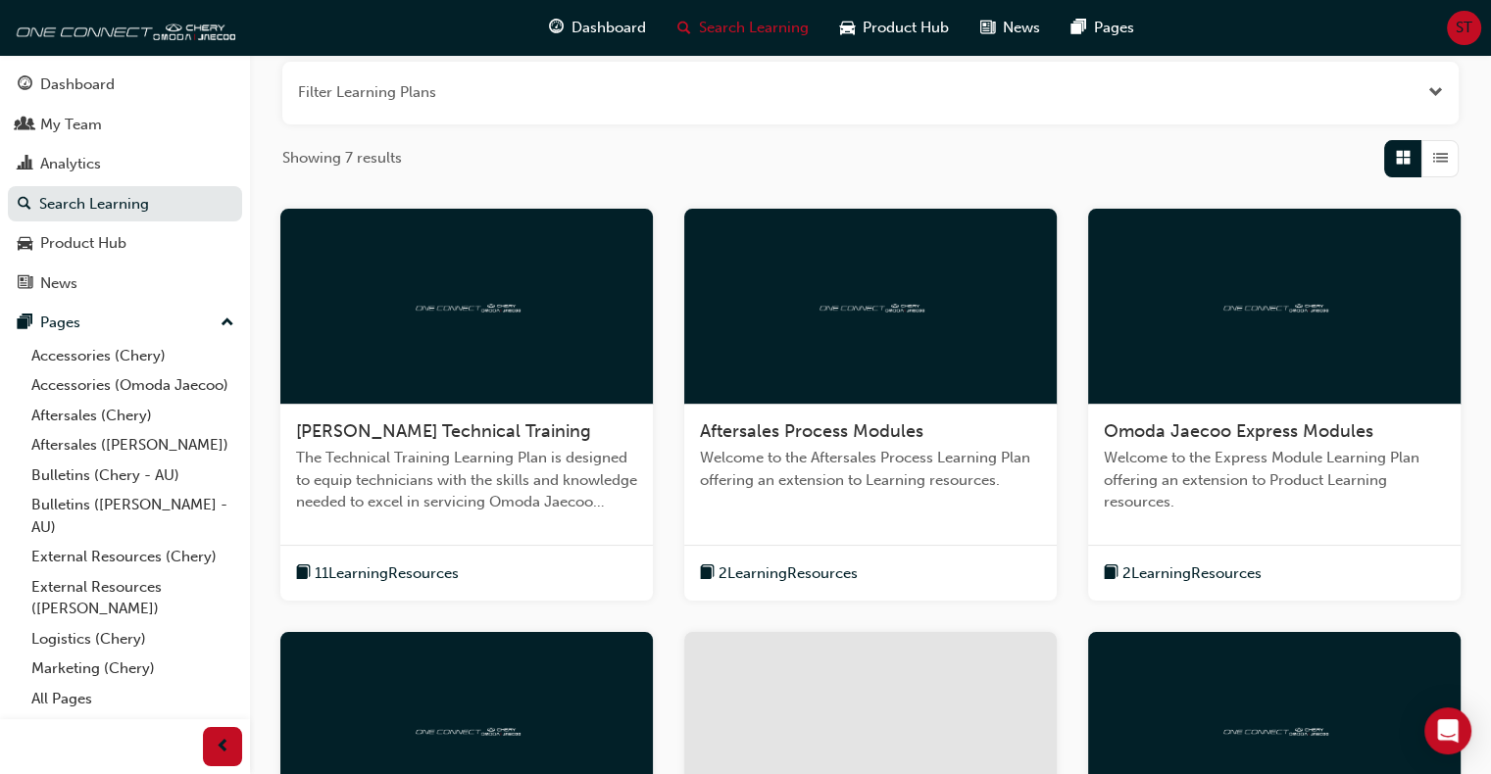
scroll to position [0, 0]
